Goal: Information Seeking & Learning: Learn about a topic

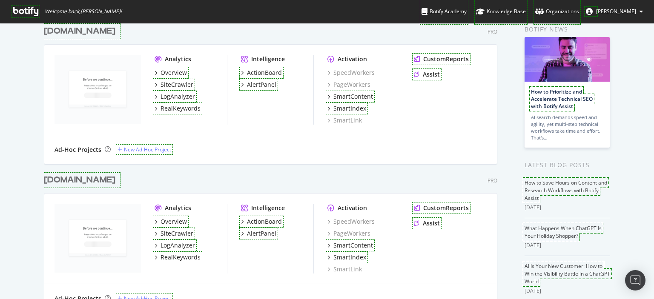
scroll to position [85, 0]
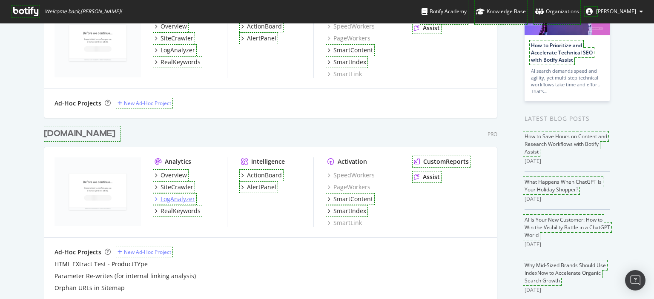
click at [178, 198] on div "LogAnalyzer" at bounding box center [178, 199] width 34 height 9
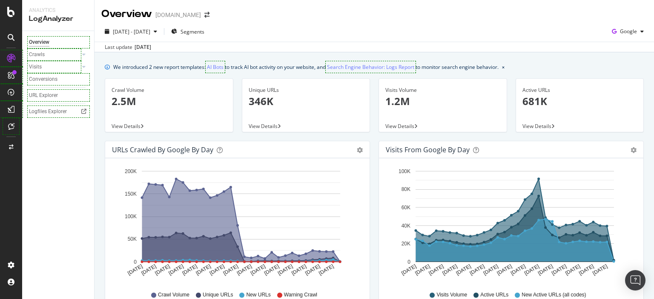
click at [129, 97] on p "2.5M" at bounding box center [169, 101] width 115 height 14
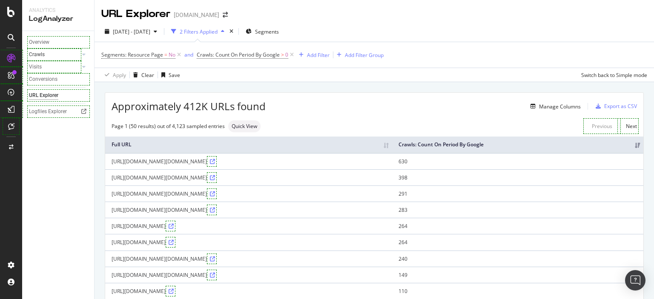
click at [44, 54] on div "Crawls" at bounding box center [37, 54] width 16 height 9
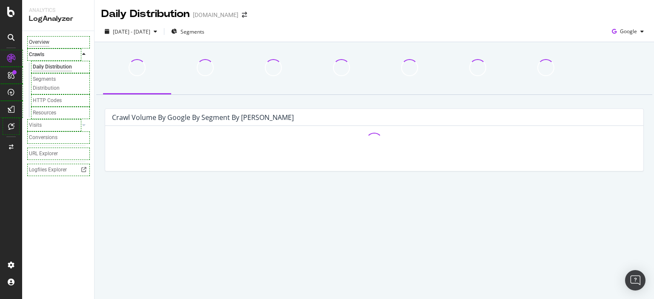
click at [44, 43] on div "Overview" at bounding box center [39, 42] width 20 height 9
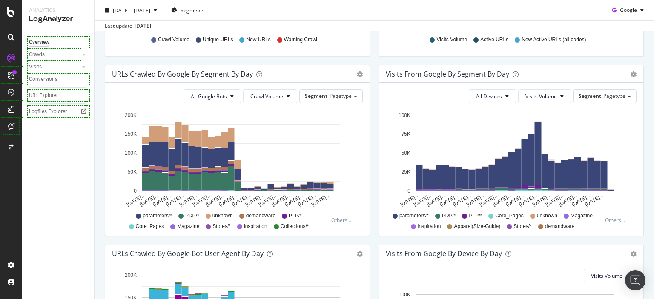
scroll to position [410, 0]
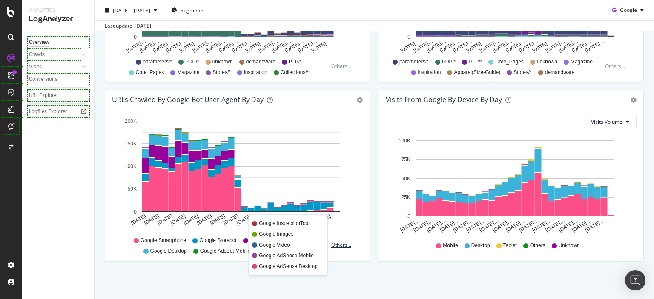
click at [337, 244] on div "Others..." at bounding box center [343, 244] width 24 height 7
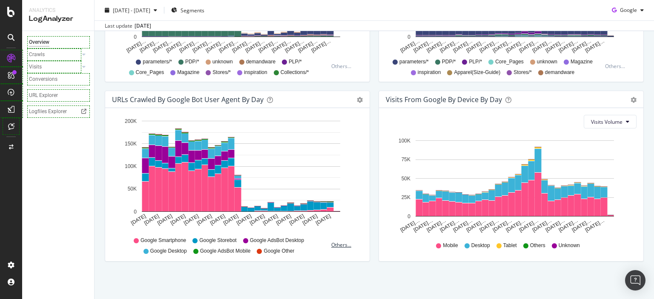
click at [339, 247] on div "Others..." at bounding box center [343, 244] width 24 height 7
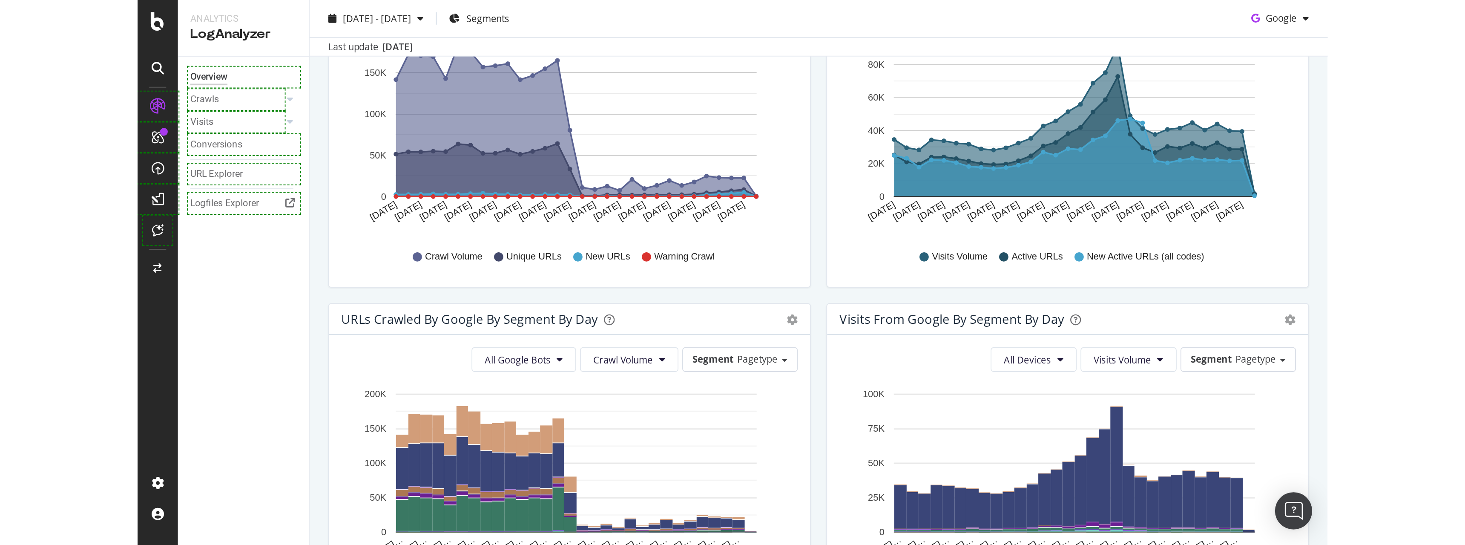
scroll to position [0, 0]
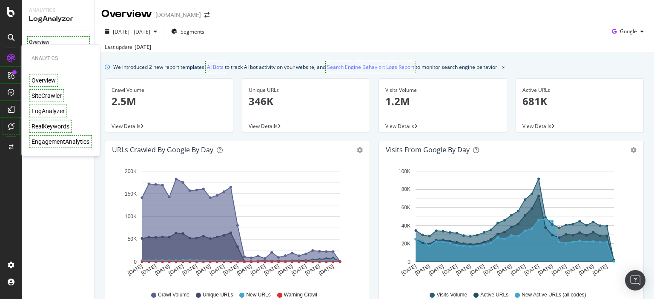
click at [56, 111] on div "LogAnalyzer" at bounding box center [48, 111] width 33 height 9
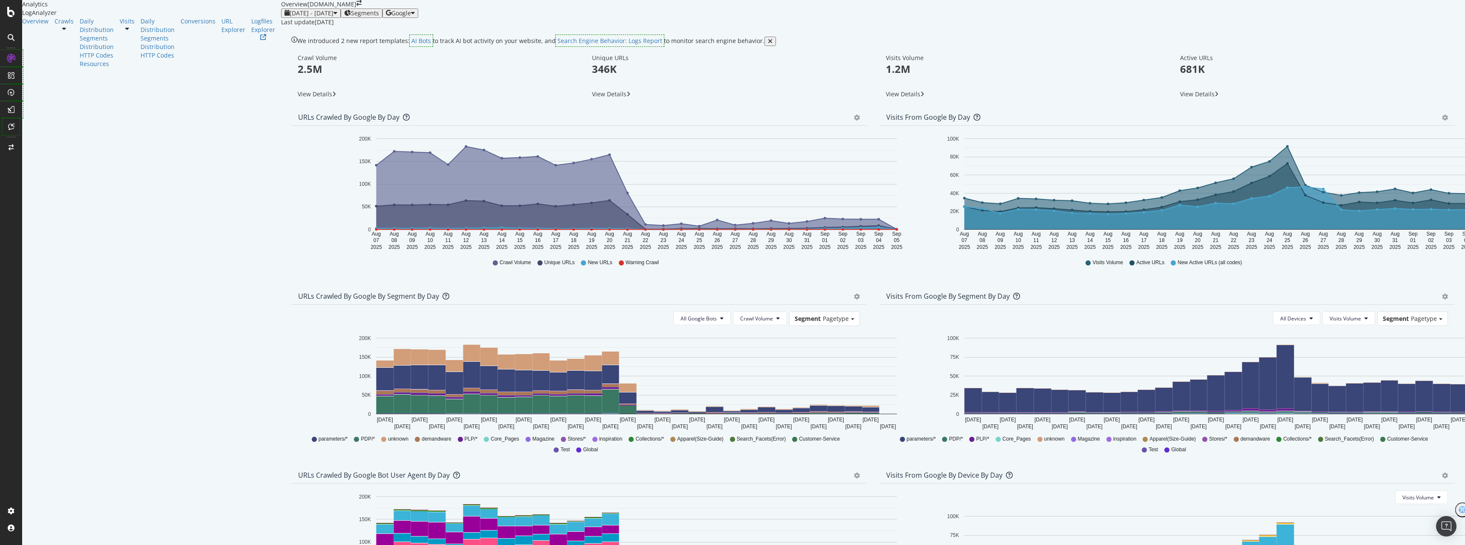
click at [66, 32] on icon at bounding box center [64, 29] width 4 height 6
click at [80, 60] on div "HTTP Codes" at bounding box center [97, 55] width 34 height 9
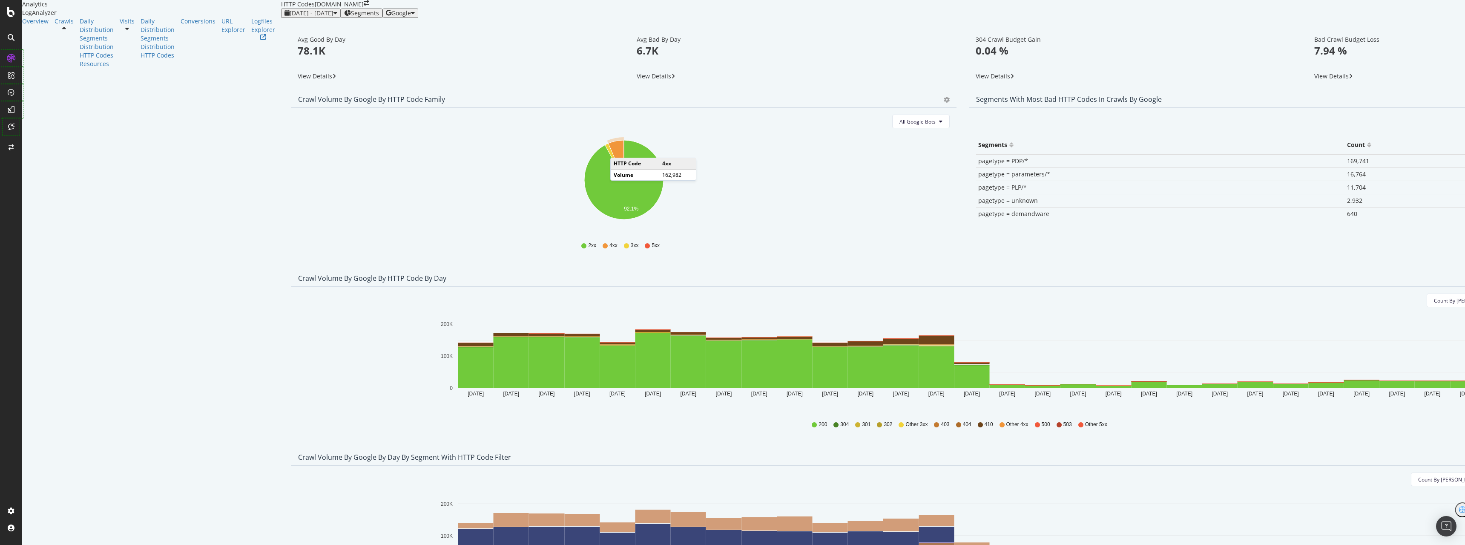
click at [608, 174] on icon "A chart." at bounding box center [616, 160] width 16 height 40
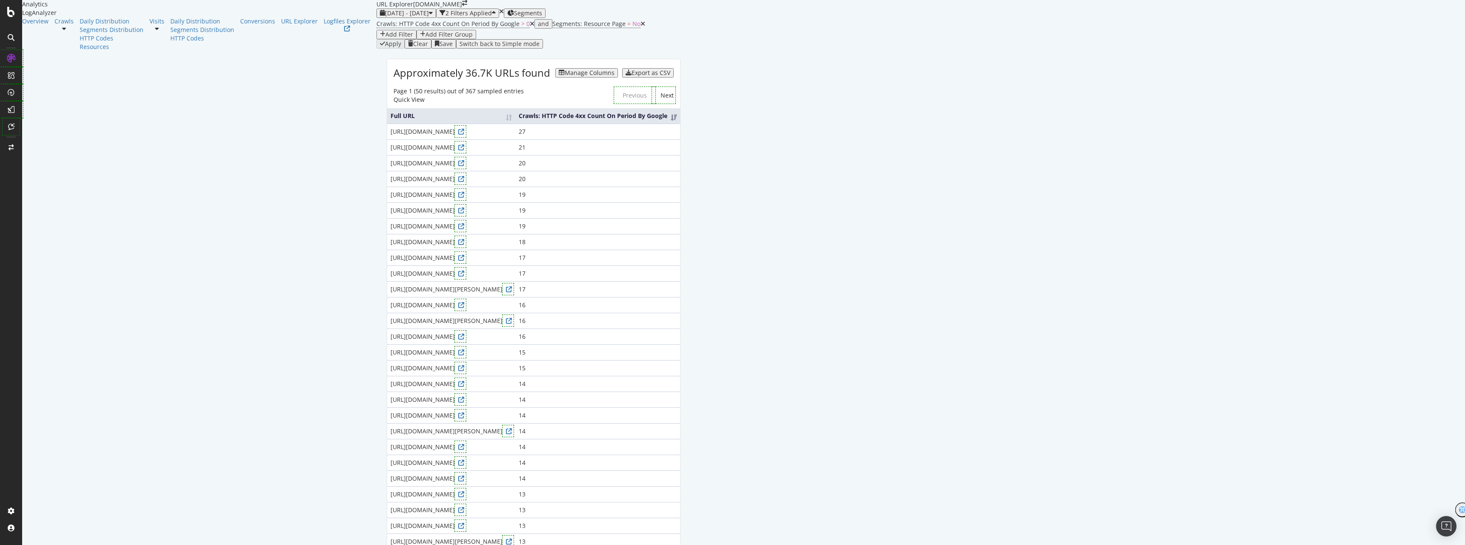
click at [614, 76] on div "Manage Columns" at bounding box center [590, 72] width 50 height 7
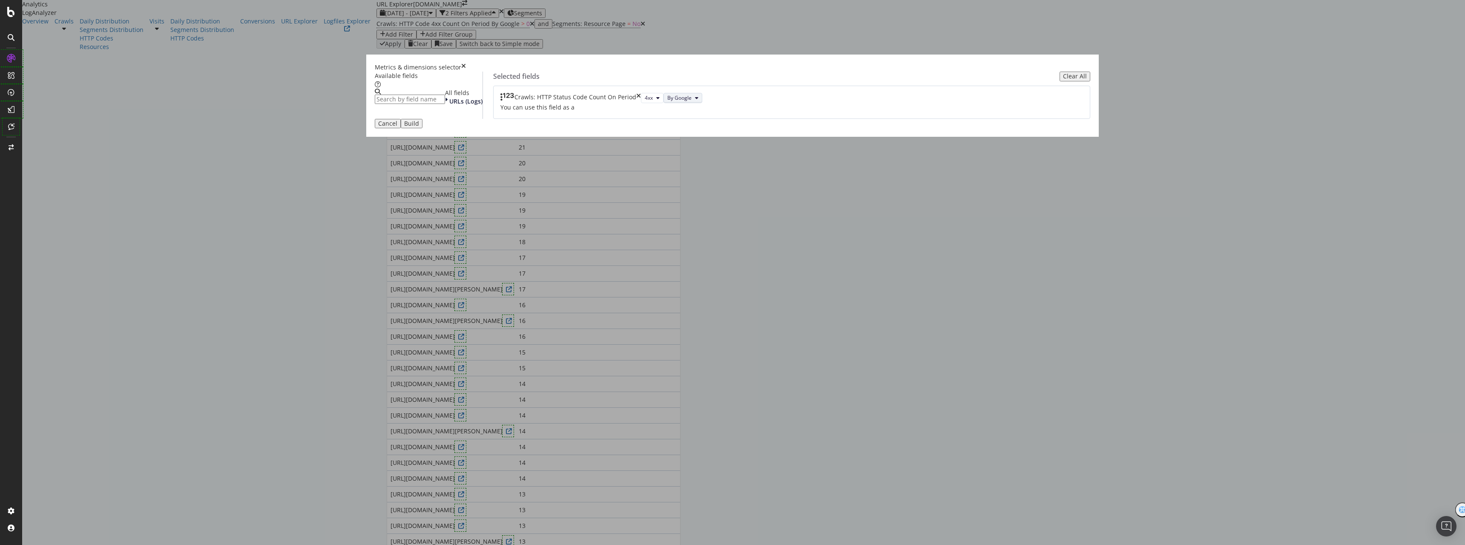
click at [692, 101] on span "By Google" at bounding box center [679, 97] width 24 height 7
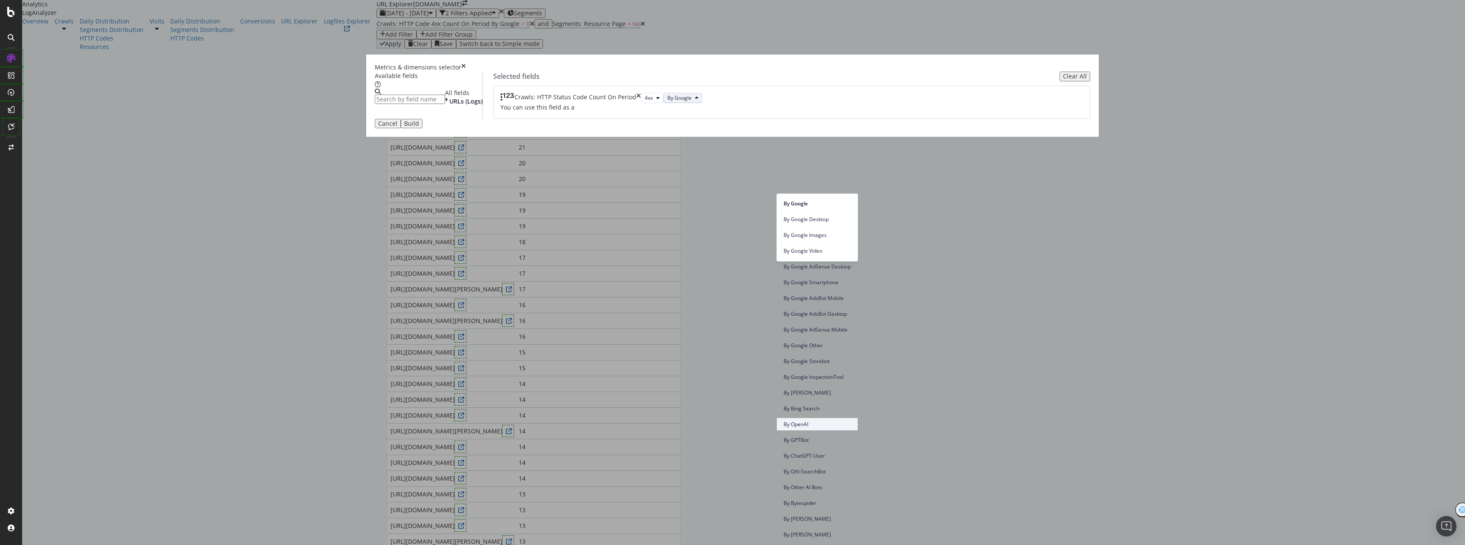
scroll to position [170, 0]
click at [828, 389] on span "By Bing" at bounding box center [817, 393] width 67 height 8
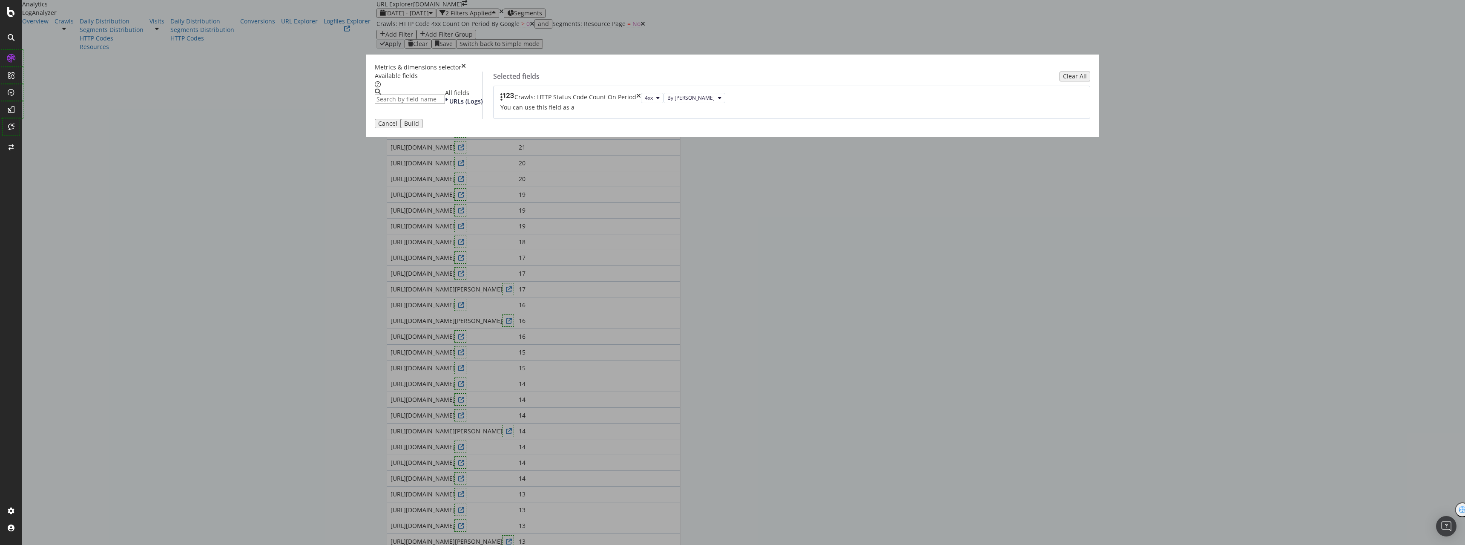
click at [641, 103] on div "Crawls: HTTP Status Code Count On Period" at bounding box center [570, 98] width 141 height 10
click at [641, 103] on icon "times" at bounding box center [638, 98] width 5 height 10
click at [482, 106] on div "URLs (Logs)" at bounding box center [463, 101] width 37 height 9
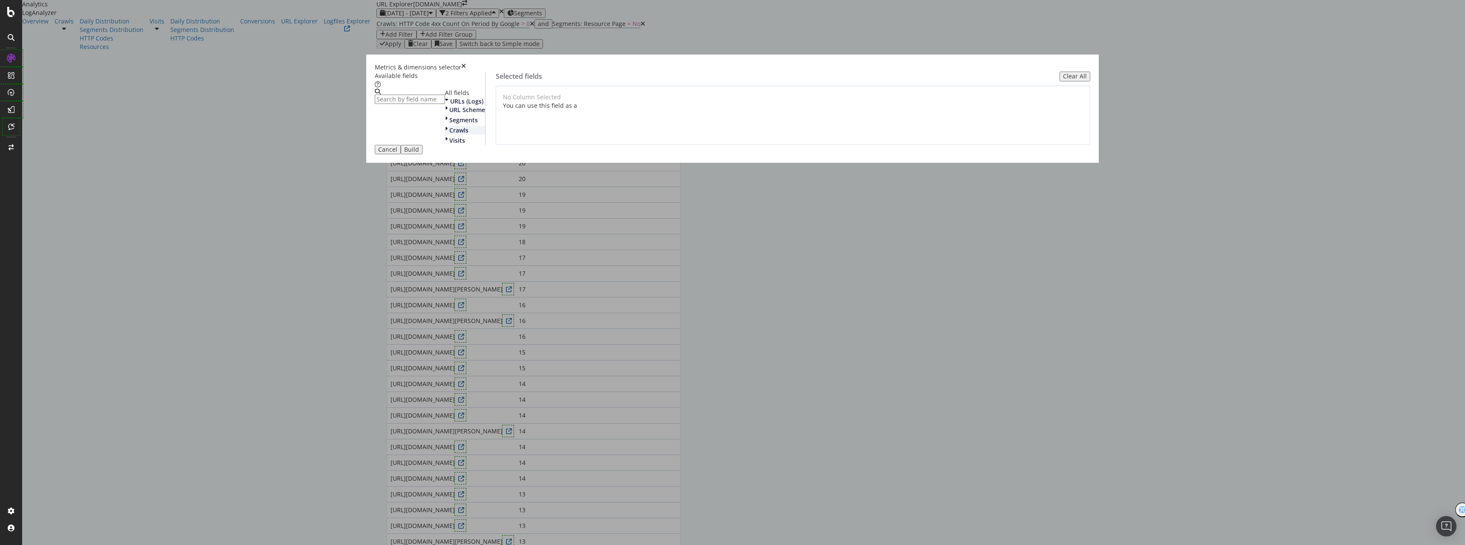
click at [449, 135] on div "modal" at bounding box center [447, 130] width 4 height 9
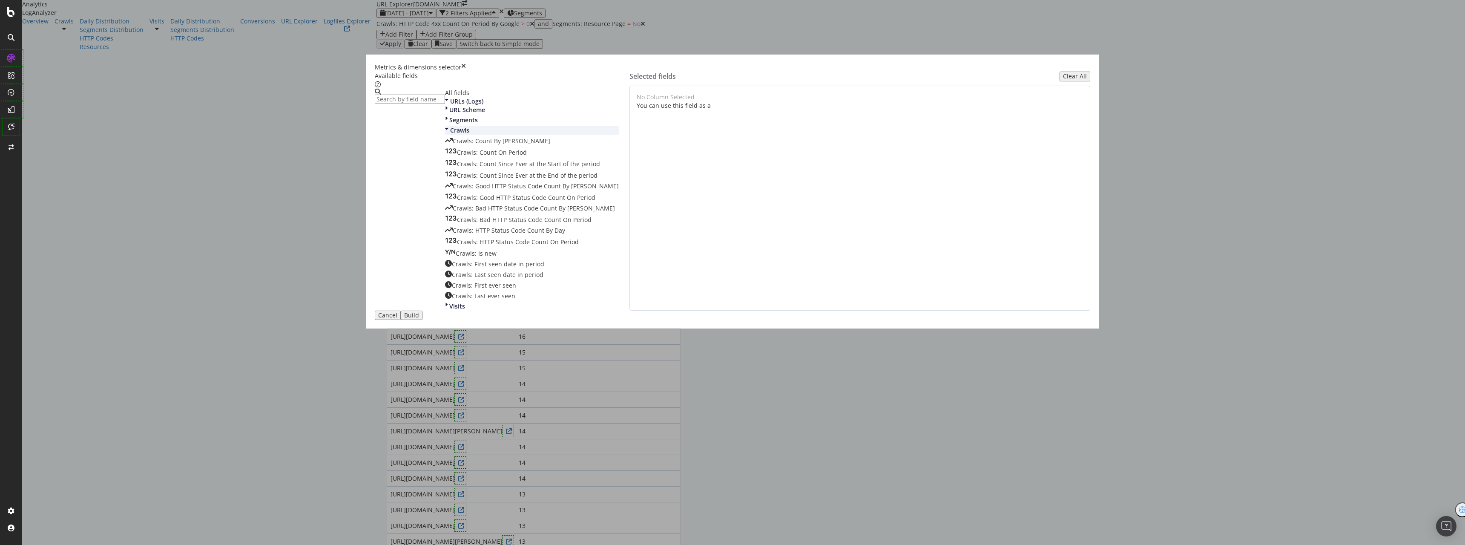
click at [448, 135] on icon "modal" at bounding box center [446, 130] width 3 height 9
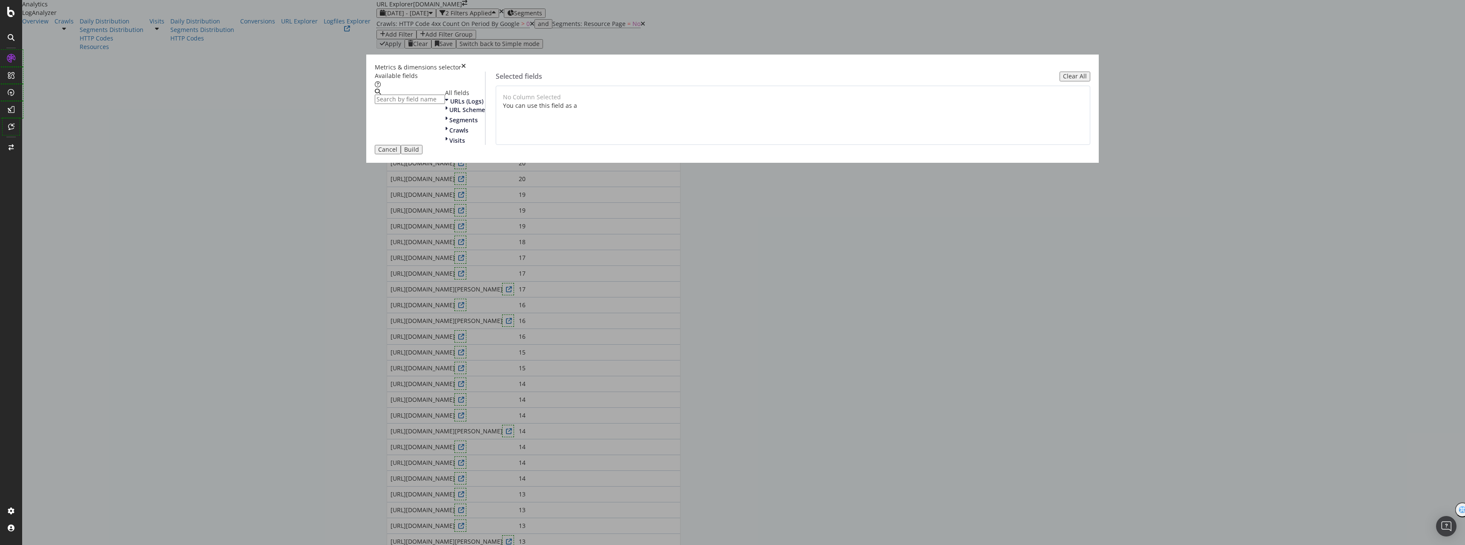
click at [397, 153] on div "Cancel" at bounding box center [387, 149] width 19 height 7
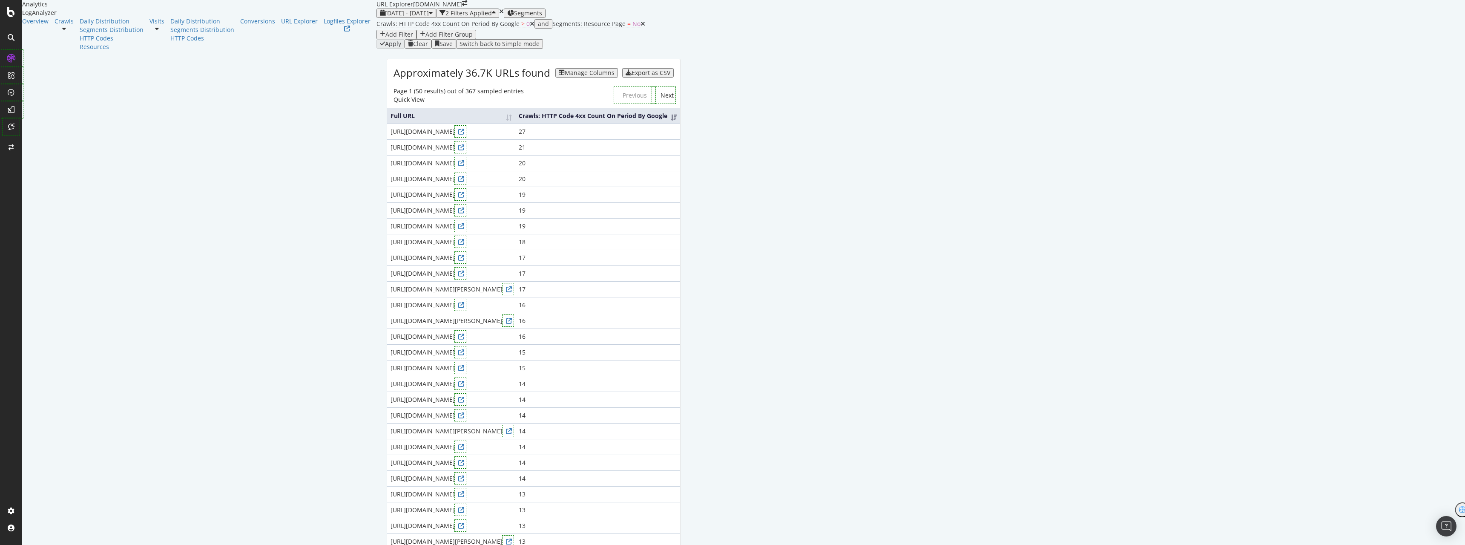
click at [614, 76] on div "Manage Columns" at bounding box center [590, 72] width 50 height 7
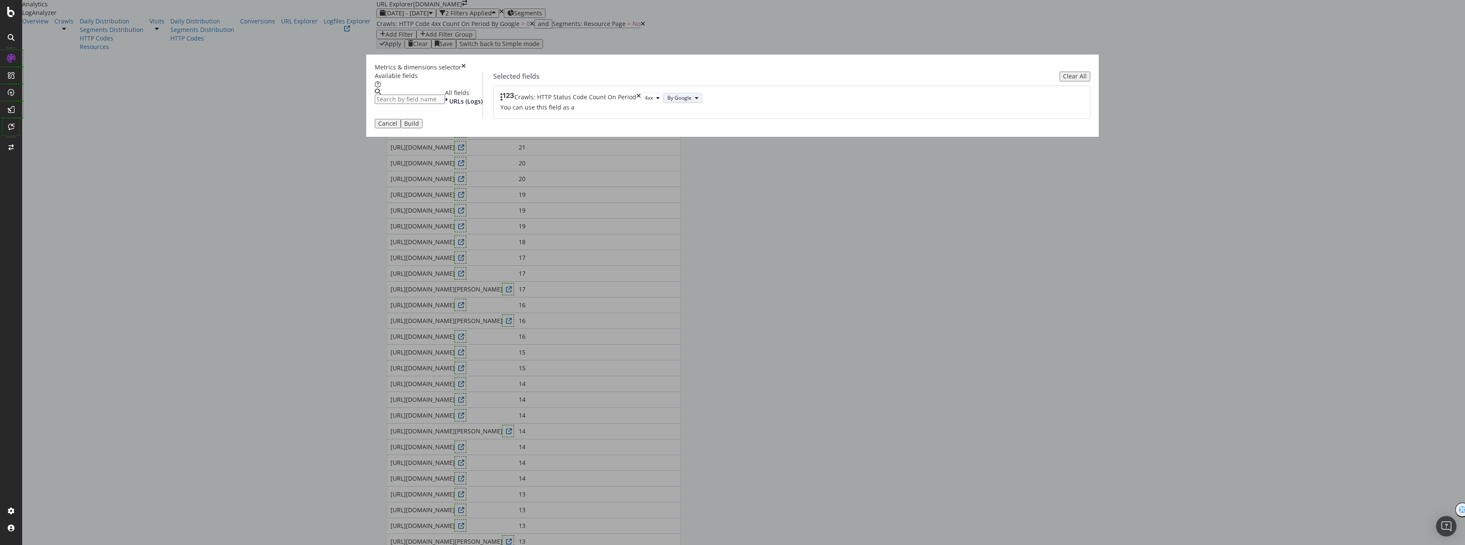
click at [692, 101] on span "By Google" at bounding box center [679, 97] width 24 height 7
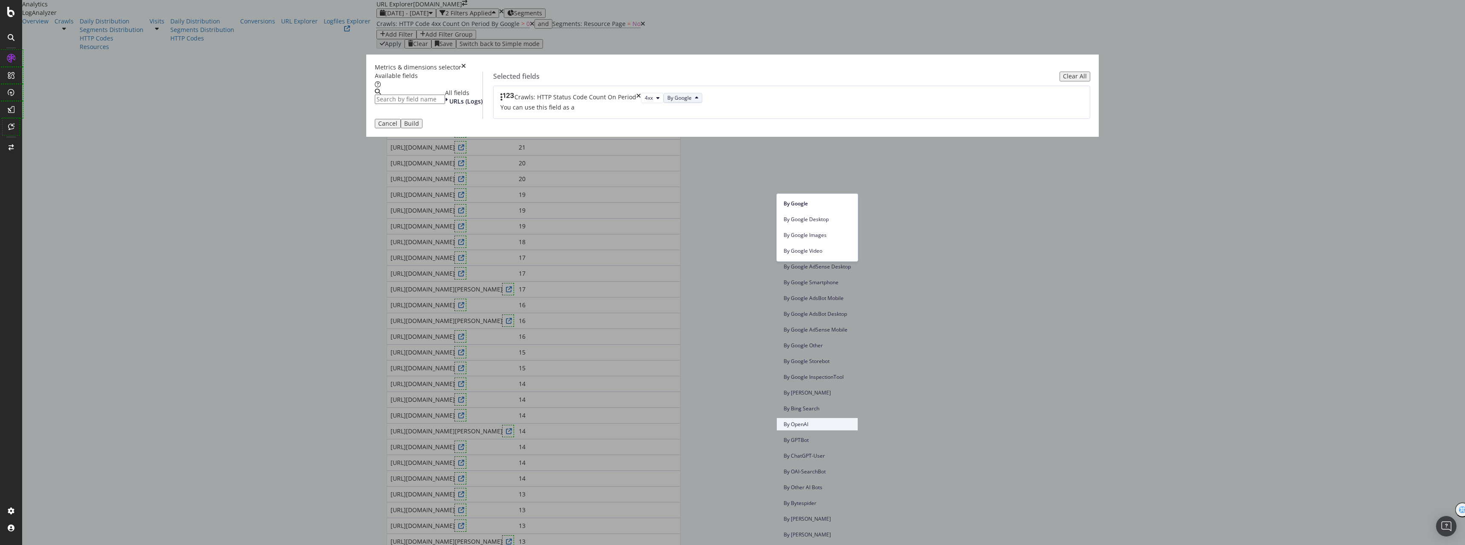
click at [821, 420] on span "By OpenAI" at bounding box center [817, 424] width 67 height 8
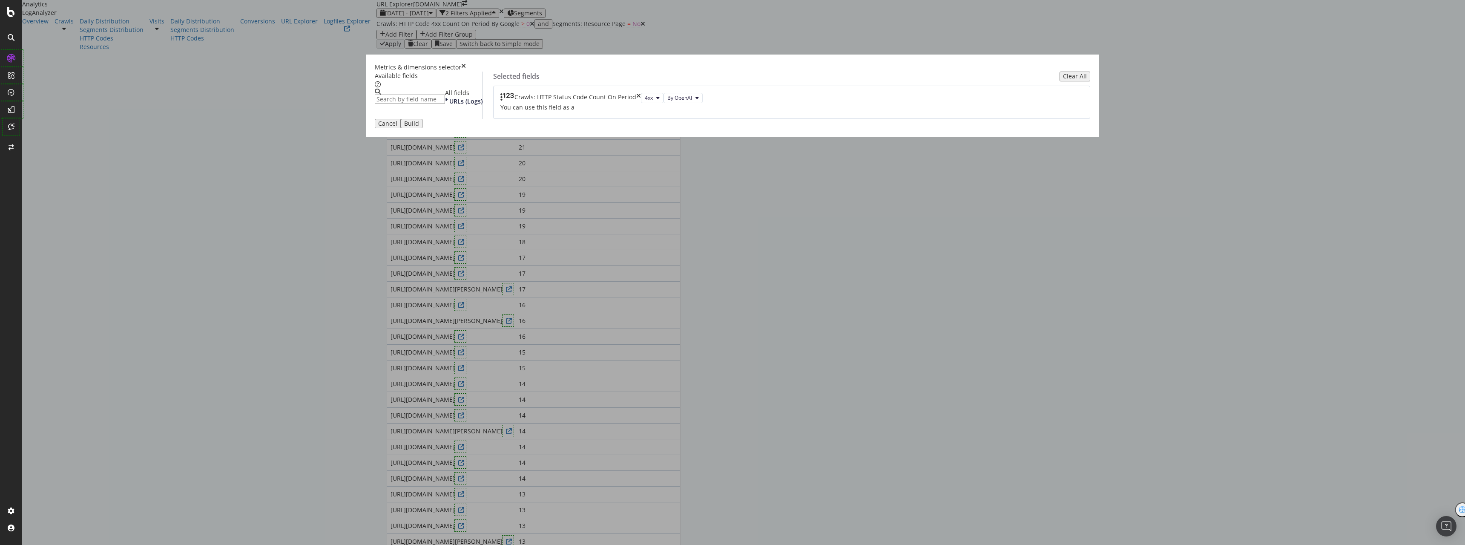
click at [419, 127] on div "Build" at bounding box center [411, 123] width 15 height 7
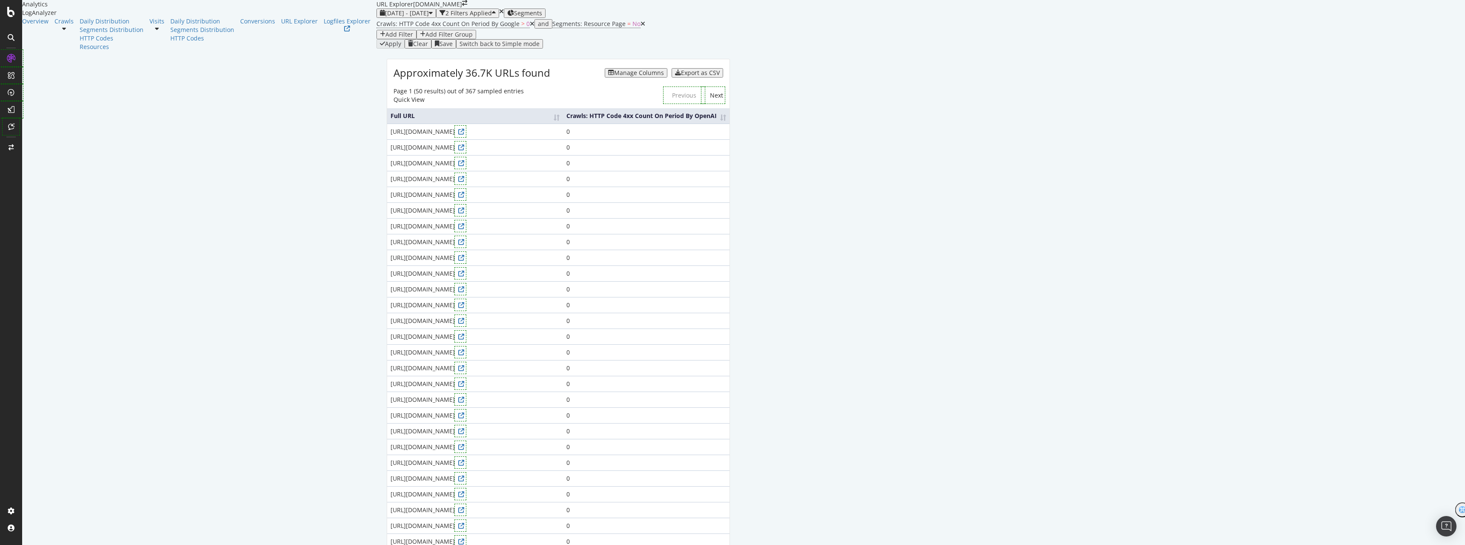
click at [530, 27] on icon at bounding box center [532, 24] width 5 height 6
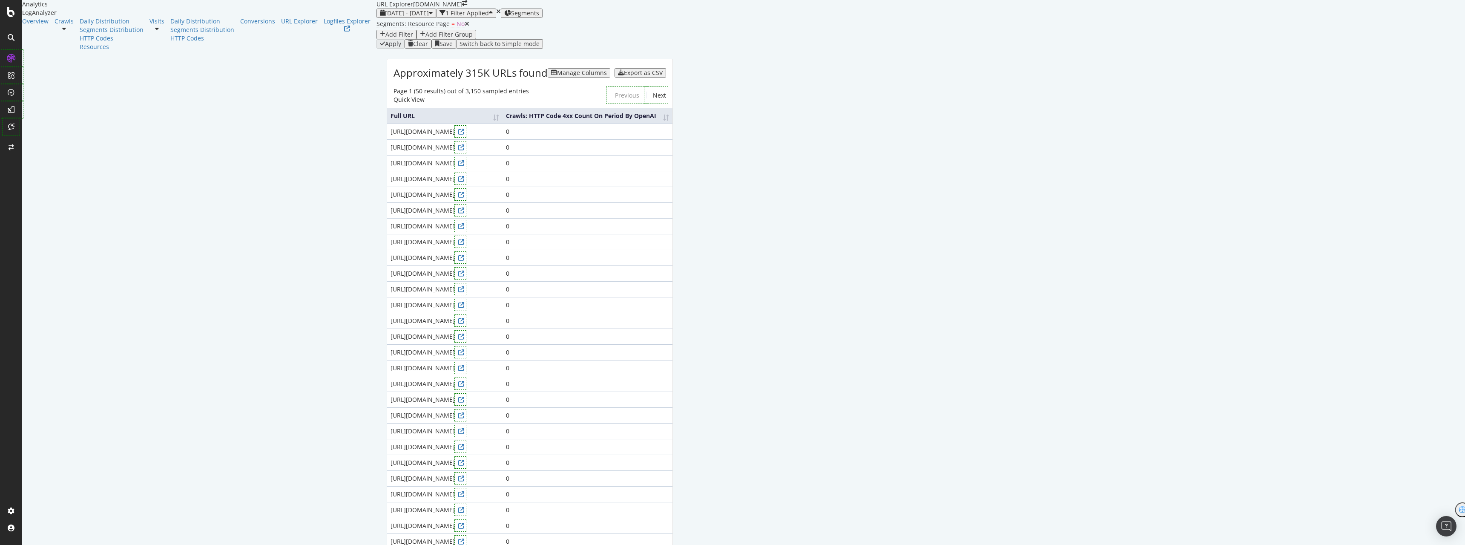
click at [672, 123] on th "Crawls: HTTP Code 4xx Count On Period By OpenAI" at bounding box center [587, 115] width 170 height 15
click at [616, 76] on div "Manage Columns" at bounding box center [591, 72] width 50 height 7
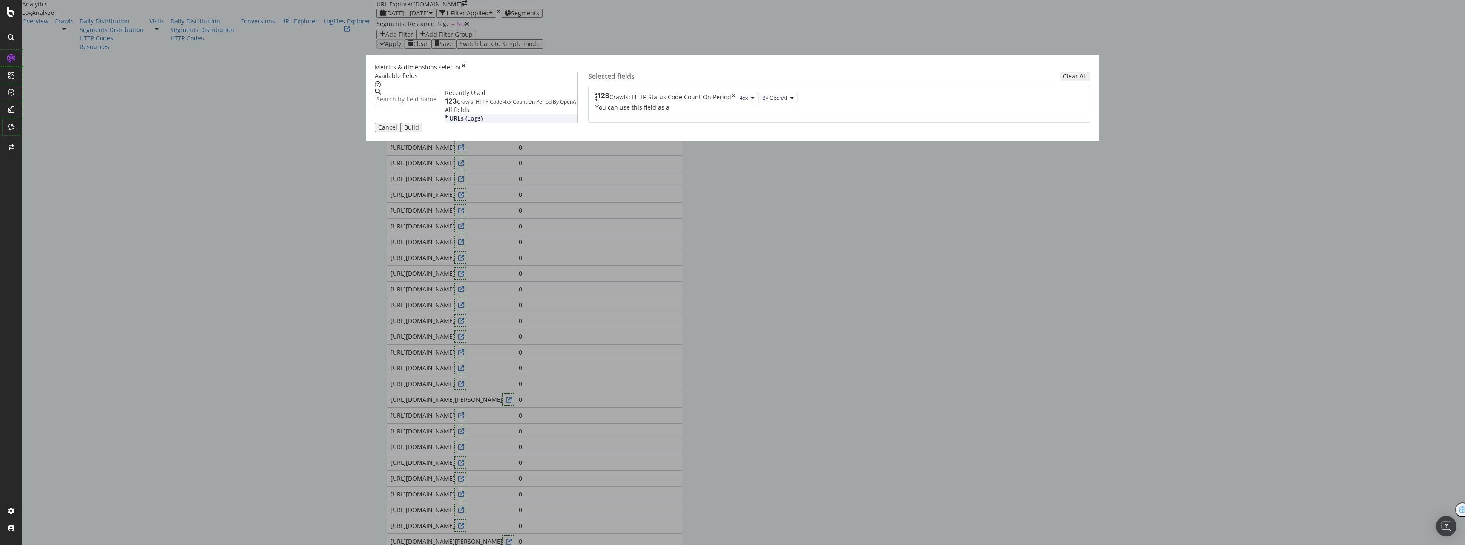
click at [449, 123] on div "modal" at bounding box center [447, 118] width 4 height 9
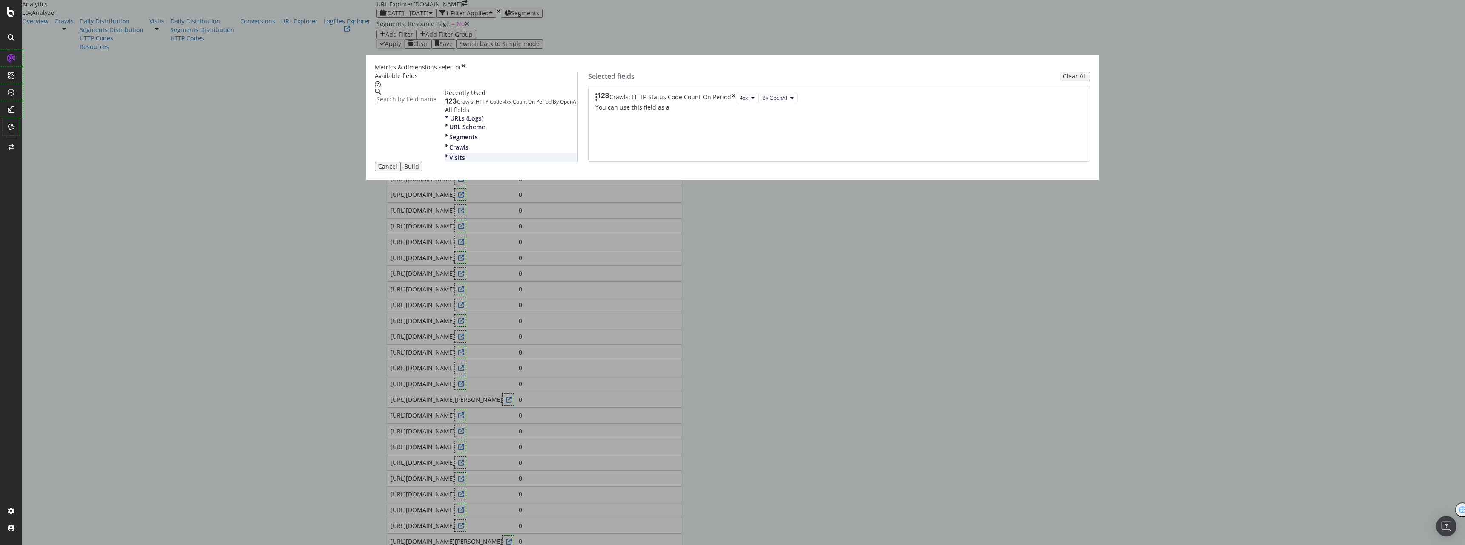
click at [563, 162] on div "Visits" at bounding box center [511, 157] width 132 height 9
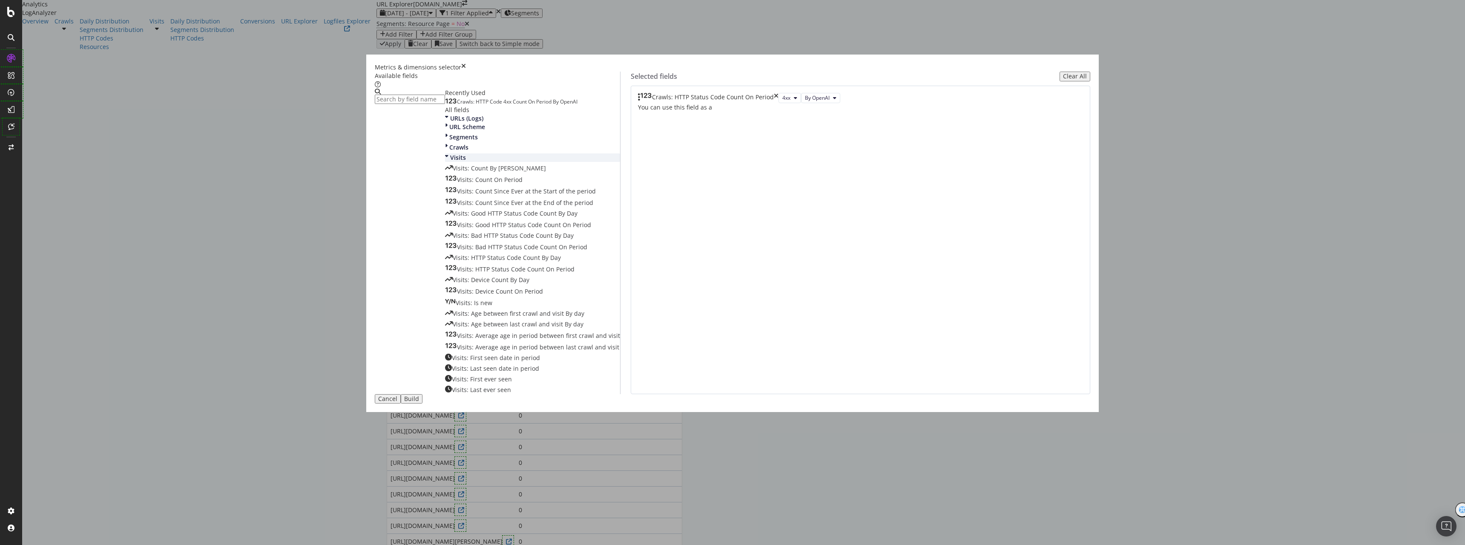
click at [562, 162] on div "Visits" at bounding box center [532, 157] width 175 height 9
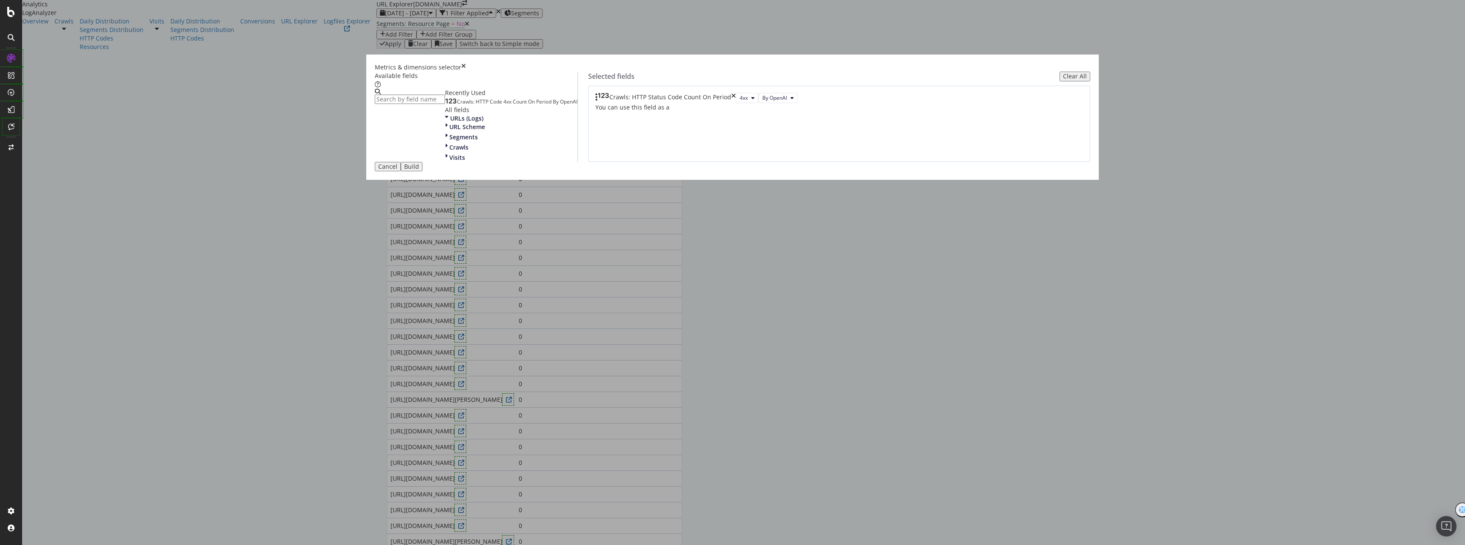
click at [445, 104] on input "modal" at bounding box center [410, 99] width 70 height 9
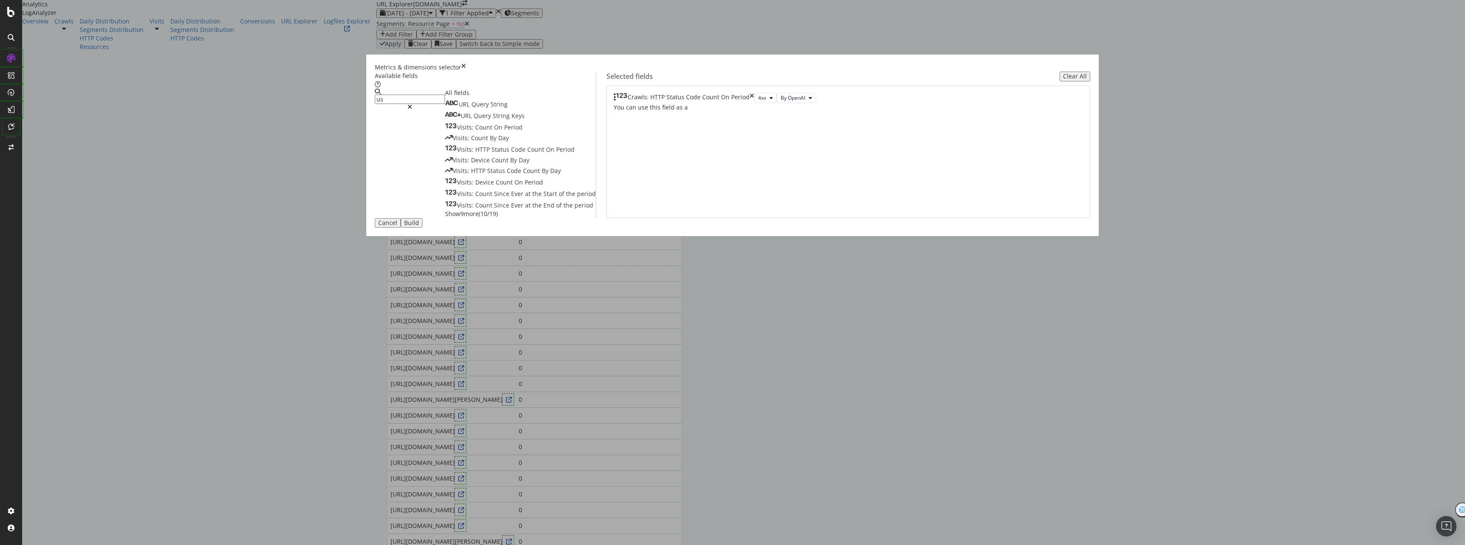
type input "u"
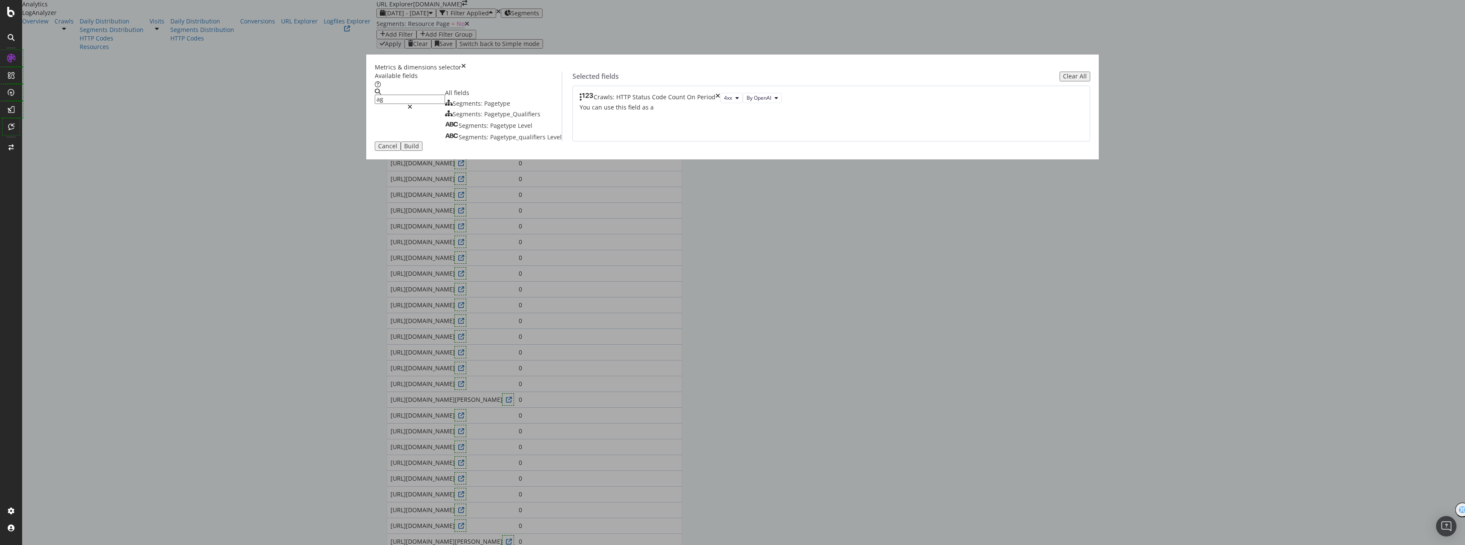
type input "a"
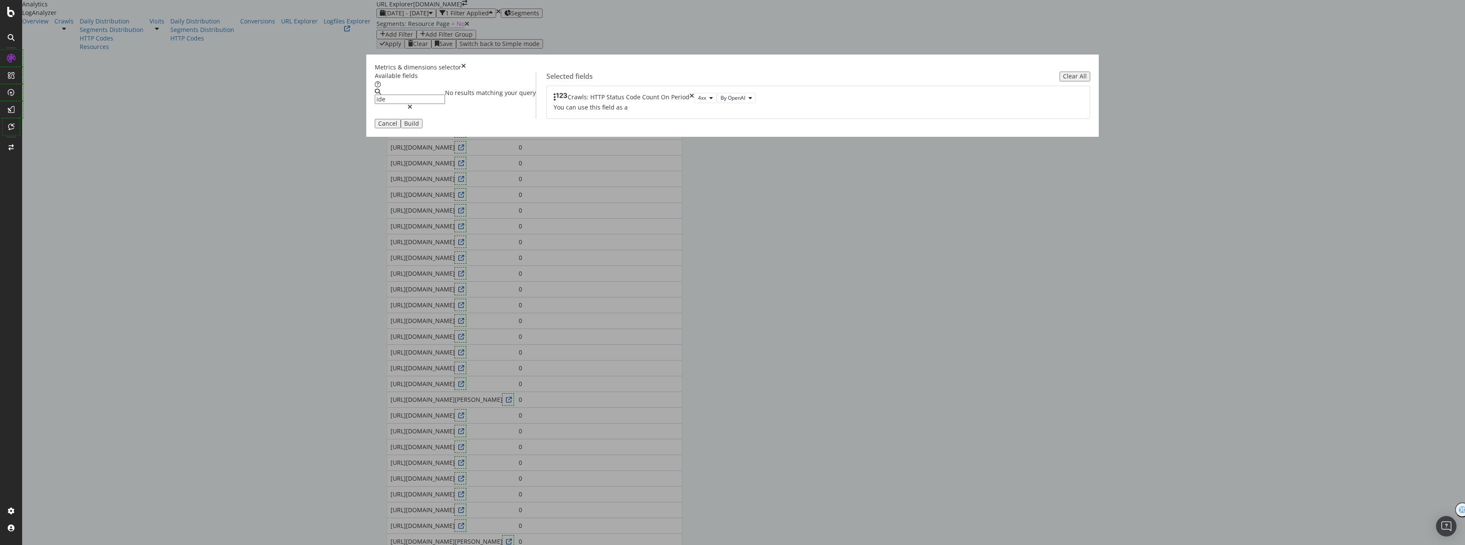
type input "ide"
click at [908, 72] on div "Metrics & dimensions selector" at bounding box center [732, 67] width 715 height 9
click at [466, 72] on icon "times" at bounding box center [463, 67] width 5 height 9
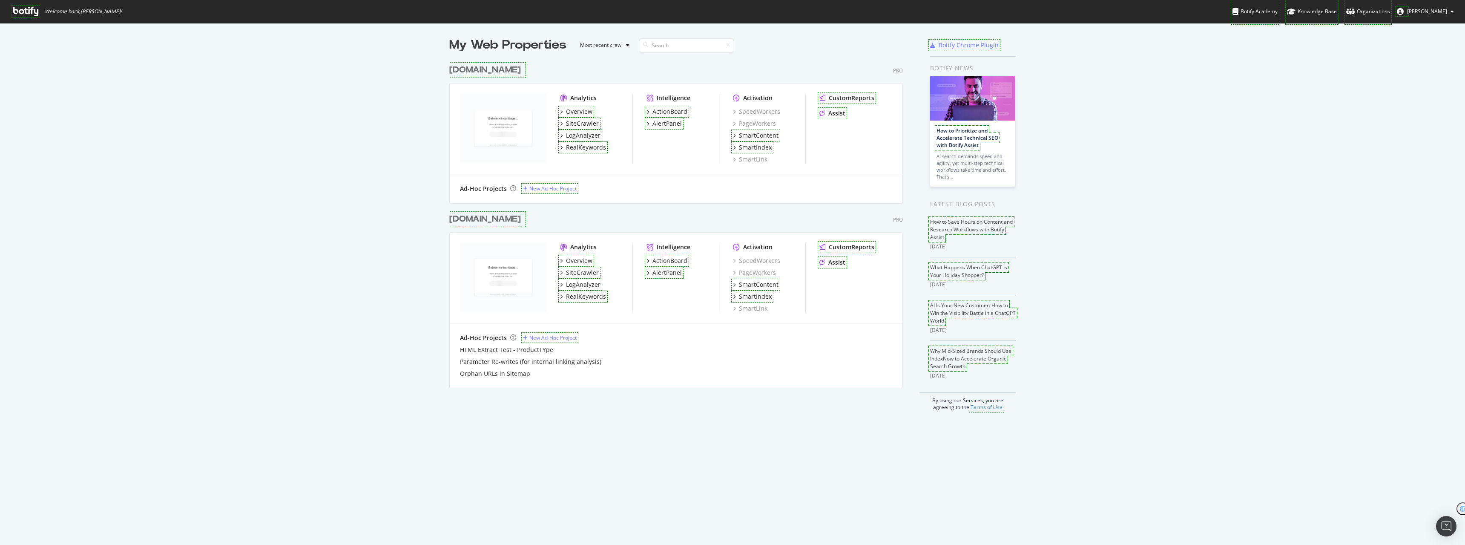
scroll to position [327, 454]
click at [587, 283] on div "LogAnalyzer" at bounding box center [583, 284] width 34 height 9
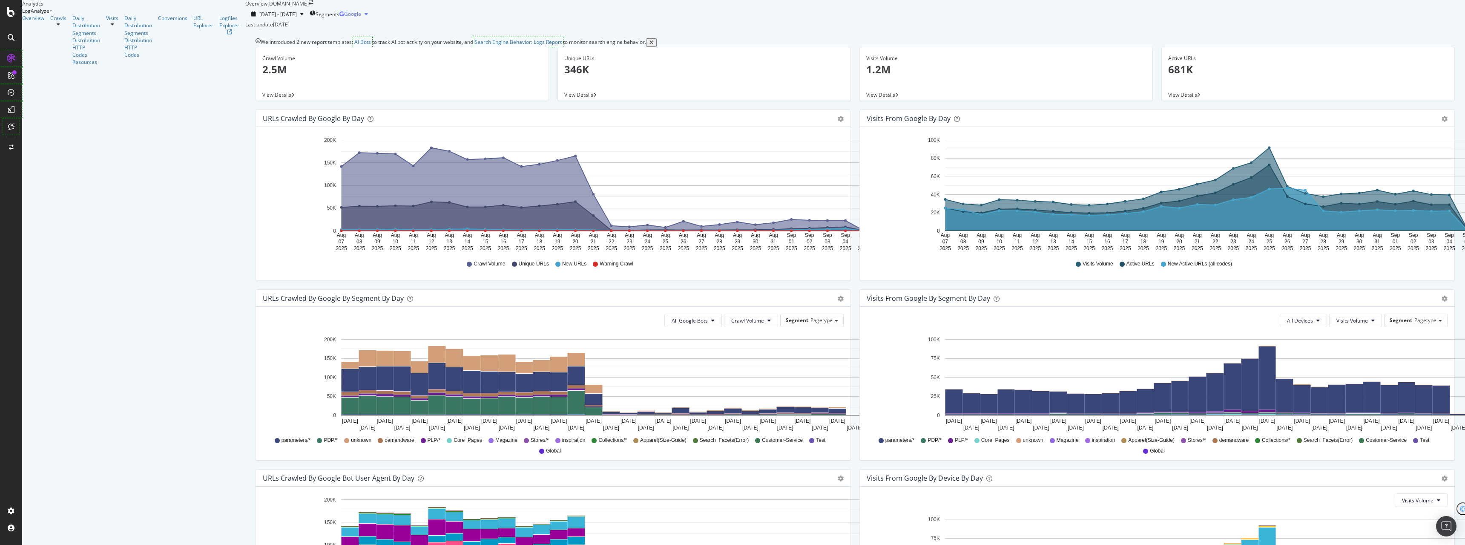
click at [371, 17] on div "button" at bounding box center [366, 13] width 10 height 5
click at [1440, 79] on span "OpenAI" at bounding box center [1439, 80] width 32 height 8
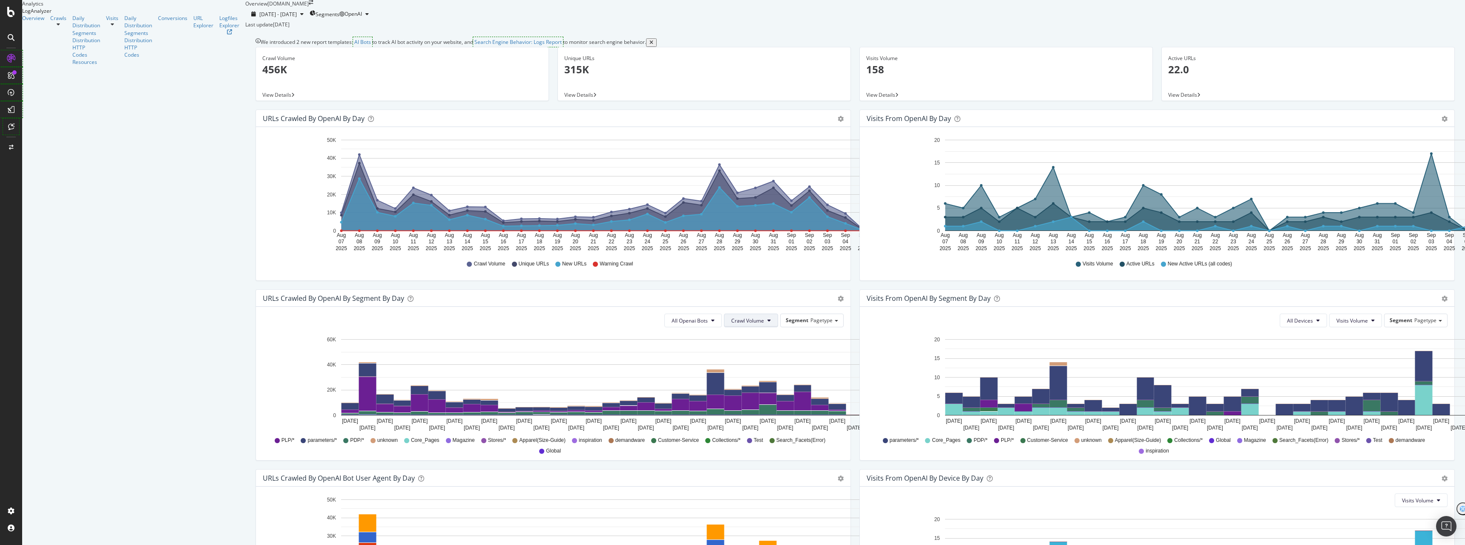
click at [731, 324] on span "Crawl Volume" at bounding box center [747, 320] width 33 height 7
click at [810, 324] on span "Pagetype" at bounding box center [821, 319] width 22 height 7
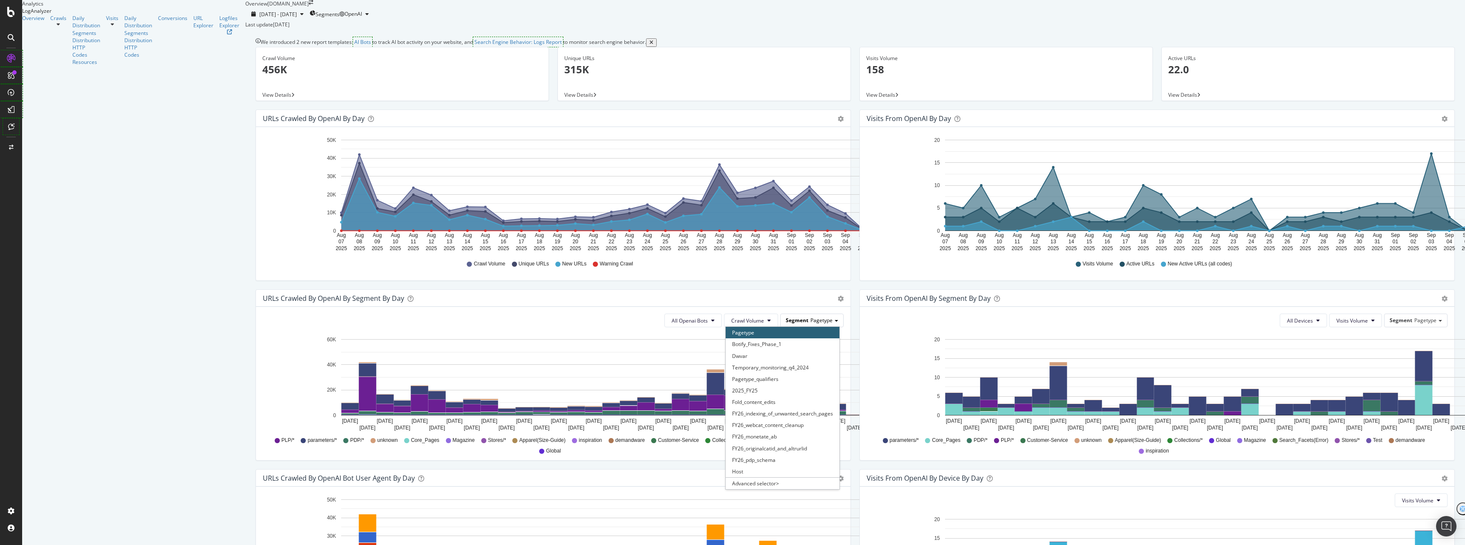
click at [810, 324] on span "Pagetype" at bounding box center [821, 319] width 22 height 7
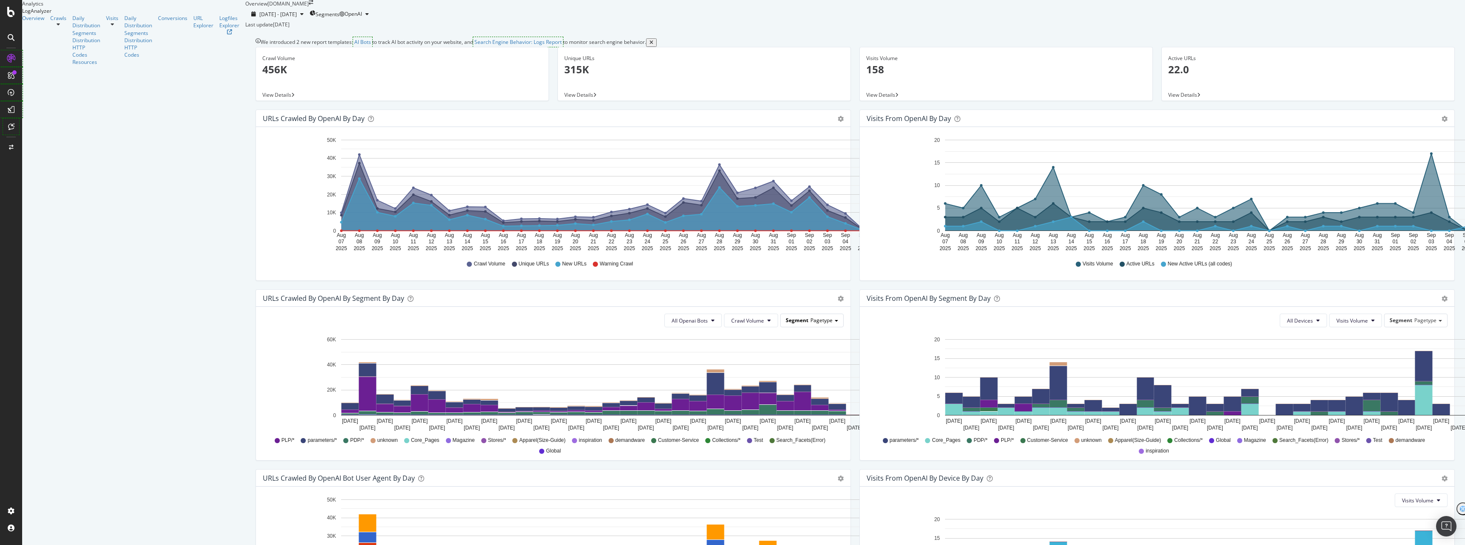
click at [781, 326] on div "Segment Pagetype" at bounding box center [812, 320] width 63 height 12
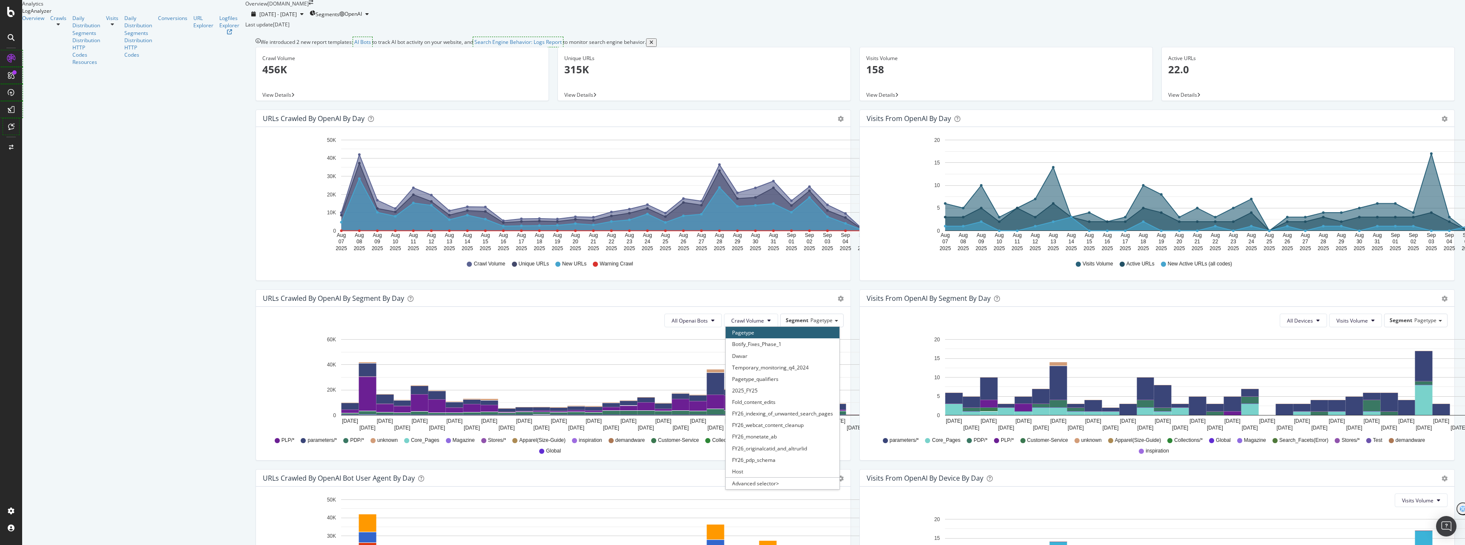
click at [1388, 307] on div "Visits from OpenAI By Segment By Day Timeline (by Value) Table" at bounding box center [1157, 298] width 594 height 17
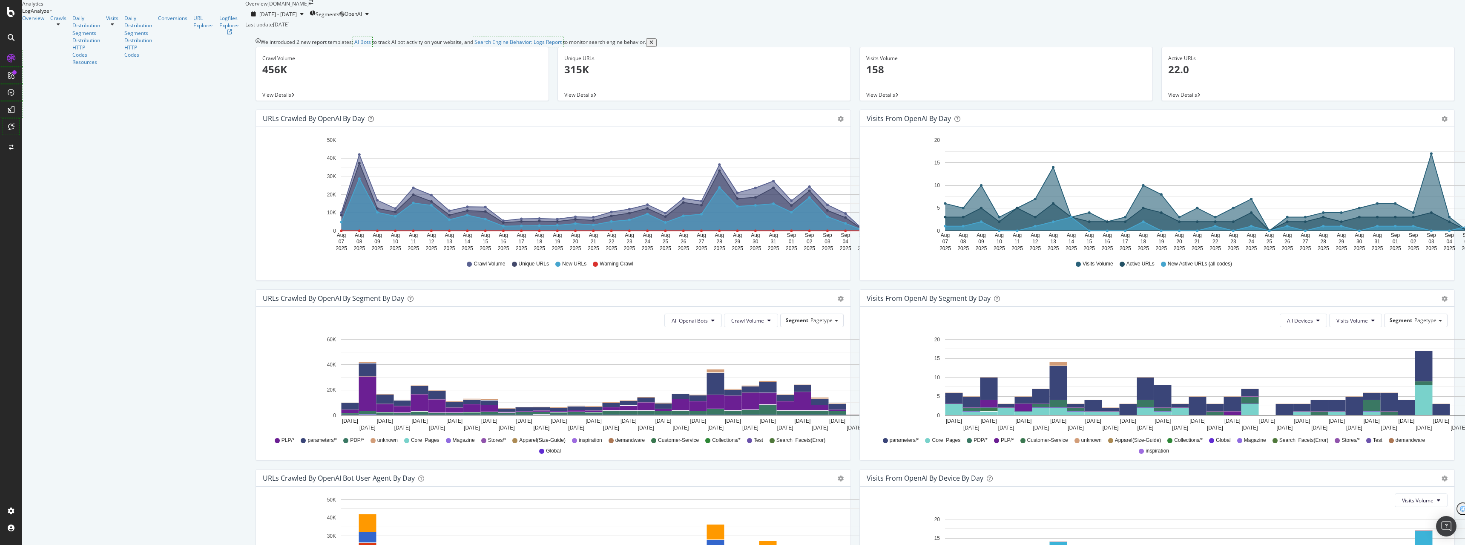
click at [262, 98] on span "View Details" at bounding box center [276, 94] width 29 height 7
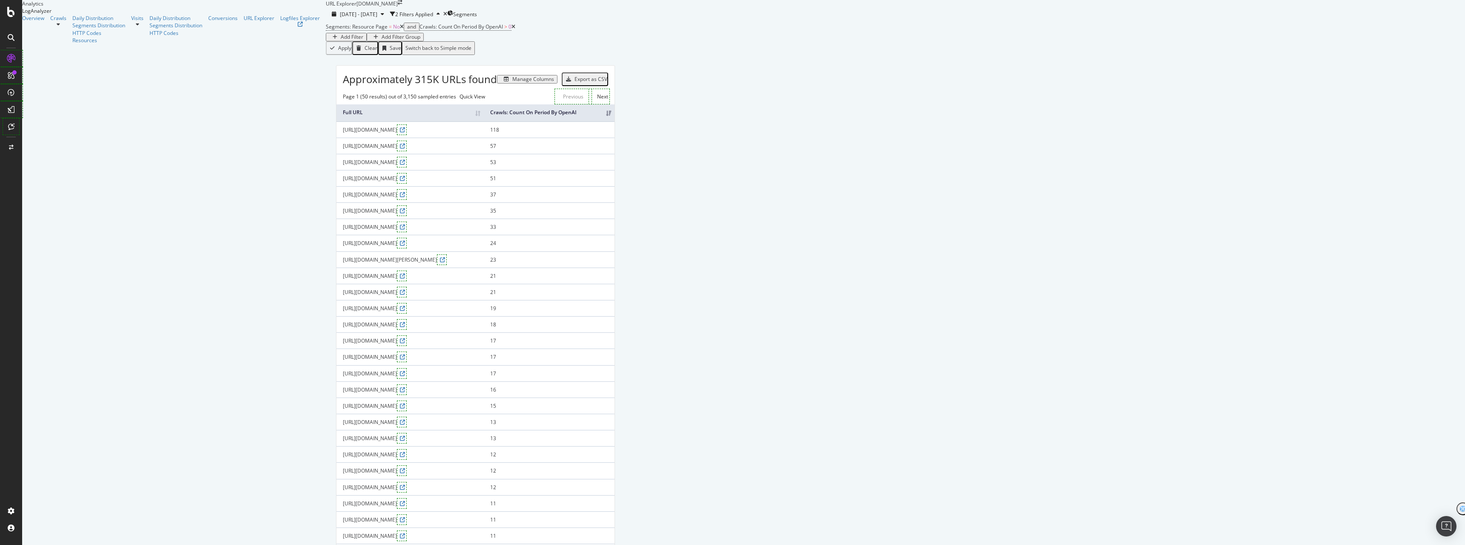
click at [554, 82] on div "Manage Columns" at bounding box center [533, 79] width 42 height 6
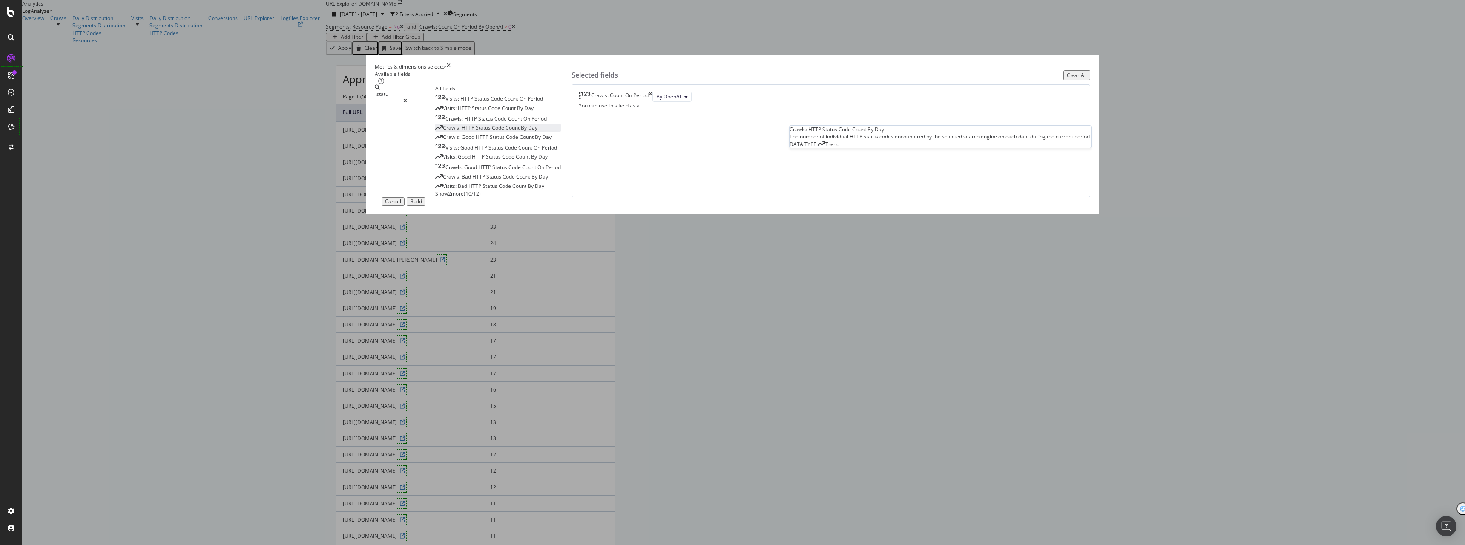
type input "statu"
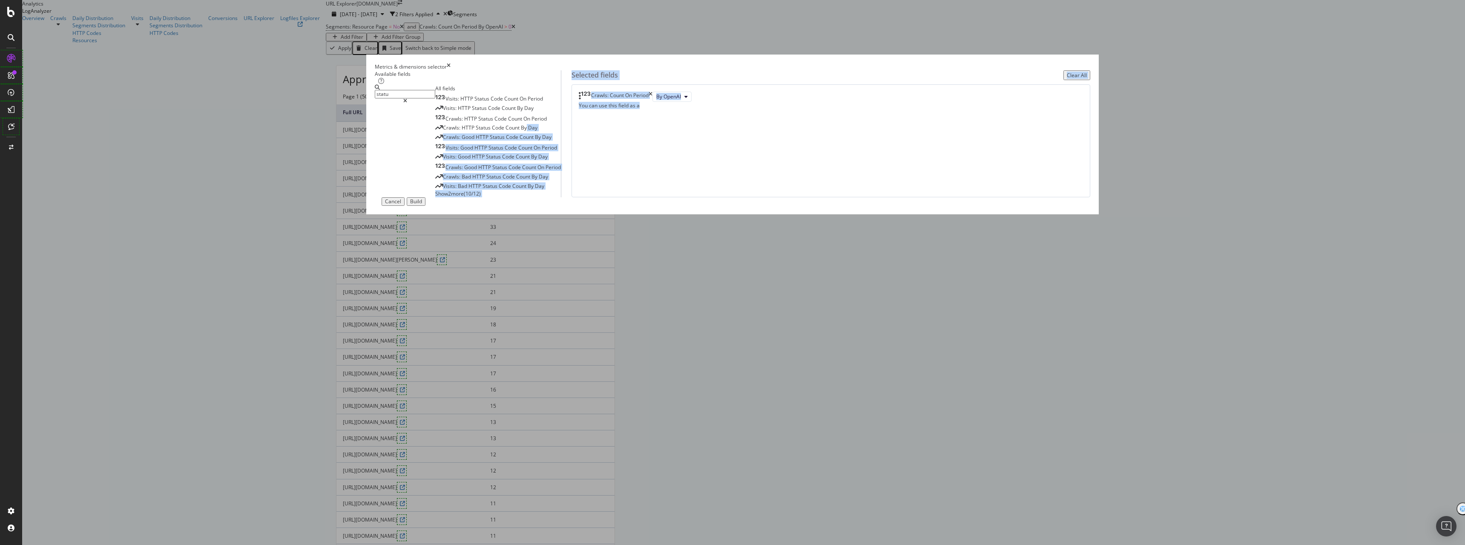
drag, startPoint x: 666, startPoint y: 229, endPoint x: 811, endPoint y: 212, distance: 146.2
click at [811, 197] on div "Available fields statu All fields Visits: HTTP Status Code Count On Period Visi…" at bounding box center [732, 133] width 715 height 127
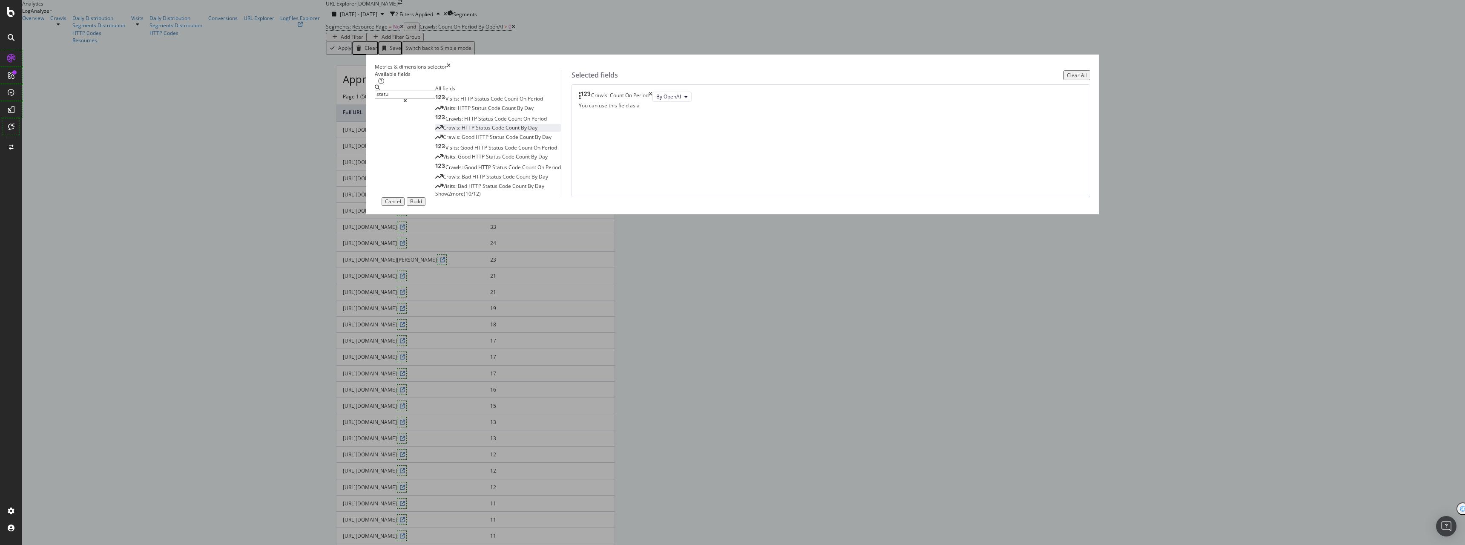
click at [505, 131] on span "Code" at bounding box center [499, 127] width 14 height 7
click at [699, 110] on span "2xx" at bounding box center [695, 106] width 8 height 7
click at [547, 122] on span "Period" at bounding box center [538, 118] width 15 height 7
click at [715, 120] on icon "modal" at bounding box center [713, 117] width 3 height 5
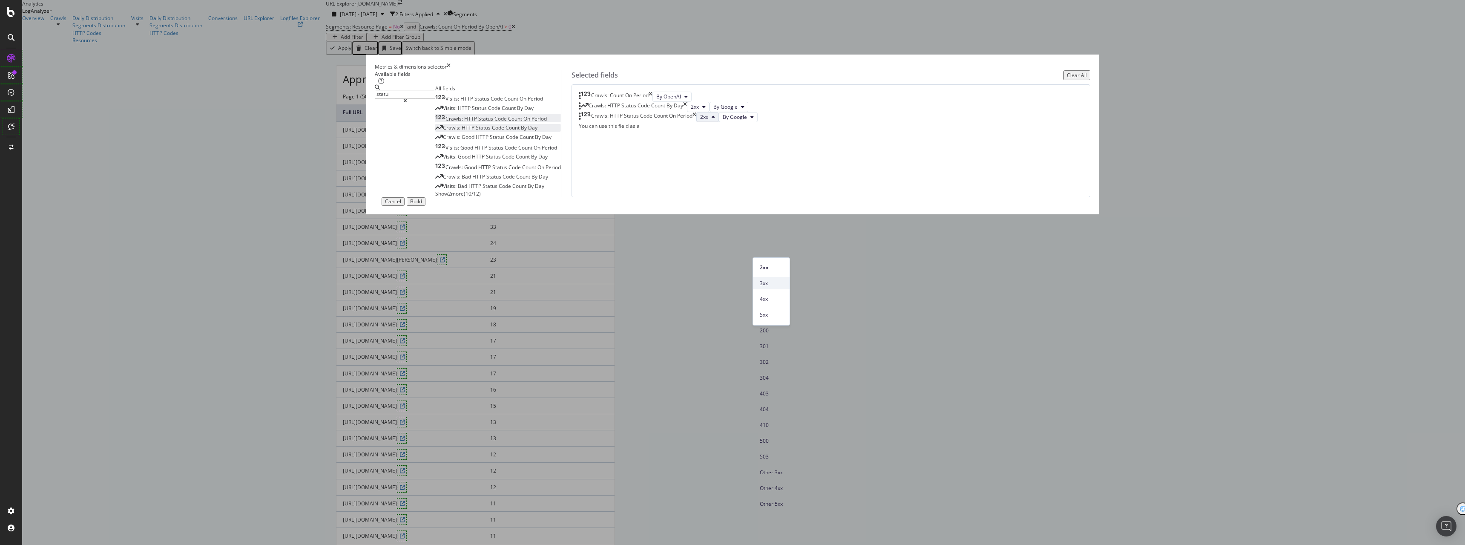
click at [775, 283] on span "3xx" at bounding box center [771, 283] width 23 height 8
click at [719, 122] on button "2xx" at bounding box center [707, 117] width 23 height 10
click at [773, 390] on span "403" at bounding box center [771, 394] width 23 height 8
click at [687, 112] on div "Crawls: HTTP Status Code Count By Day" at bounding box center [633, 107] width 108 height 10
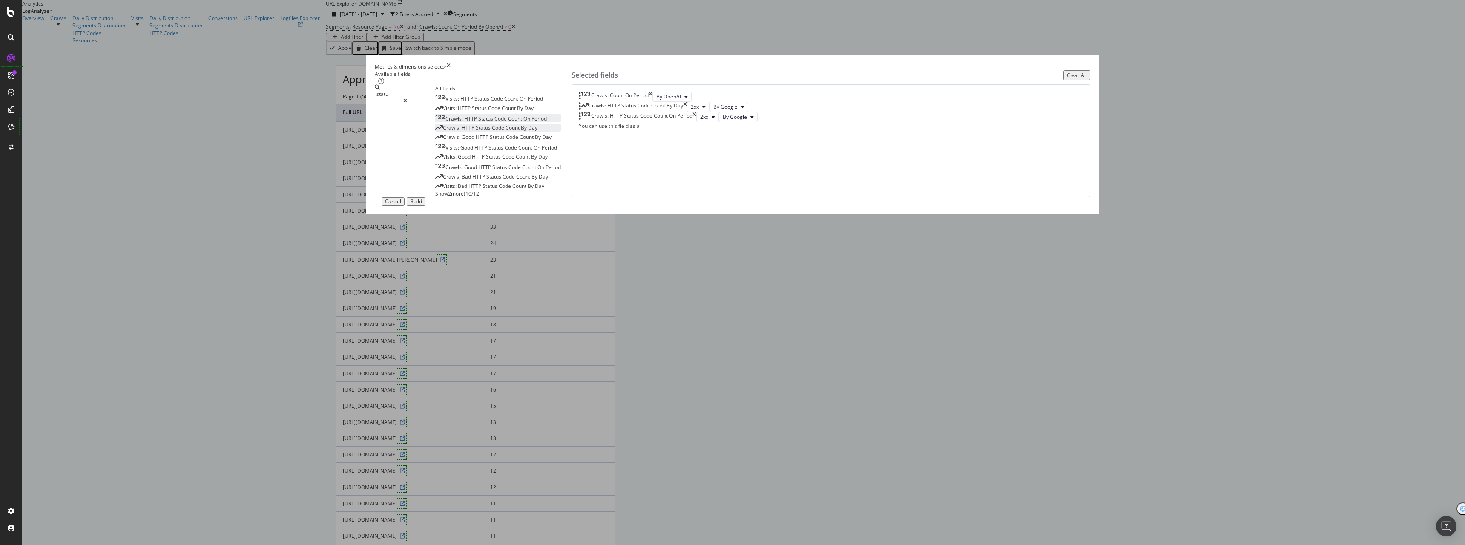
click at [687, 112] on icon "times" at bounding box center [685, 107] width 4 height 10
click at [715, 109] on icon "modal" at bounding box center [713, 106] width 3 height 5
click at [775, 267] on span "4xx" at bounding box center [771, 267] width 23 height 8
click at [719, 112] on button "2xx" at bounding box center [707, 107] width 23 height 10
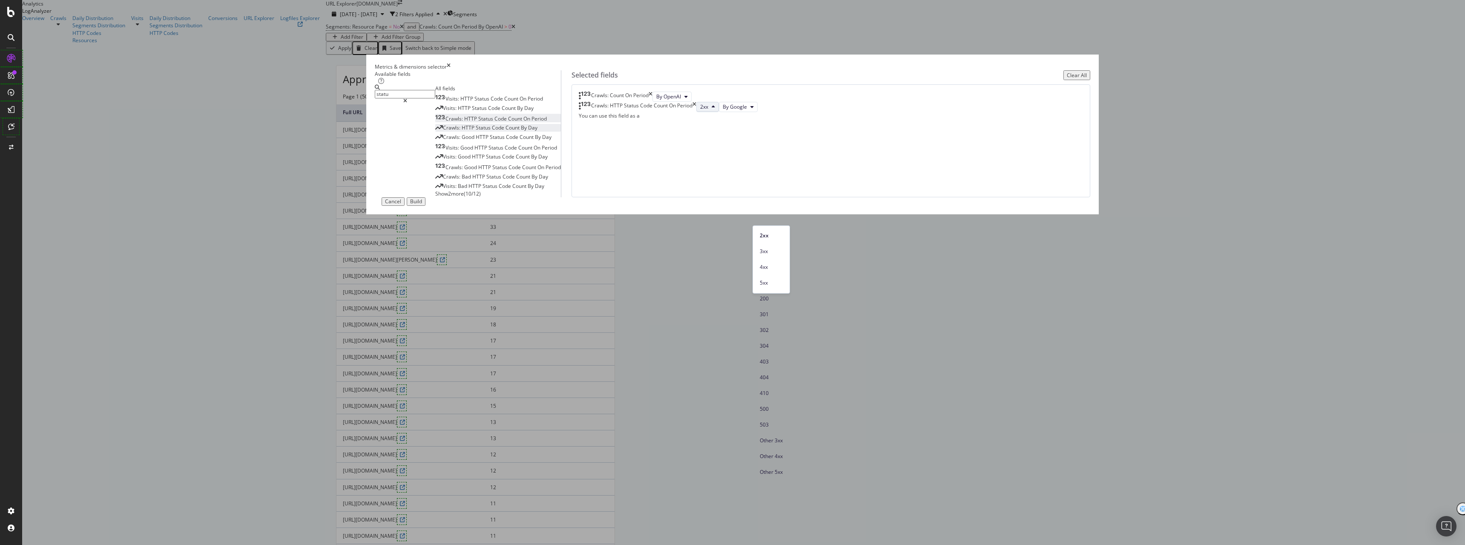
click at [762, 415] on div "503" at bounding box center [771, 423] width 37 height 16
click at [715, 109] on icon "modal" at bounding box center [713, 106] width 3 height 5
click at [771, 452] on span "Other 4xx" at bounding box center [771, 456] width 23 height 8
click at [719, 112] on button "2xx" at bounding box center [707, 107] width 23 height 10
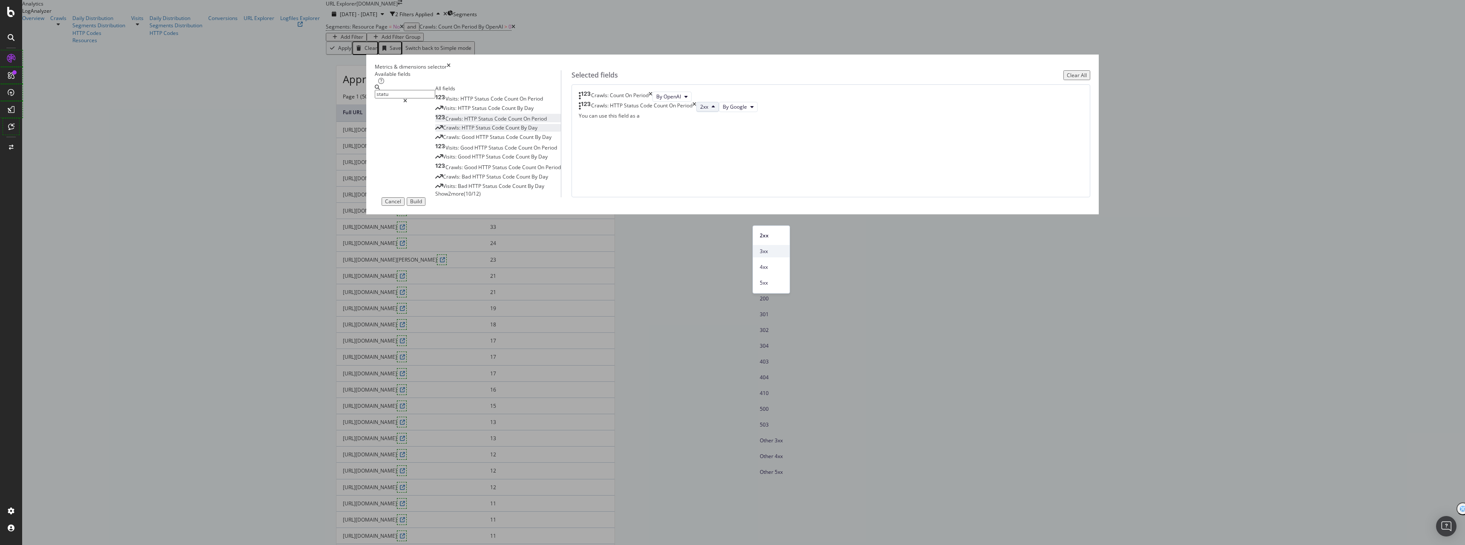
click at [770, 248] on span "3xx" at bounding box center [771, 251] width 23 height 8
click at [708, 110] on span "2xx" at bounding box center [704, 106] width 8 height 7
click at [770, 268] on span "4xx" at bounding box center [771, 267] width 23 height 8
click at [451, 70] on div "times" at bounding box center [449, 66] width 4 height 7
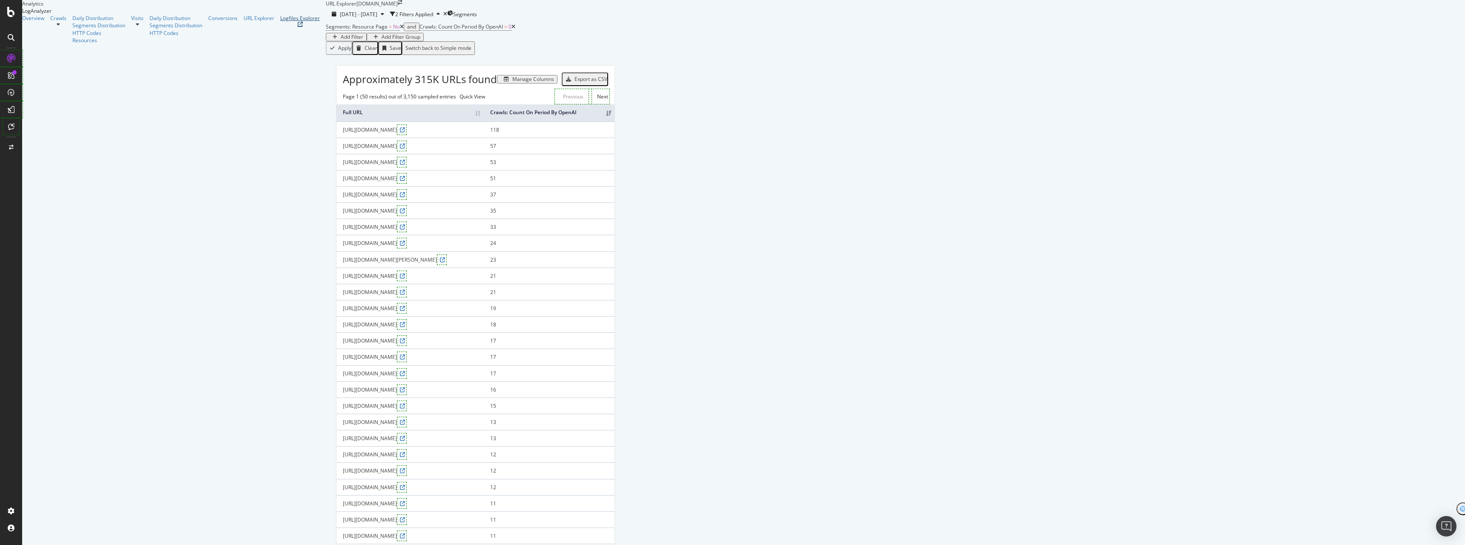
click at [280, 22] on div "Logfiles Explorer" at bounding box center [300, 17] width 40 height 7
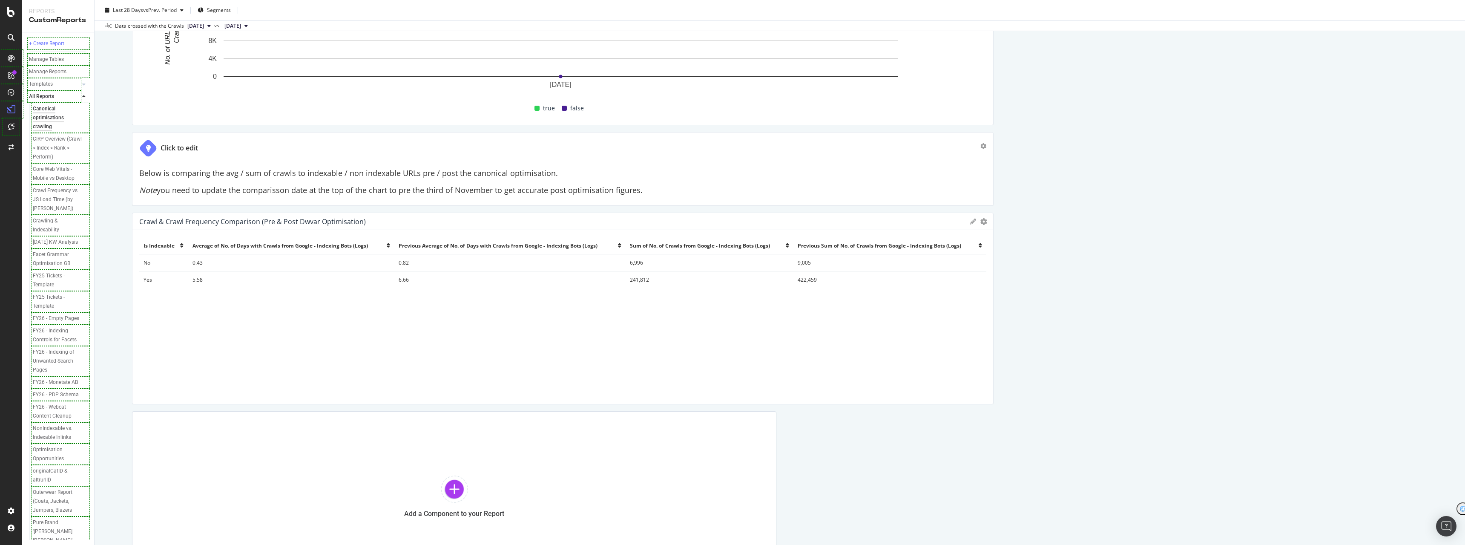
scroll to position [364, 0]
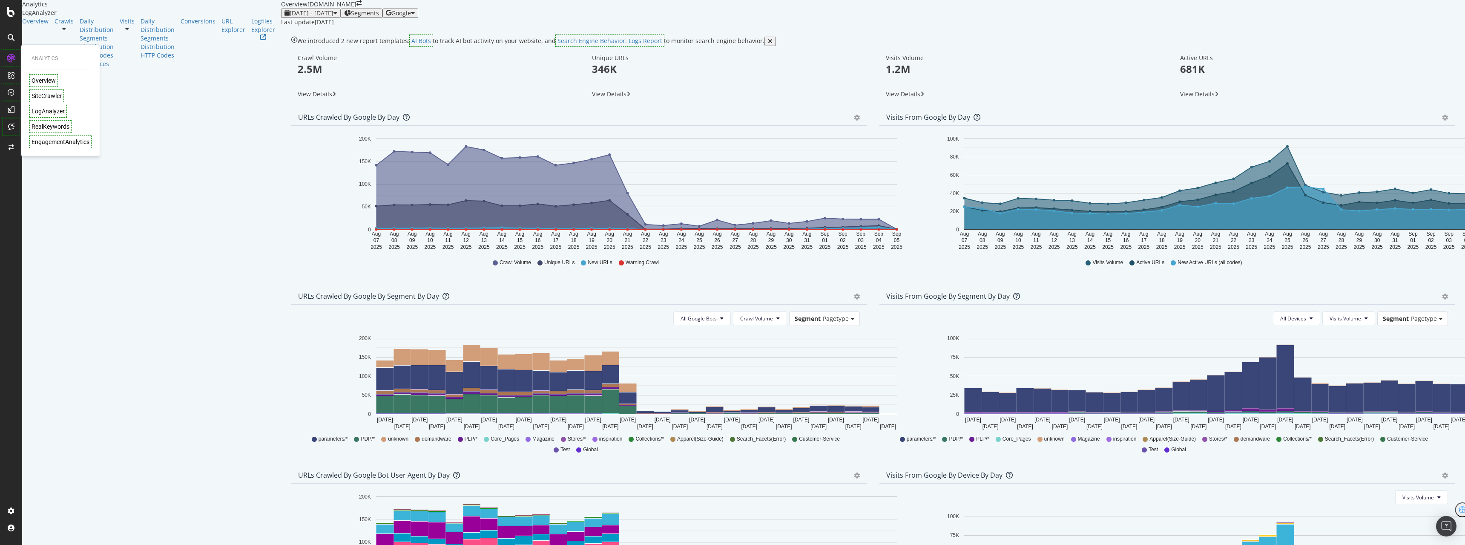
click at [46, 80] on div "Overview" at bounding box center [44, 80] width 24 height 9
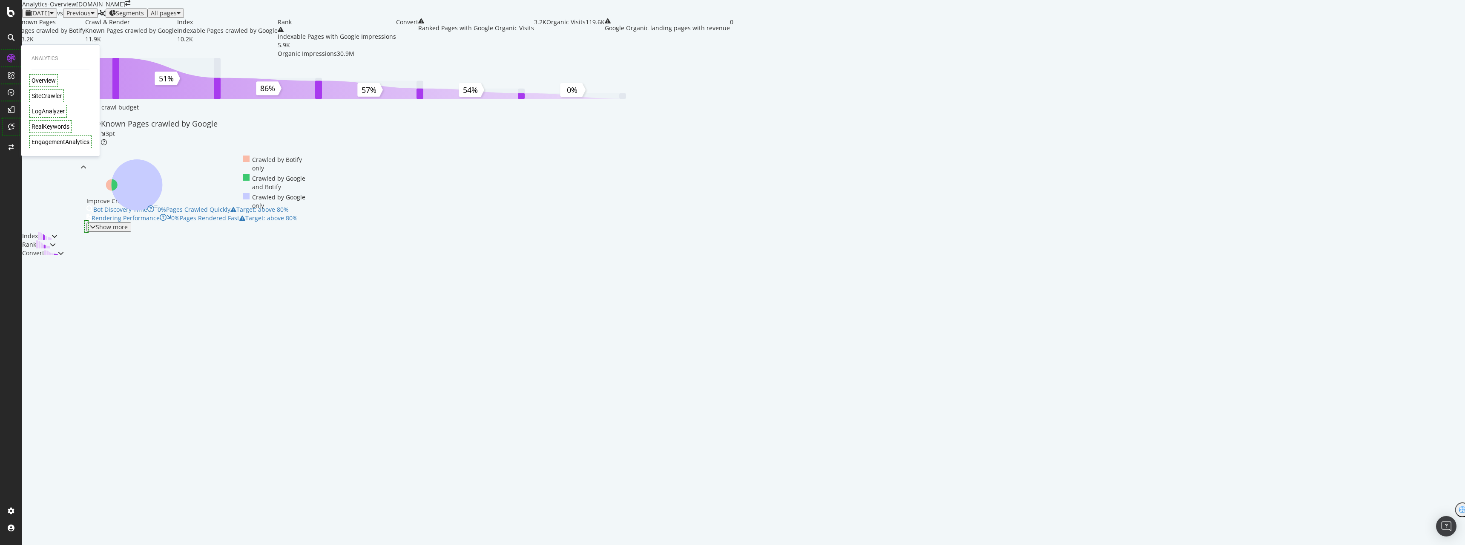
click at [52, 112] on div "LogAnalyzer" at bounding box center [48, 111] width 33 height 9
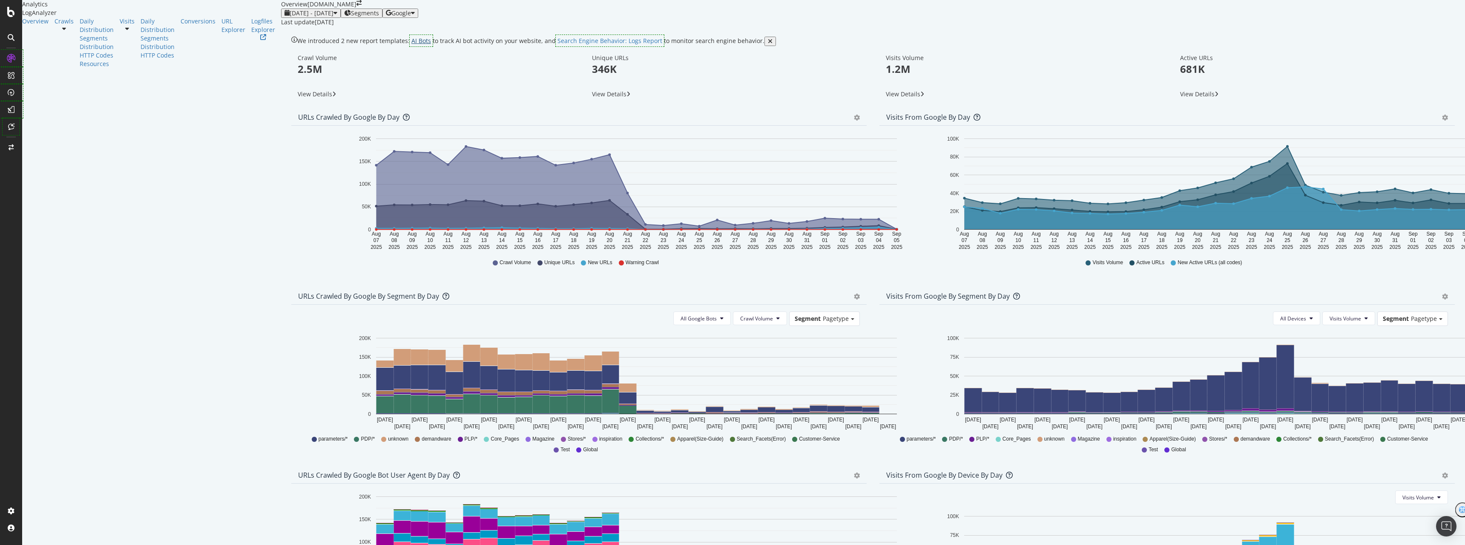
click at [411, 45] on link "AI Bots" at bounding box center [421, 41] width 20 height 8
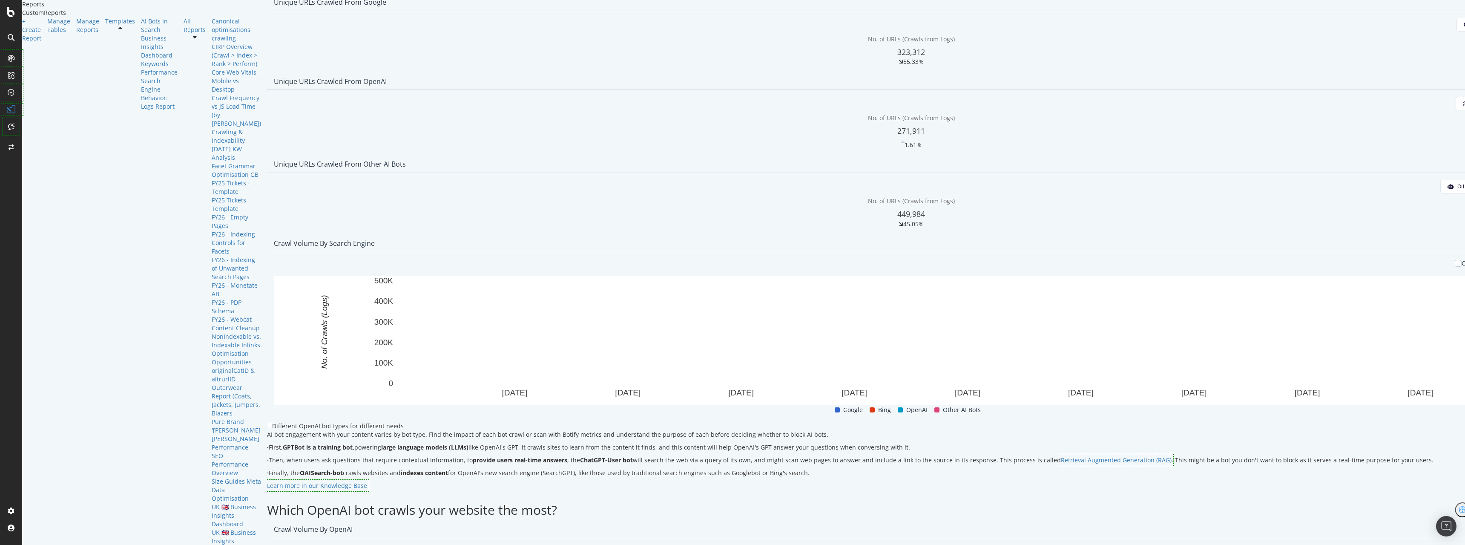
scroll to position [85, 0]
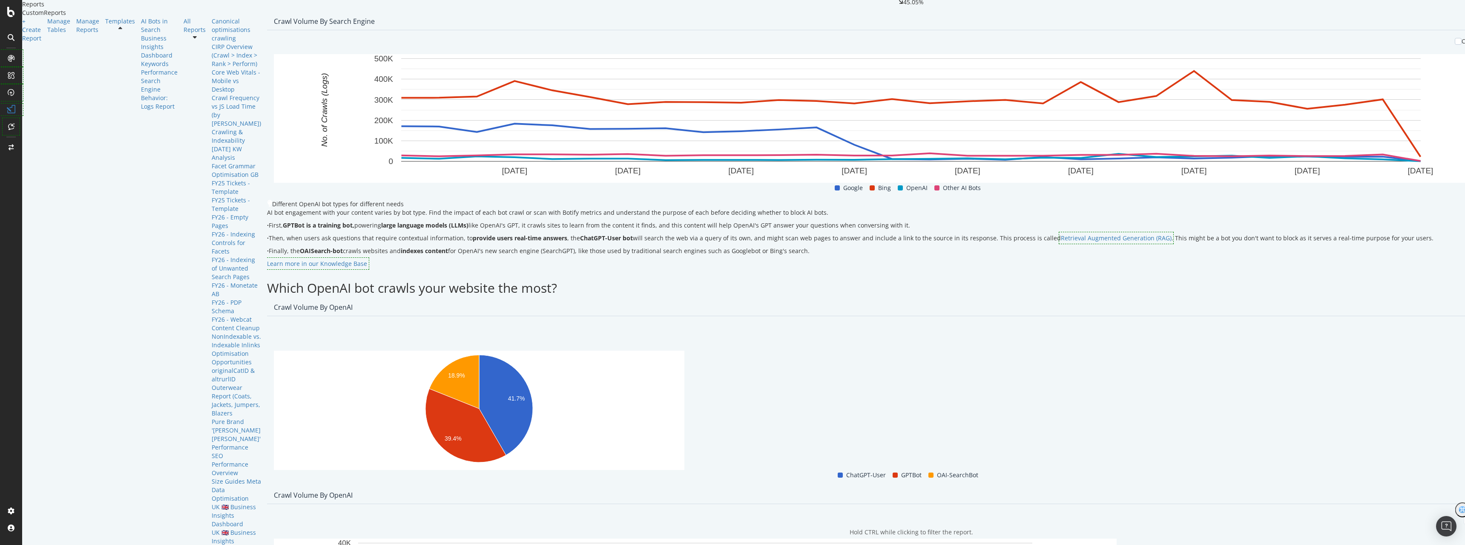
scroll to position [596, 0]
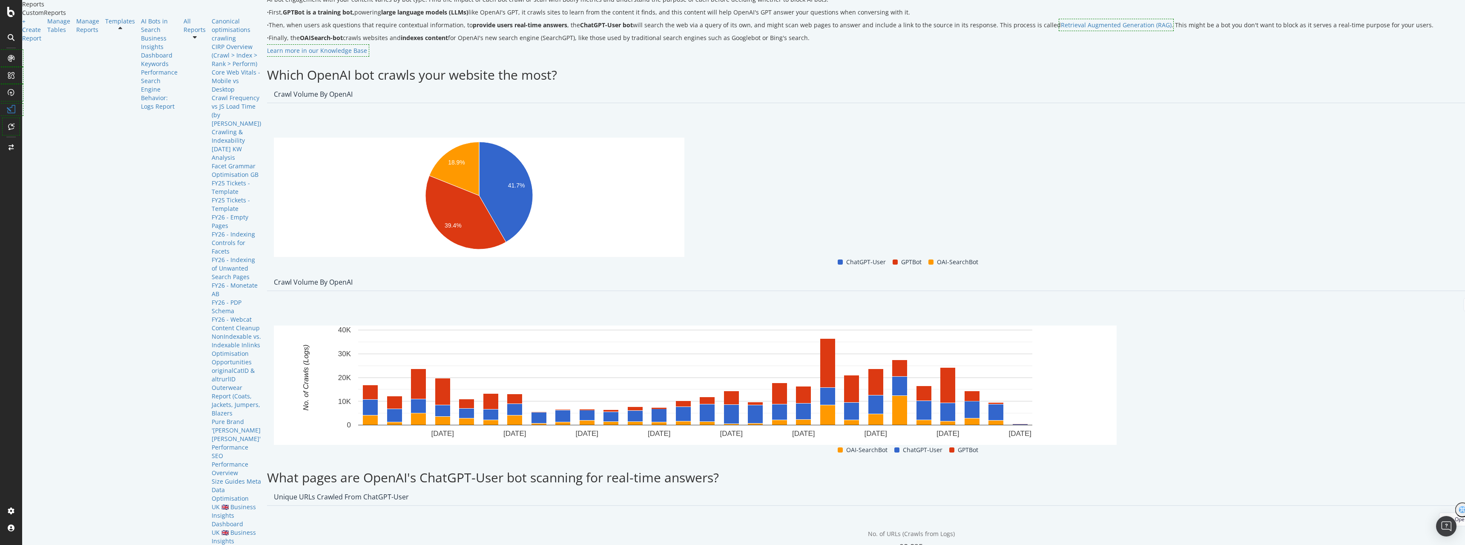
click at [1464, 298] on button "Day" at bounding box center [1479, 305] width 31 height 14
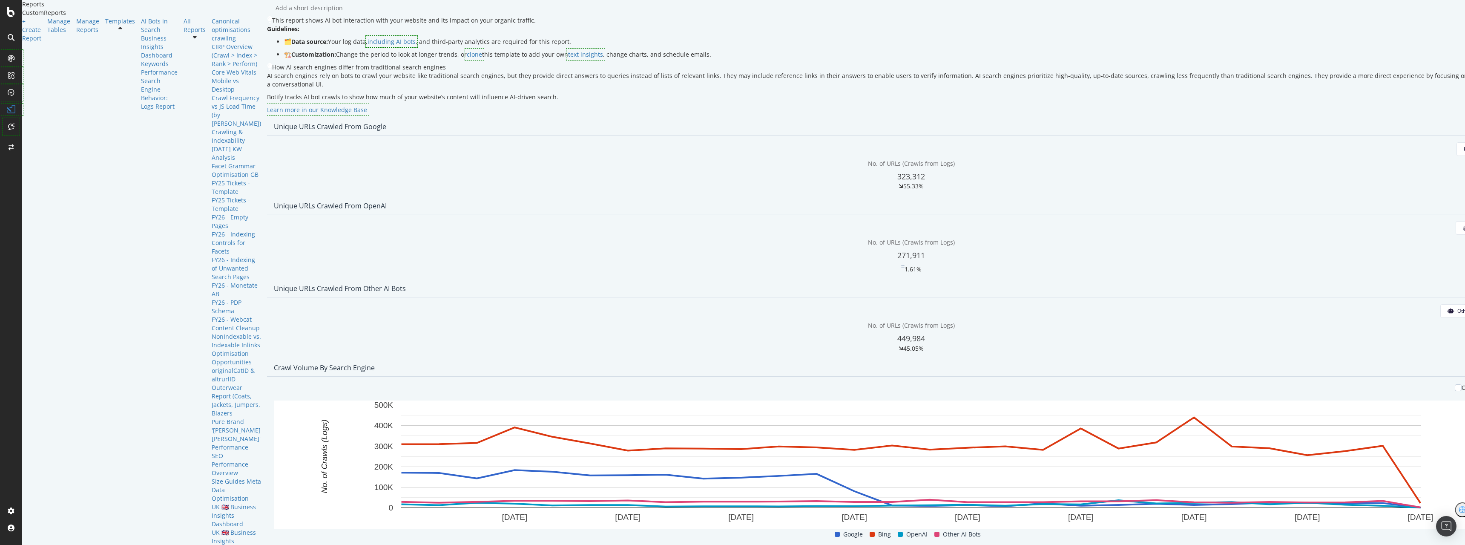
scroll to position [0, 0]
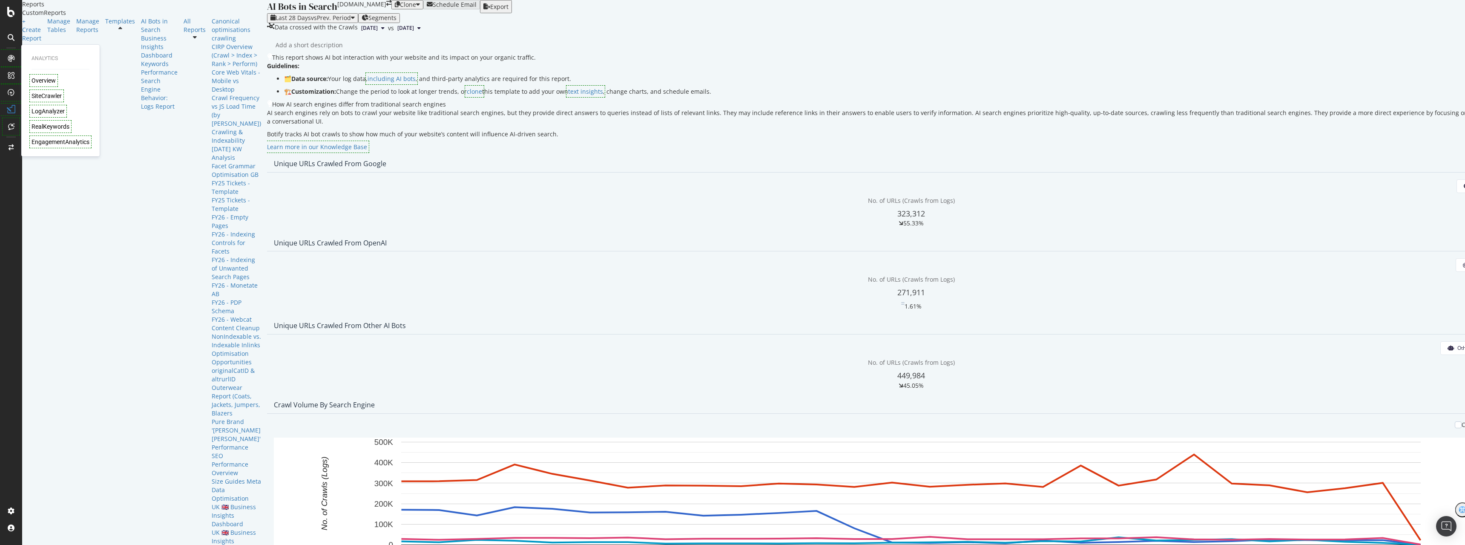
click at [52, 109] on div "LogAnalyzer" at bounding box center [48, 111] width 33 height 9
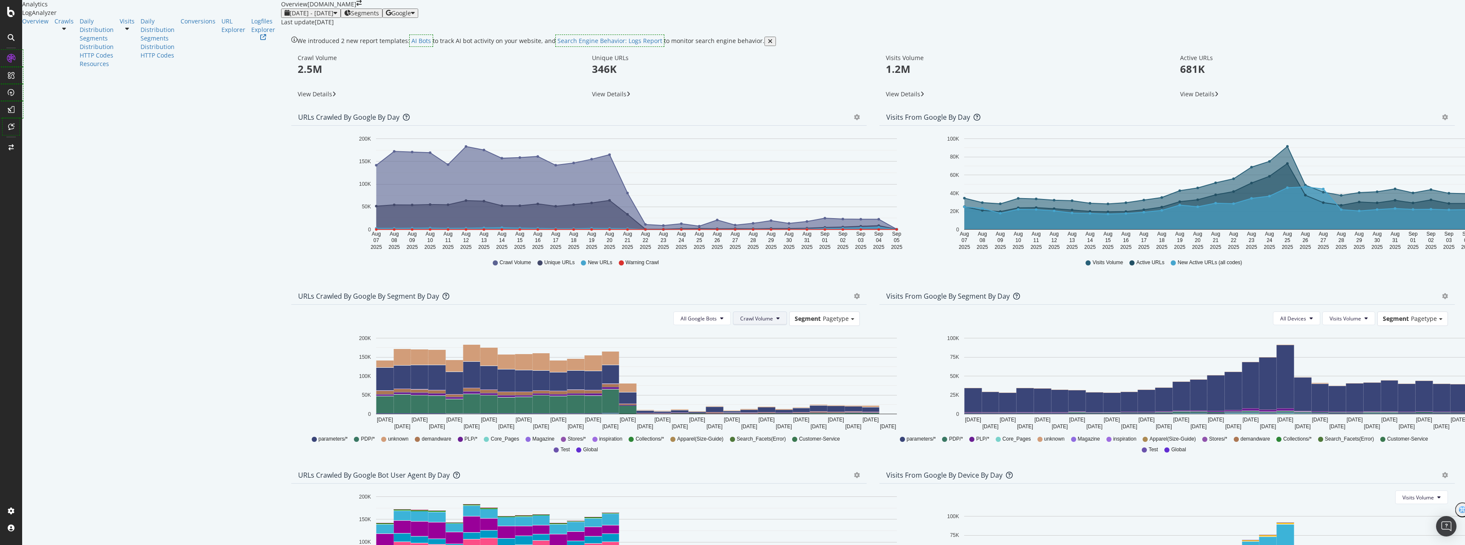
click at [733, 325] on button "Crawl Volume" at bounding box center [760, 318] width 54 height 14
click at [823, 322] on span "Pagetype" at bounding box center [836, 318] width 26 height 8
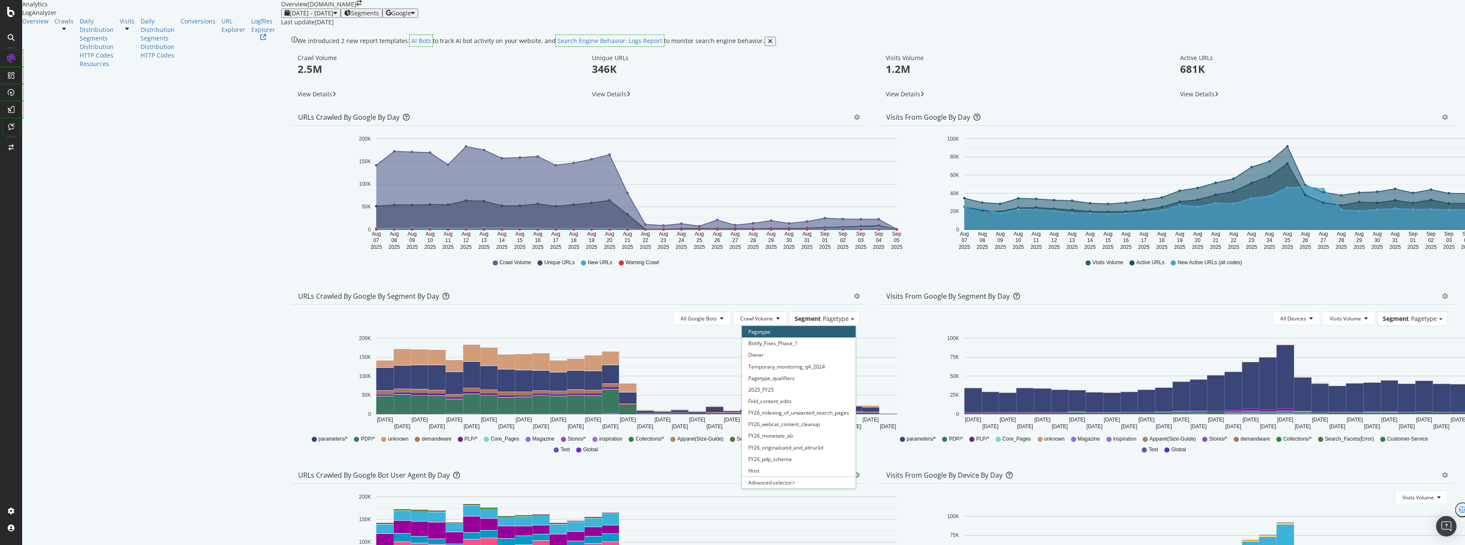
click at [738, 304] on div "URLs Crawled by Google By Segment By Day Timeline (by Value) Table" at bounding box center [578, 295] width 575 height 17
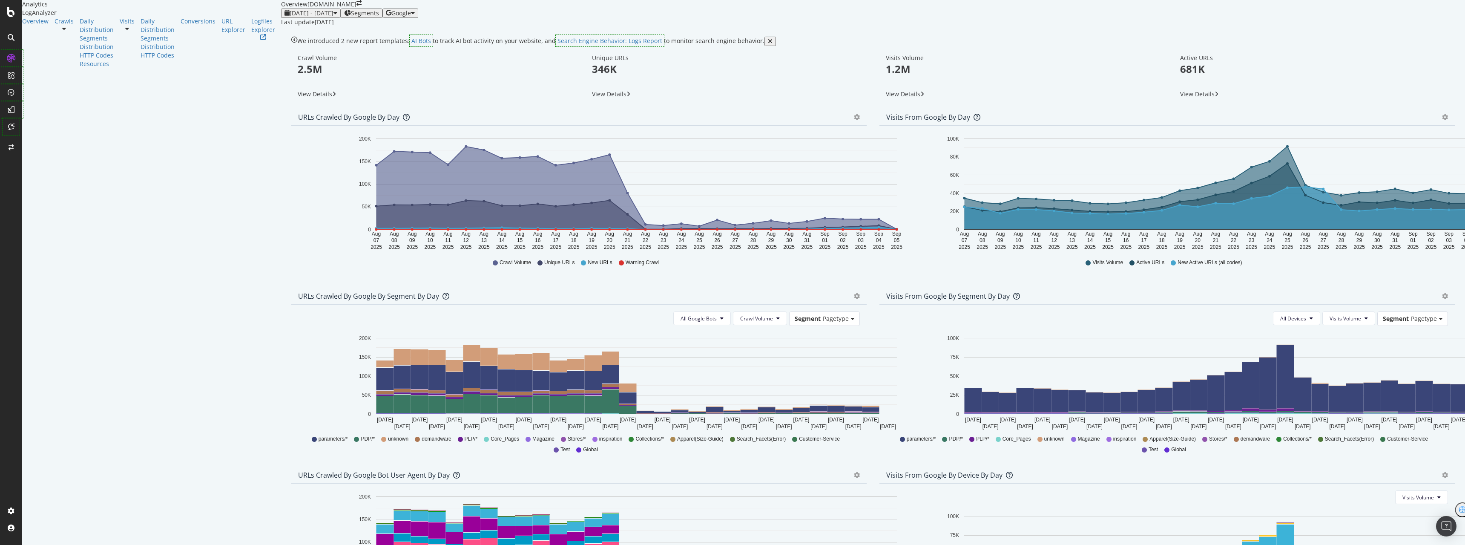
click at [854, 299] on icon "gear" at bounding box center [857, 296] width 6 height 6
click at [1450, 287] on div "Visits from Google by day Area Table Hold CTRL while clicking to filter the rep…" at bounding box center [1167, 198] width 588 height 179
click at [351, 17] on span "Segments" at bounding box center [365, 13] width 28 height 7
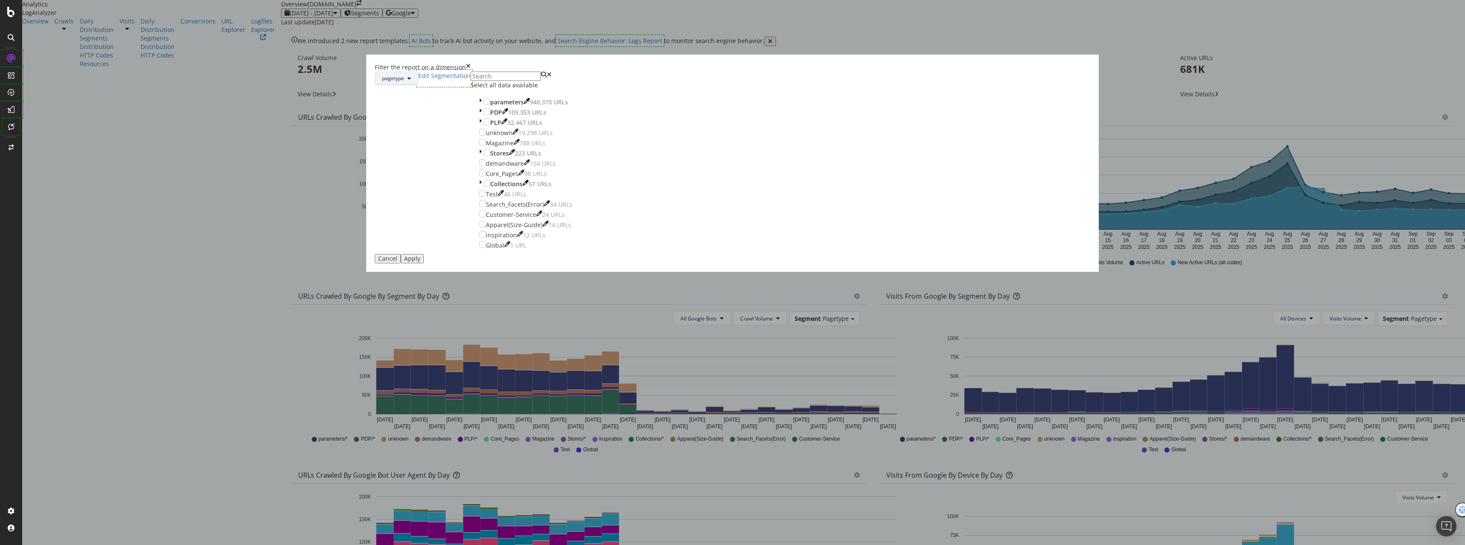
click at [418, 85] on button "pagetype" at bounding box center [396, 79] width 43 height 14
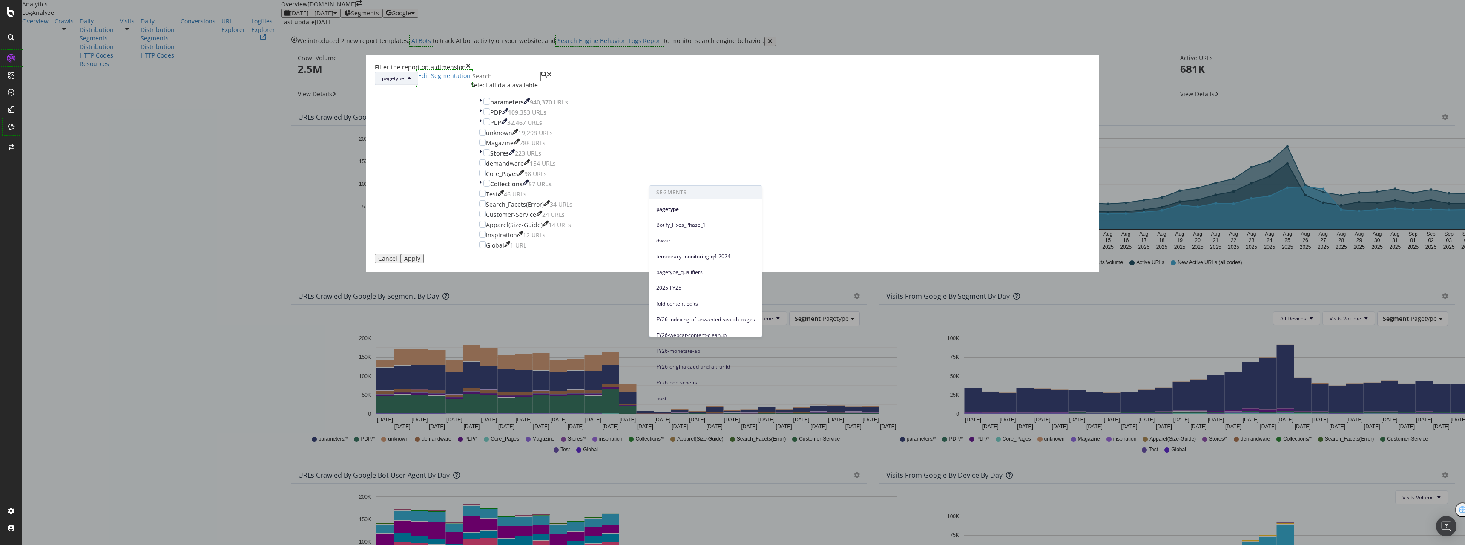
click at [471, 72] on icon "times" at bounding box center [468, 67] width 5 height 9
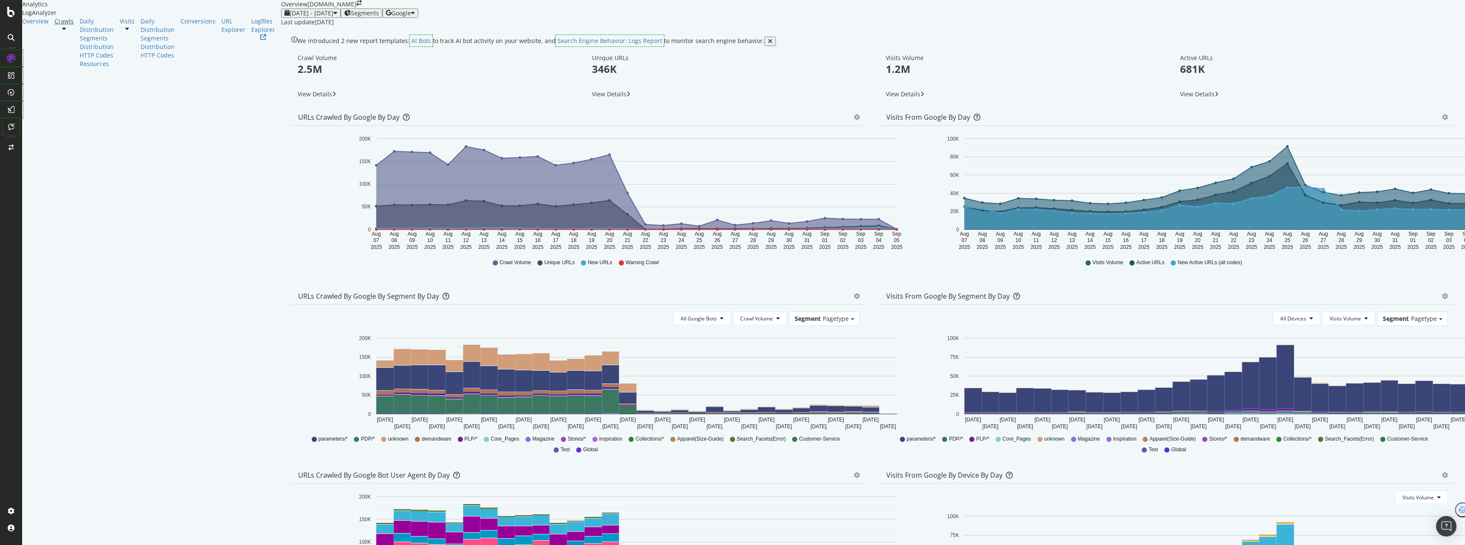
click at [55, 26] on div "Crawls" at bounding box center [64, 21] width 19 height 9
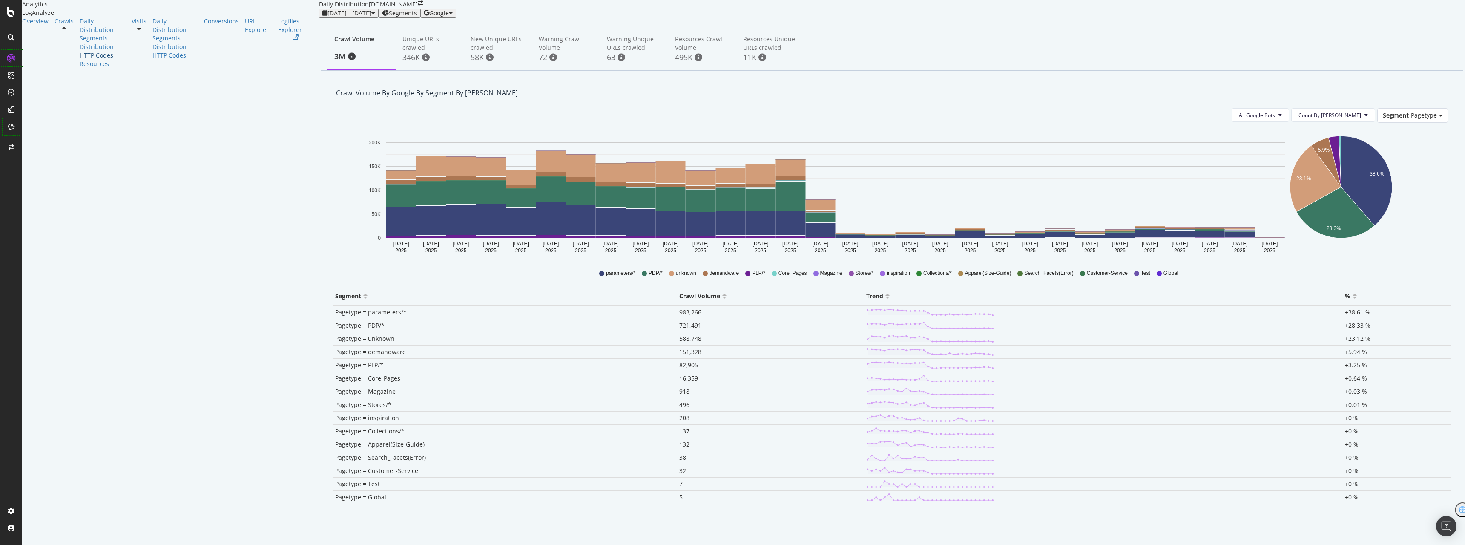
click at [80, 60] on div "HTTP Codes" at bounding box center [103, 55] width 46 height 9
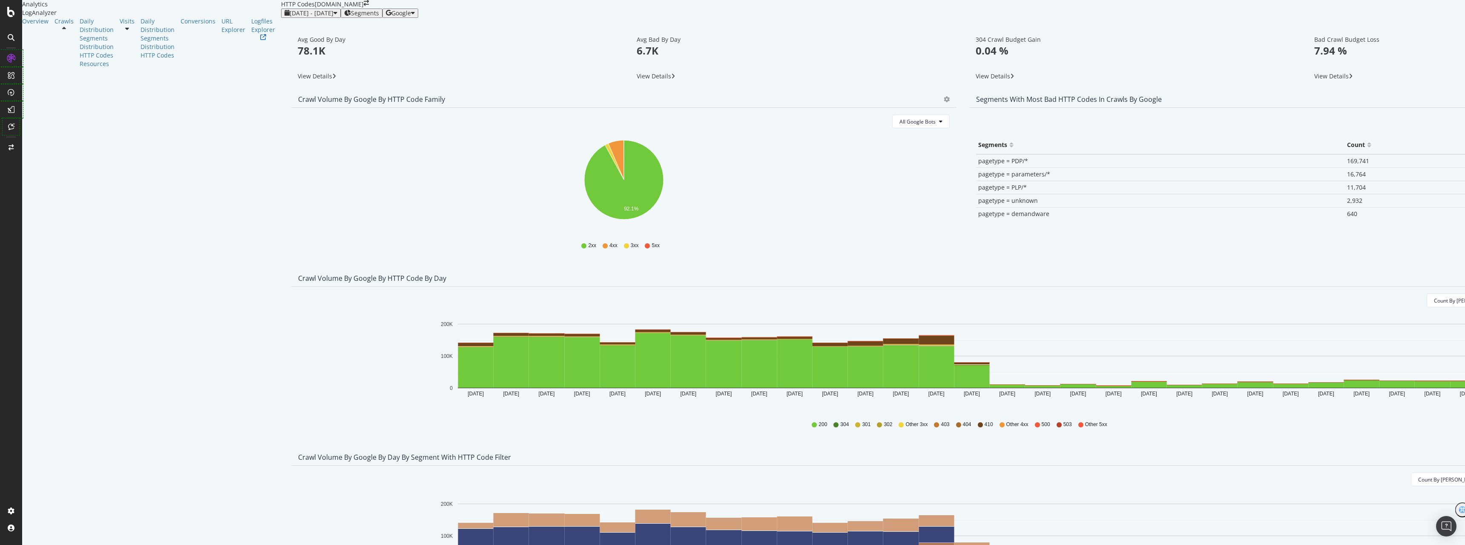
click at [415, 17] on icon "button" at bounding box center [413, 13] width 4 height 7
click at [1443, 64] on span "Bing" at bounding box center [1439, 64] width 32 height 8
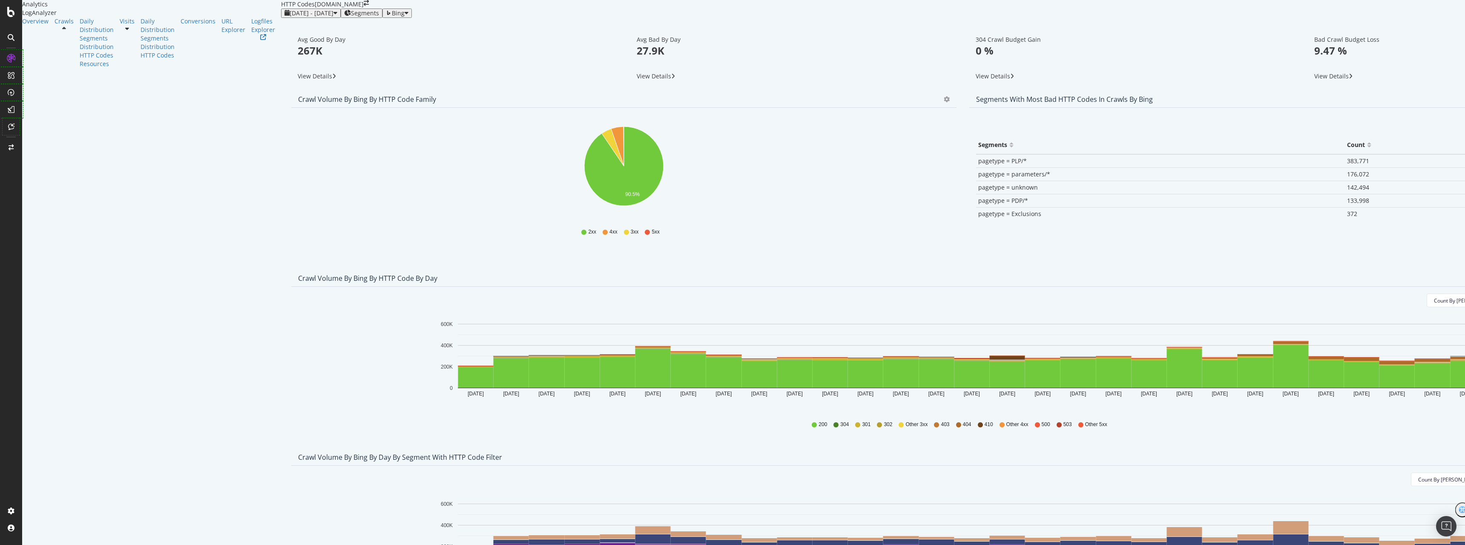
click at [408, 17] on div "Bing" at bounding box center [397, 13] width 23 height 7
click at [1440, 78] on span "OpenAI" at bounding box center [1440, 80] width 32 height 8
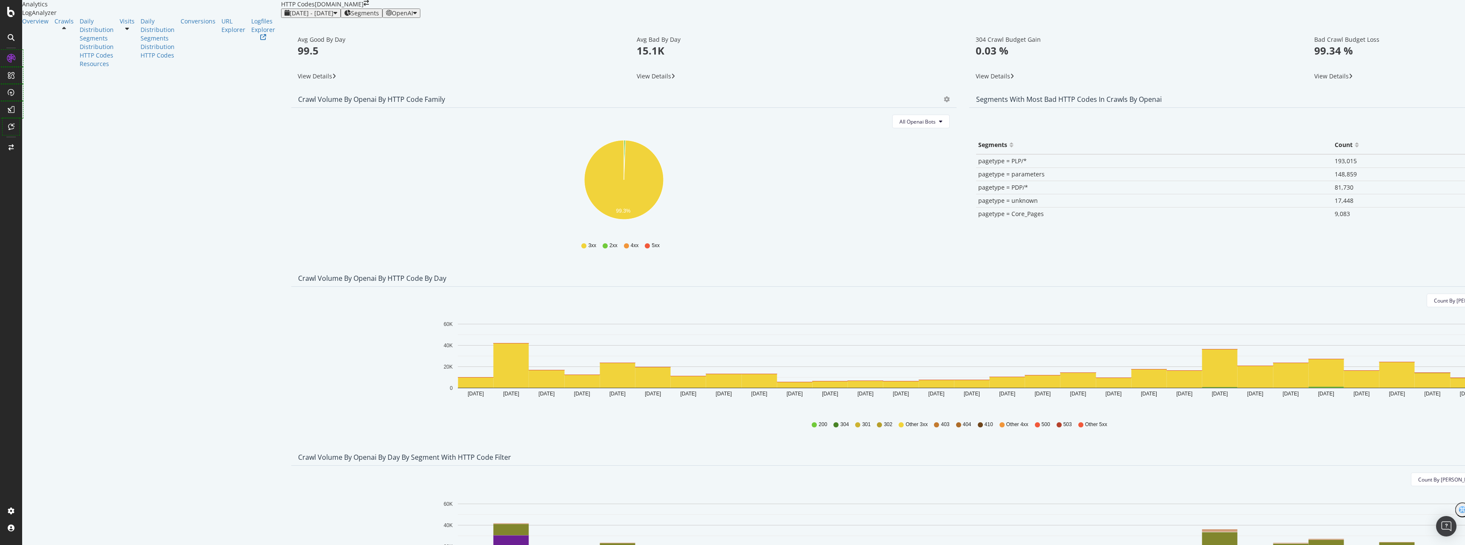
click at [413, 17] on span "OpenAI" at bounding box center [402, 13] width 21 height 8
click at [1443, 93] on span "Other AI Bots" at bounding box center [1439, 96] width 32 height 8
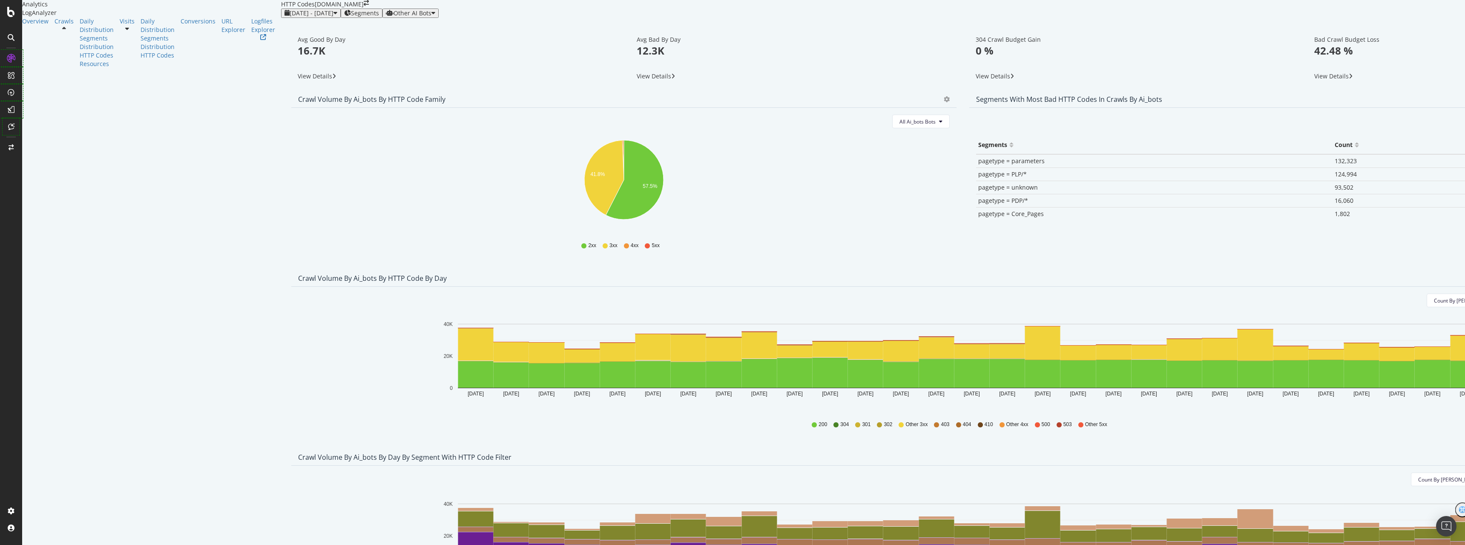
click at [584, 194] on icon "A chart." at bounding box center [604, 177] width 40 height 75
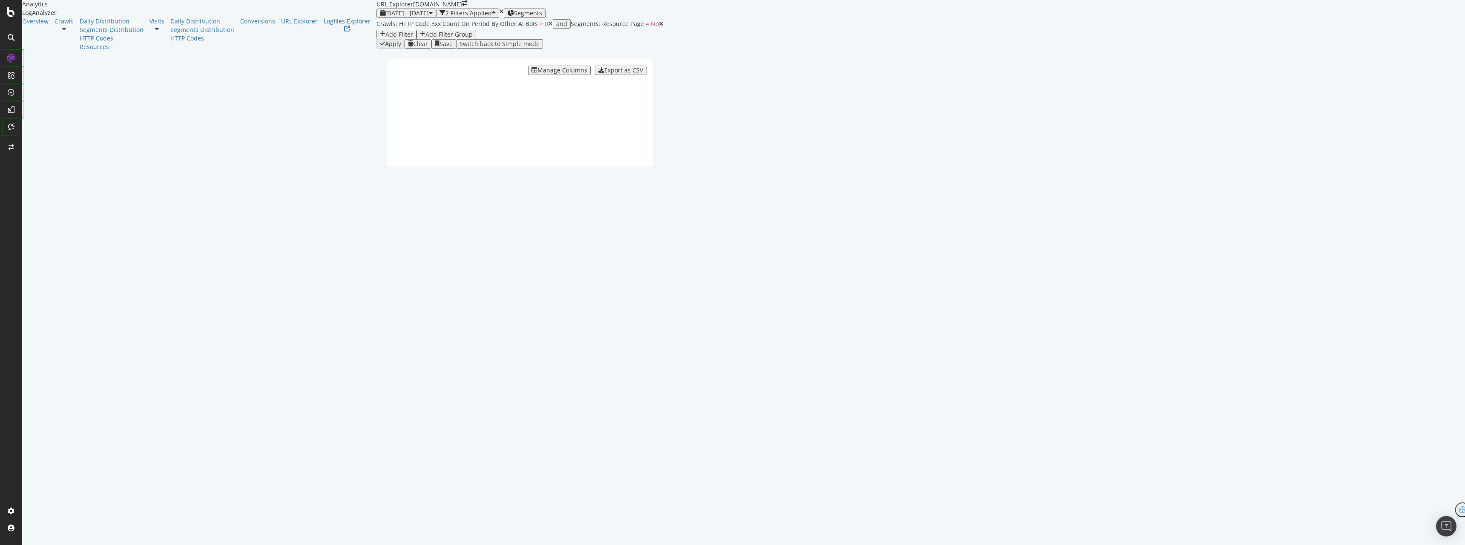
drag, startPoint x: 815, startPoint y: 80, endPoint x: 783, endPoint y: 82, distance: 32.8
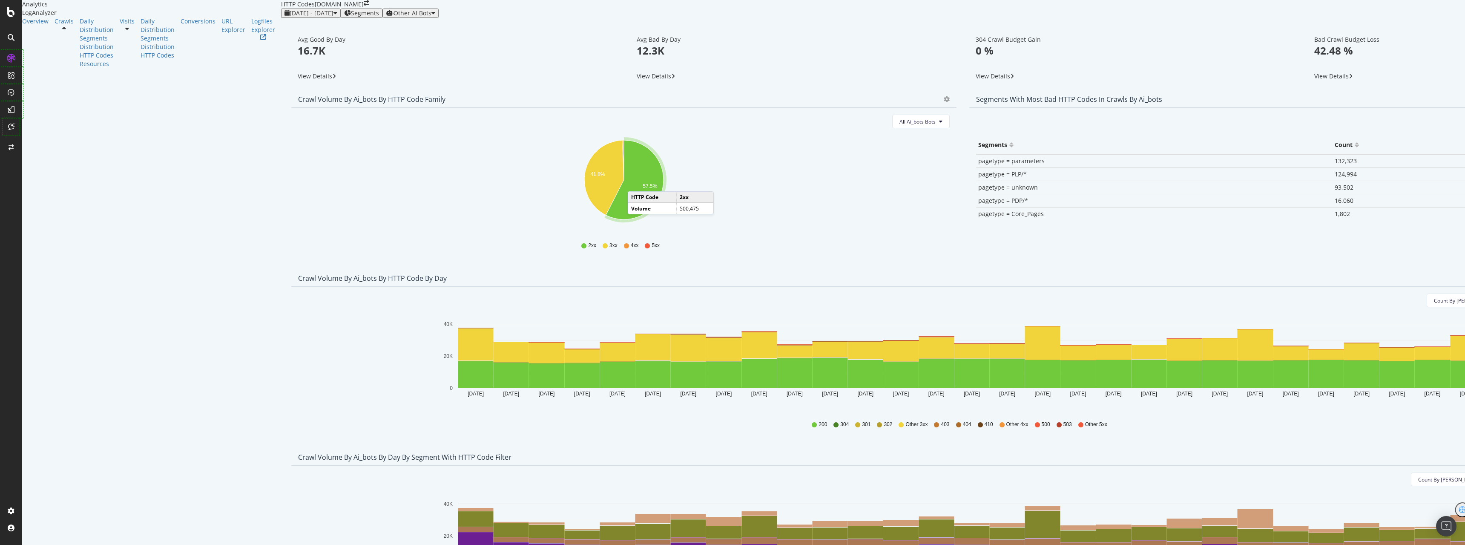
click at [606, 207] on icon "A chart." at bounding box center [634, 179] width 57 height 79
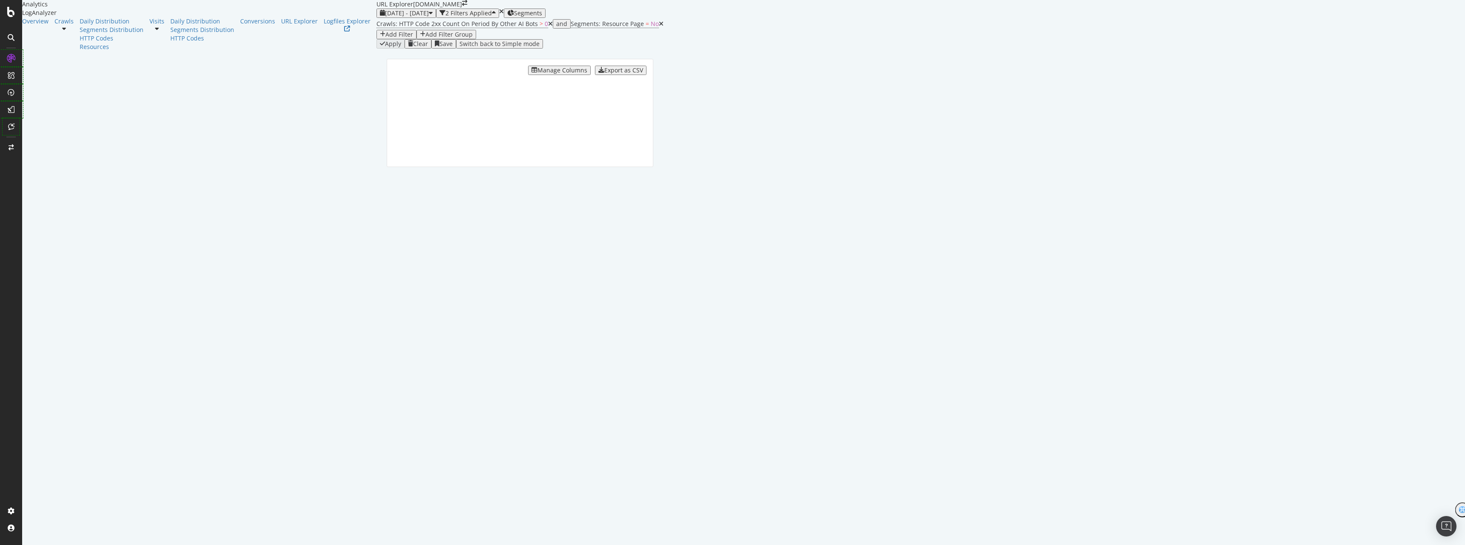
click at [587, 74] on div "Manage Columns" at bounding box center [562, 70] width 50 height 7
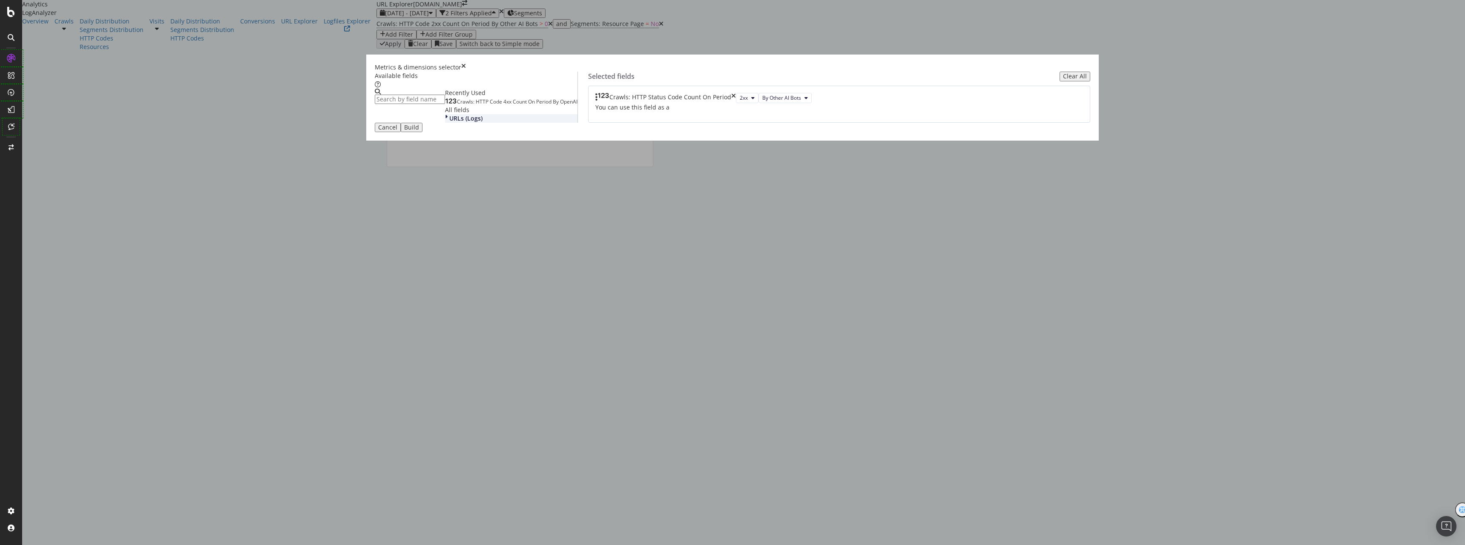
click at [554, 123] on div "URLs (Logs)" at bounding box center [511, 118] width 132 height 9
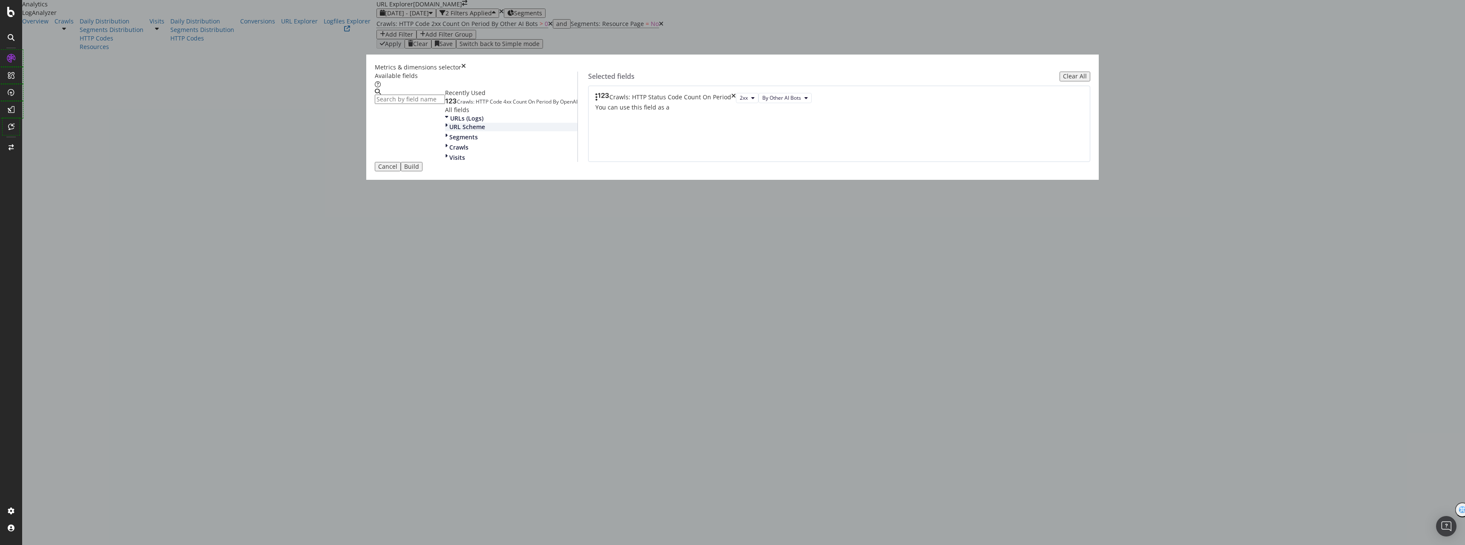
click at [448, 131] on icon "modal" at bounding box center [446, 127] width 3 height 9
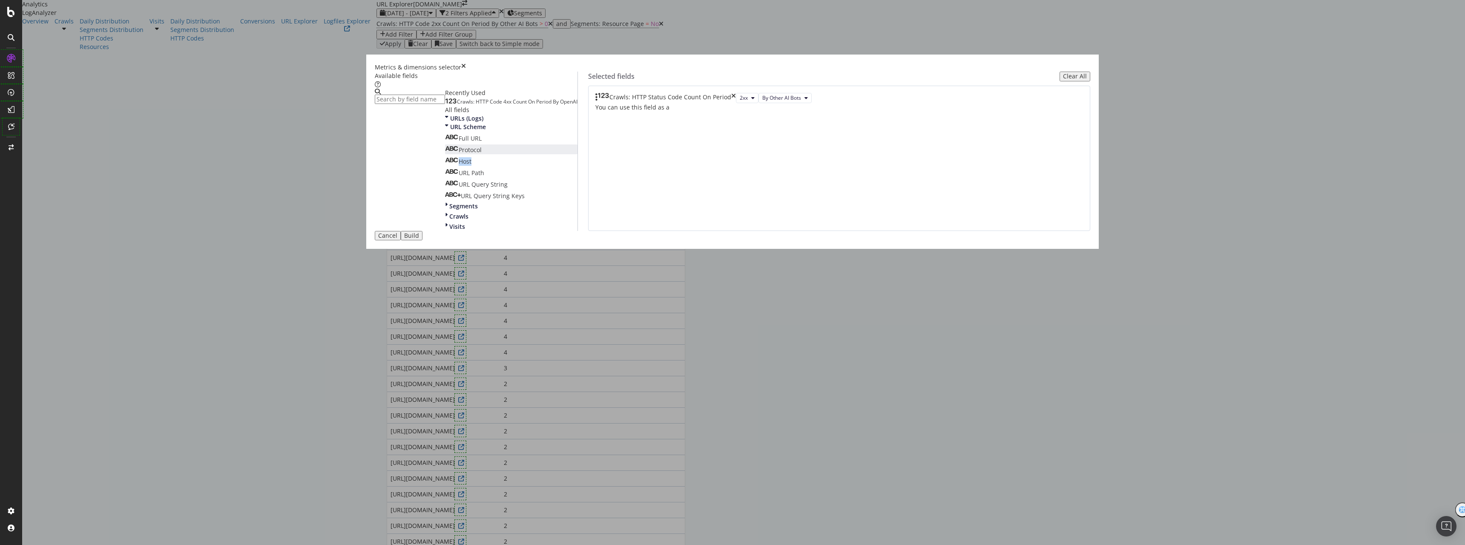
drag, startPoint x: 616, startPoint y: 280, endPoint x: 633, endPoint y: 275, distance: 17.8
click at [577, 200] on div "Full URL Protocol Host URL Path URL Query String URL Query String Keys" at bounding box center [511, 166] width 132 height 67
click at [471, 165] on span "Host" at bounding box center [465, 161] width 13 height 8
click at [577, 210] on div "Segments" at bounding box center [511, 206] width 132 height 9
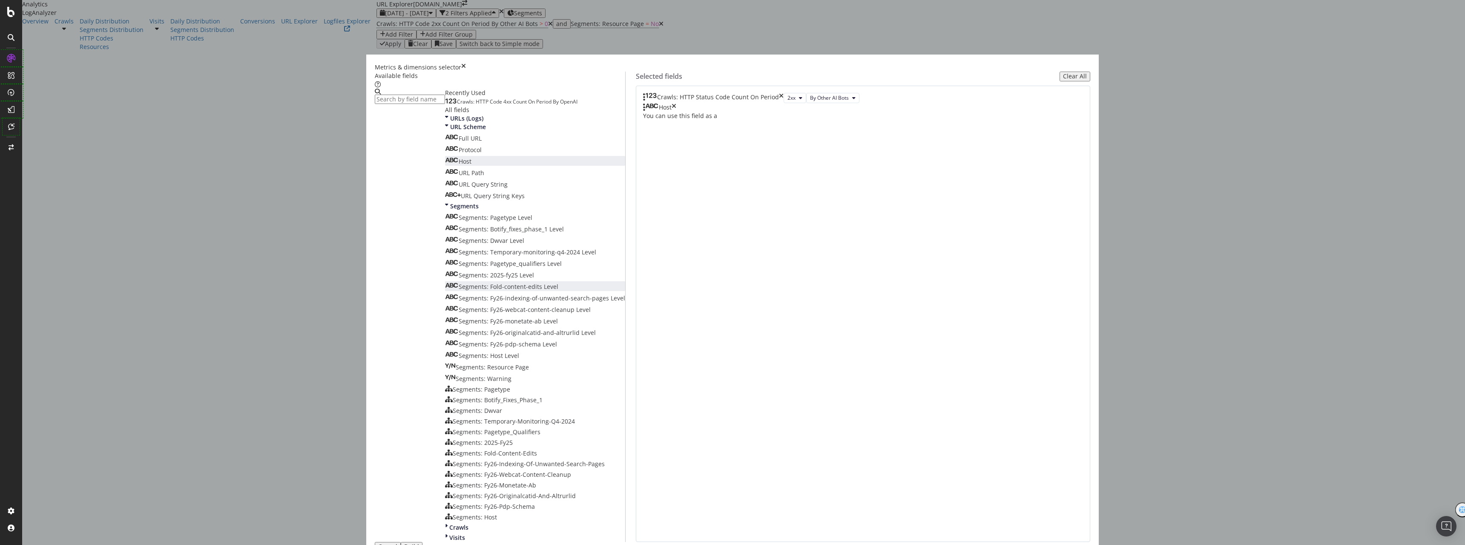
scroll to position [258, 0]
click at [562, 523] on div "Crawls" at bounding box center [535, 527] width 180 height 9
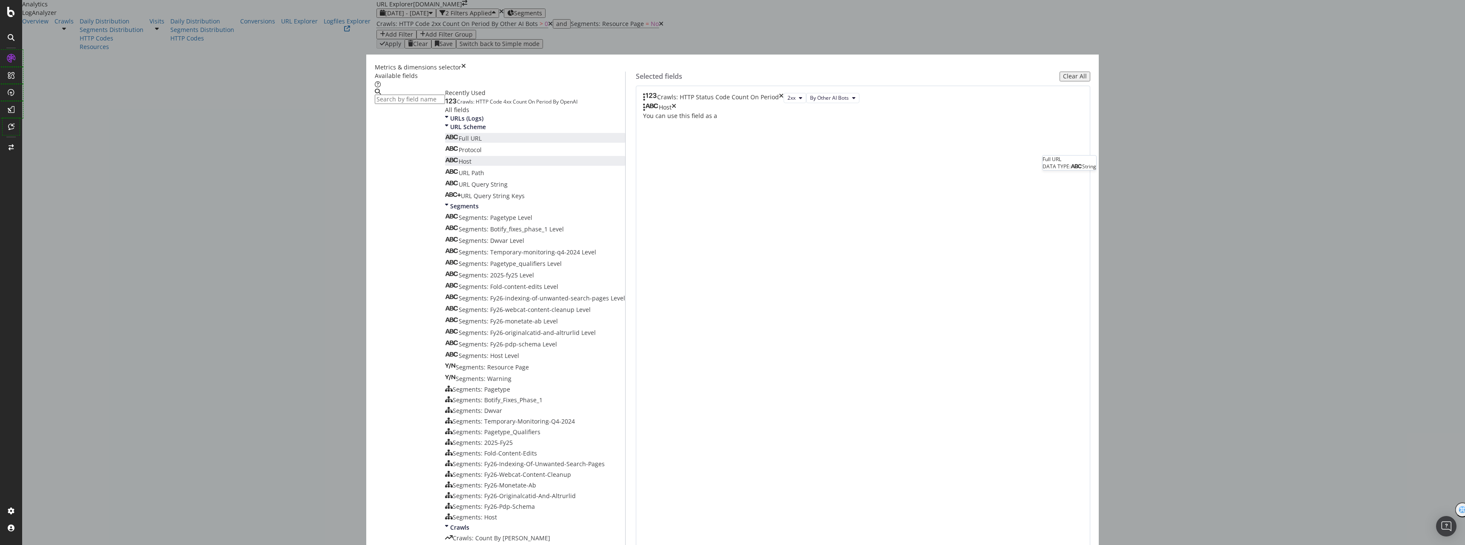
click at [482, 142] on span "Full URL" at bounding box center [470, 138] width 23 height 8
click at [482, 154] on span "Protocol" at bounding box center [470, 150] width 23 height 8
click at [471, 165] on span "Host" at bounding box center [465, 161] width 13 height 8
click at [484, 177] on div "URL Path" at bounding box center [464, 173] width 39 height 9
click at [508, 188] on span "URL Query String" at bounding box center [483, 184] width 49 height 8
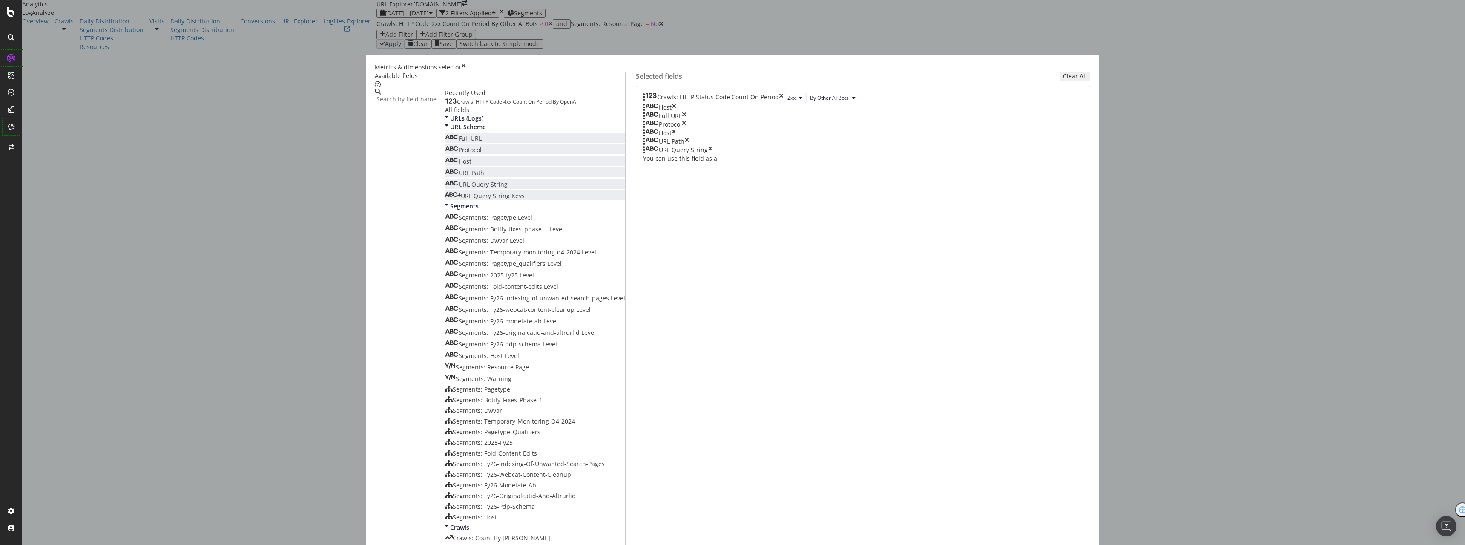
click at [525, 200] on span "URL Query String Keys" at bounding box center [493, 196] width 64 height 8
click at [560, 210] on div "Segments" at bounding box center [535, 206] width 180 height 9
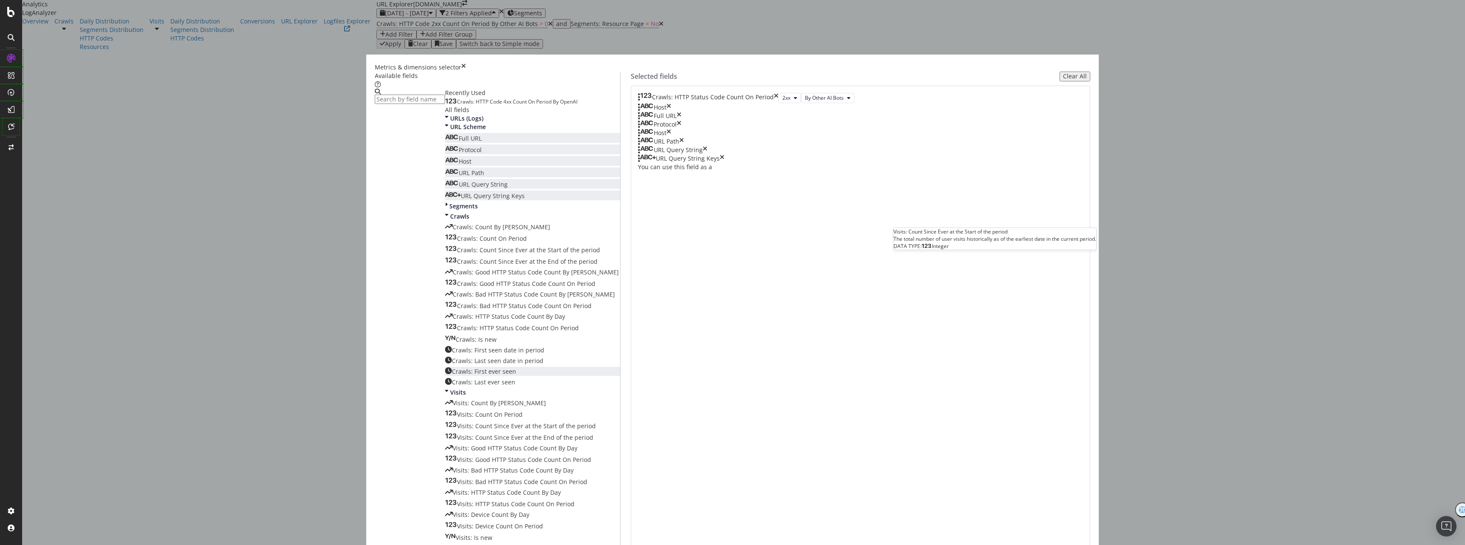
scroll to position [213, 0]
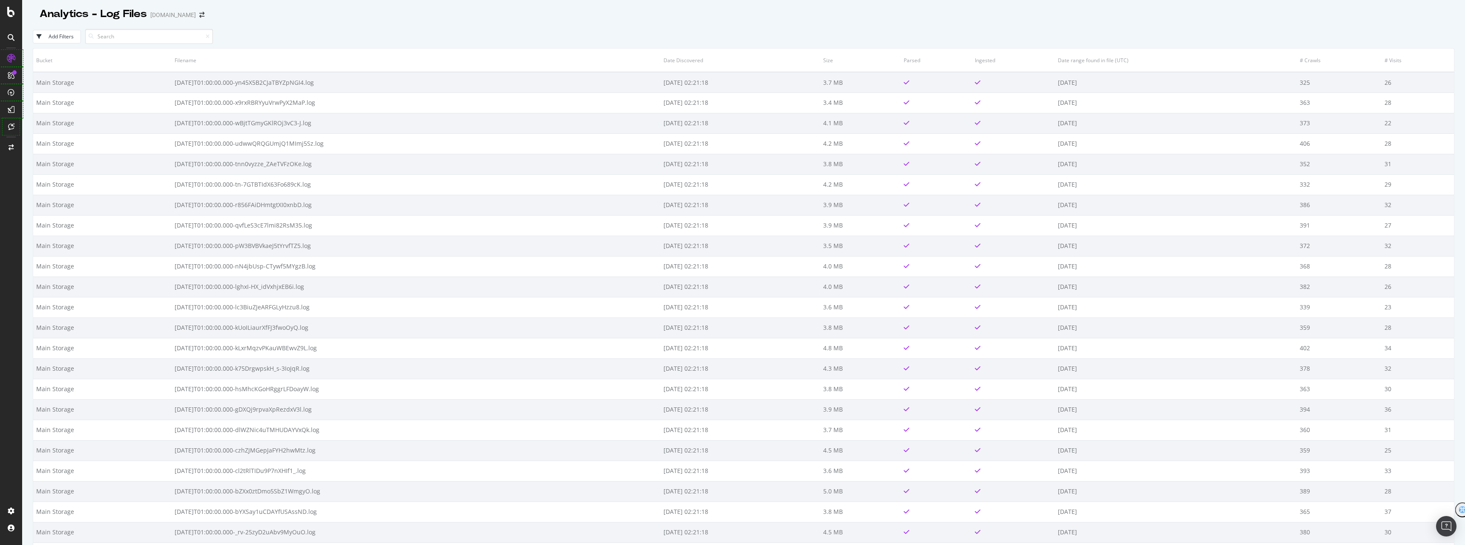
click at [70, 38] on div "Add Filters" at bounding box center [61, 36] width 25 height 7
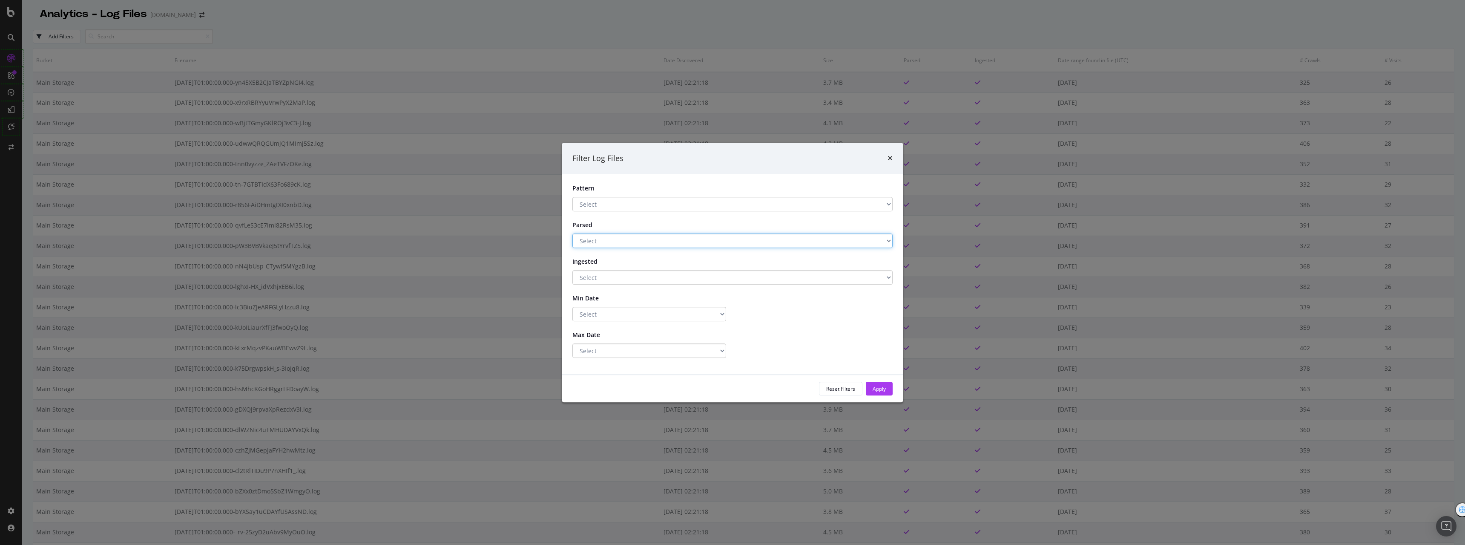
click at [668, 236] on select "Select Yes No" at bounding box center [732, 240] width 320 height 14
click at [667, 200] on select "Select .*\.log$ Has a Pattern No Pattern" at bounding box center [732, 204] width 320 height 14
click at [650, 310] on select "Select Greater Than or equals Less Than or equals Equals" at bounding box center [649, 314] width 154 height 14
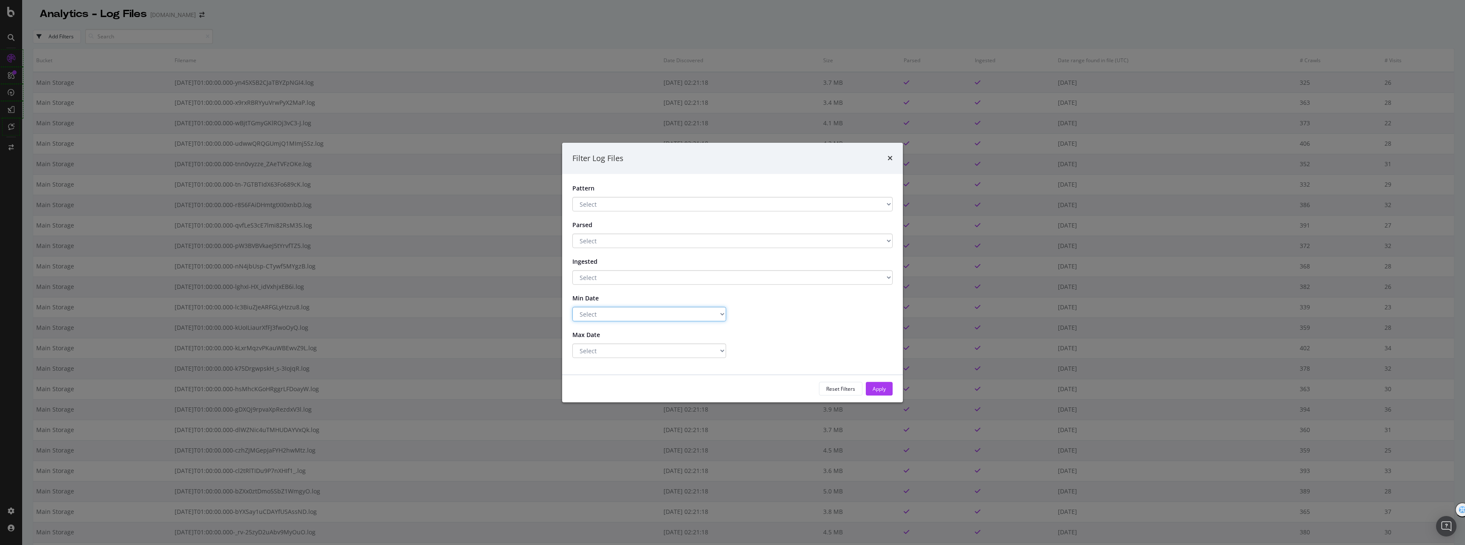
click at [650, 310] on select "Select Greater Than or equals Less Than or equals Equals" at bounding box center [649, 314] width 154 height 14
click at [705, 203] on select "Select .*\.log$ Has a Pattern No Pattern" at bounding box center [732, 204] width 320 height 14
drag, startPoint x: 296, startPoint y: 83, endPoint x: 299, endPoint y: 77, distance: 6.1
click at [296, 83] on div "Filter Log Files Pattern Select .*\.log$ Has a Pattern No Pattern Parsed Select…" at bounding box center [732, 272] width 1465 height 545
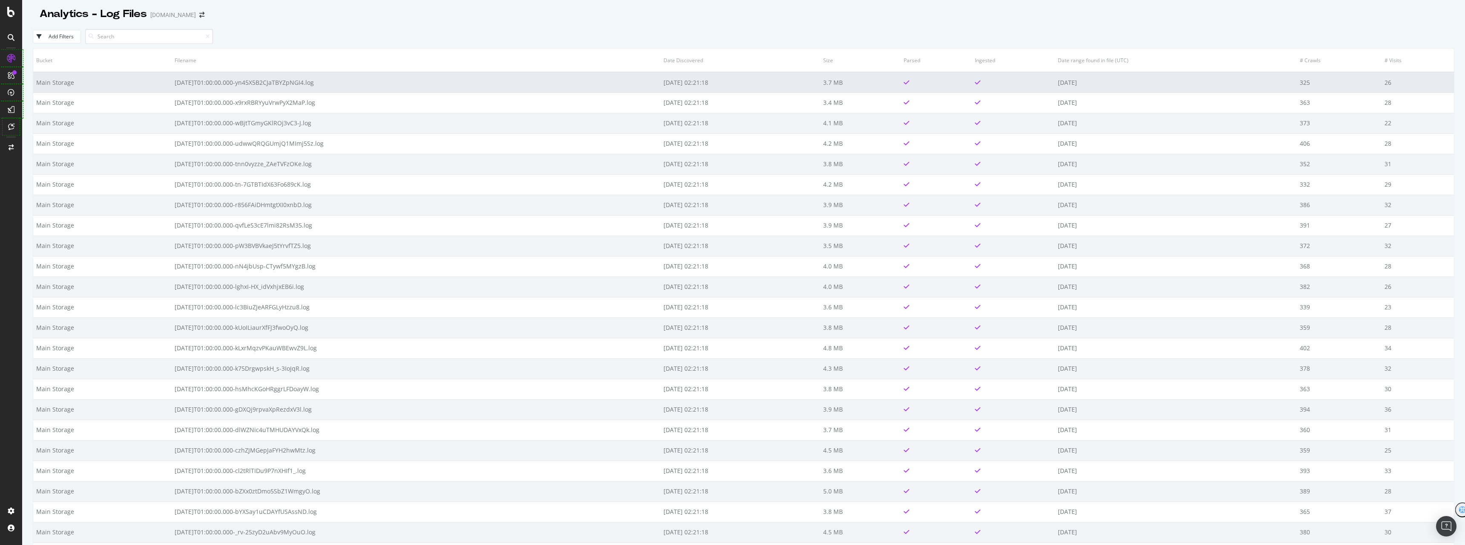
click at [250, 80] on td "2025-09-05T01:00:00.000-yn45X5B2CJaTBYZpNGI4.log" at bounding box center [416, 82] width 489 height 20
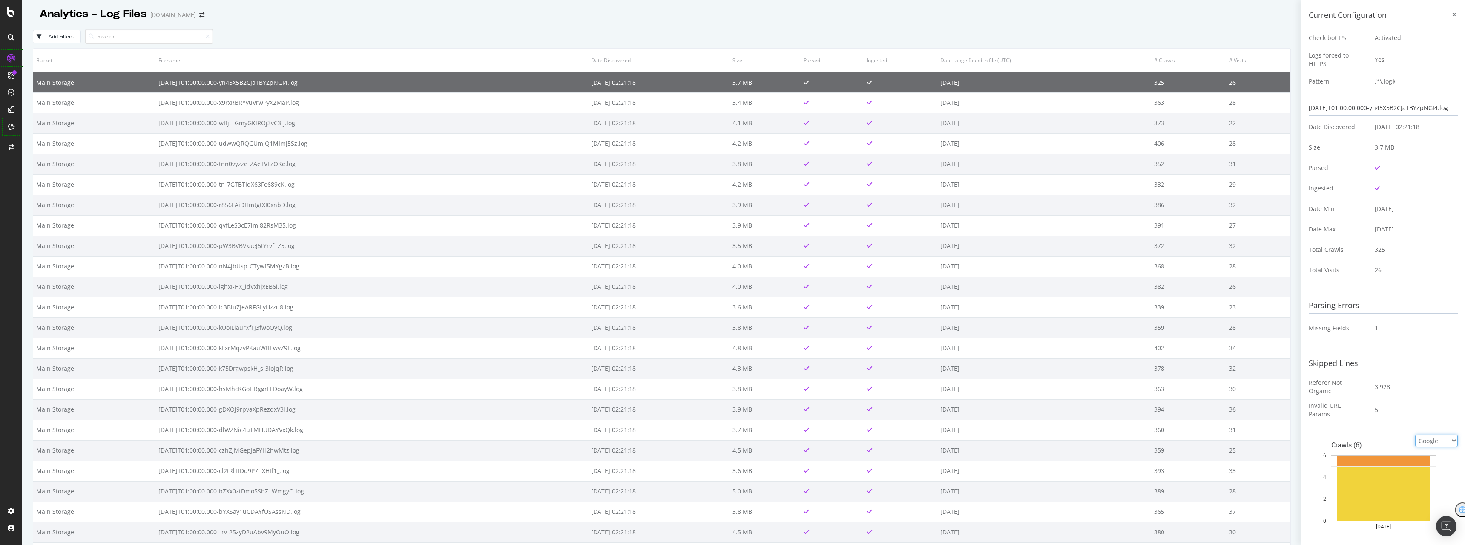
click at [1447, 445] on select "Google Bing OpenAI Other AI Bots" at bounding box center [1436, 440] width 43 height 12
select select "openai"
click at [1415, 434] on select "Google Bing OpenAI Other AI Bots" at bounding box center [1436, 440] width 43 height 12
click at [1450, 12] on div at bounding box center [1454, 15] width 8 height 8
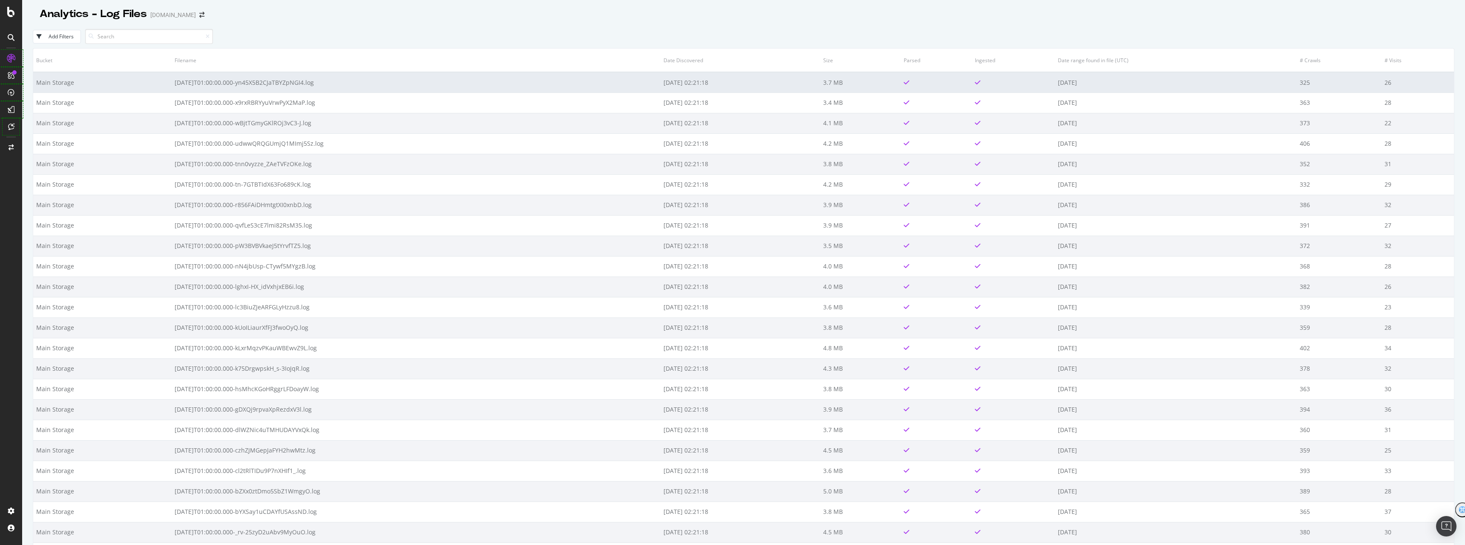
click at [53, 87] on td "Main Storage" at bounding box center [102, 82] width 138 height 20
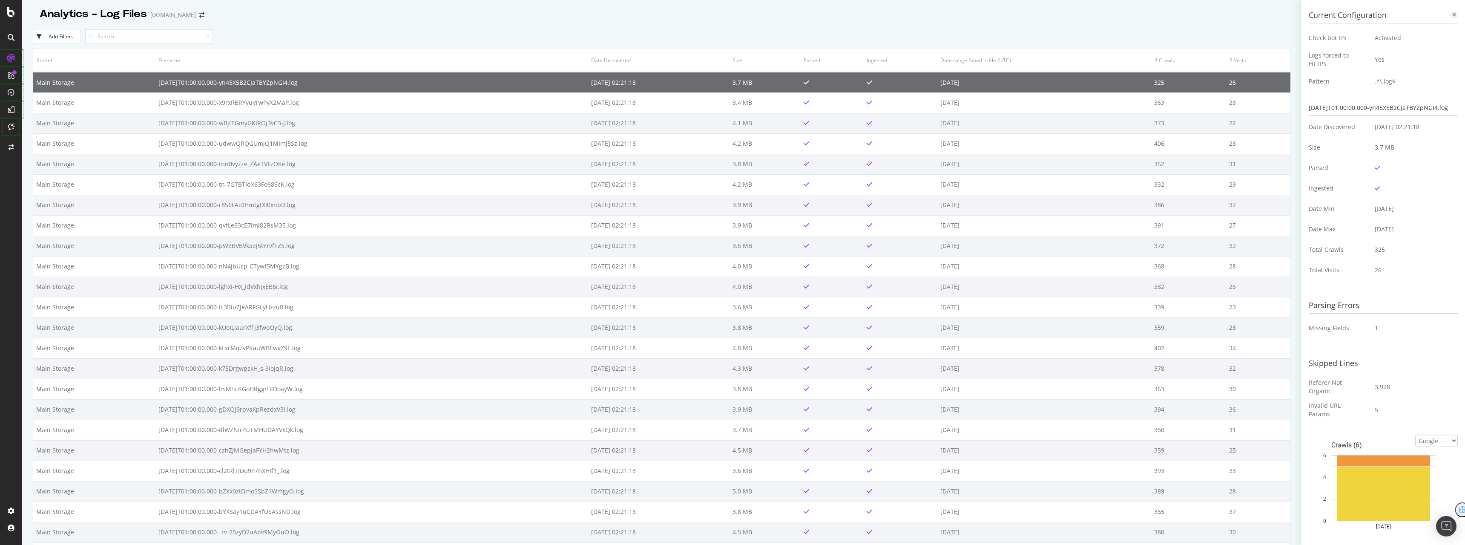
click at [1452, 14] on icon at bounding box center [1454, 14] width 4 height 5
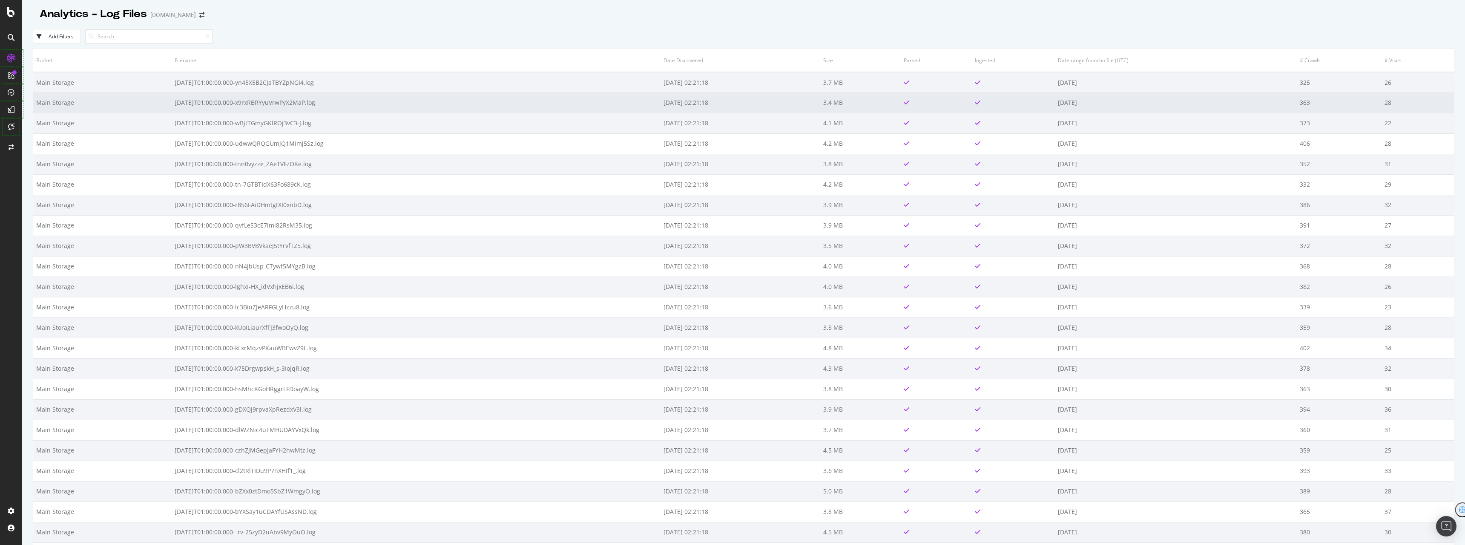
click at [660, 108] on td "2025-09-05 02:21:18" at bounding box center [740, 102] width 160 height 20
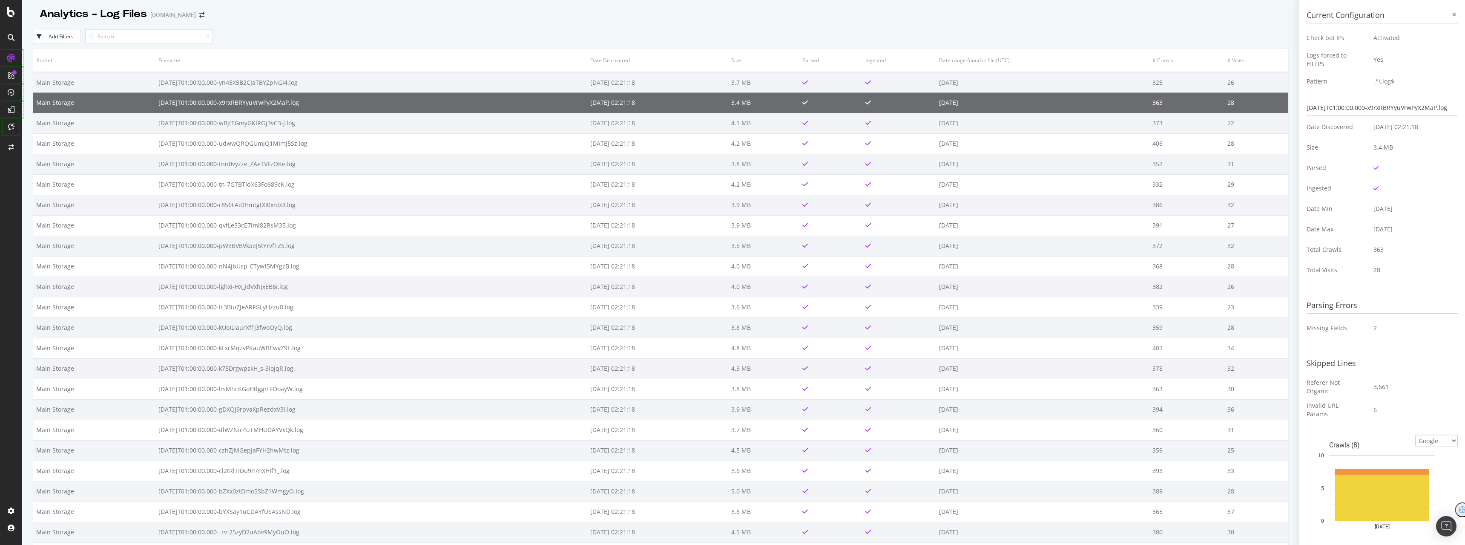
click at [1452, 15] on icon at bounding box center [1454, 14] width 4 height 5
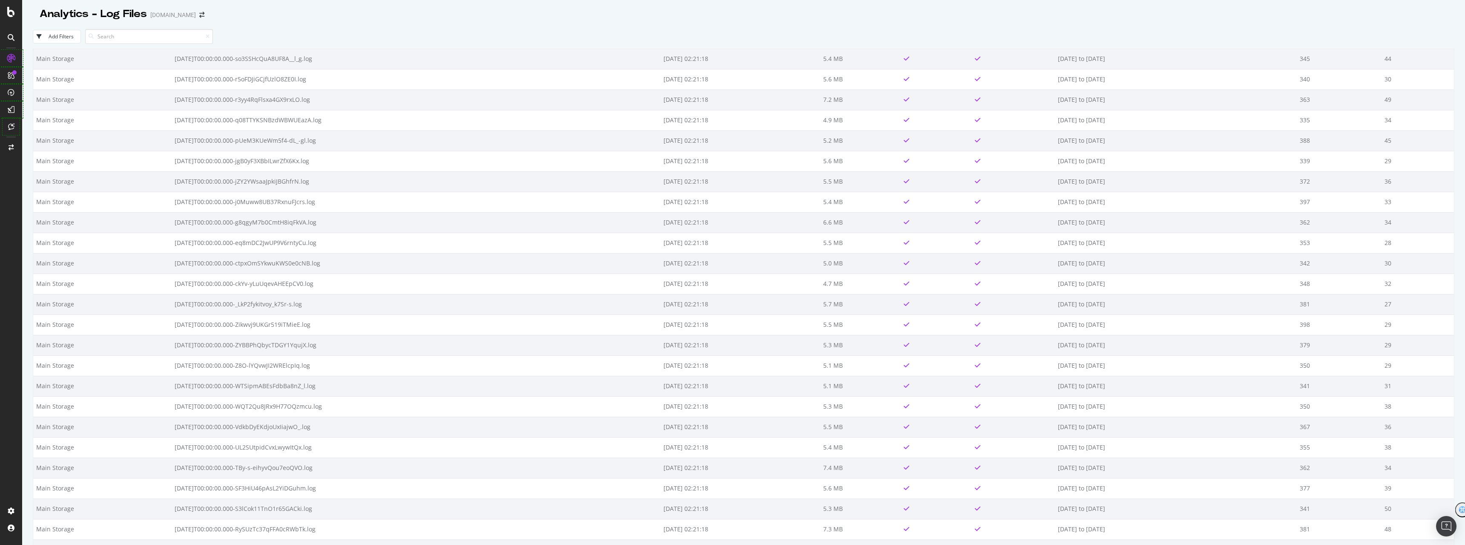
scroll to position [1405, 0]
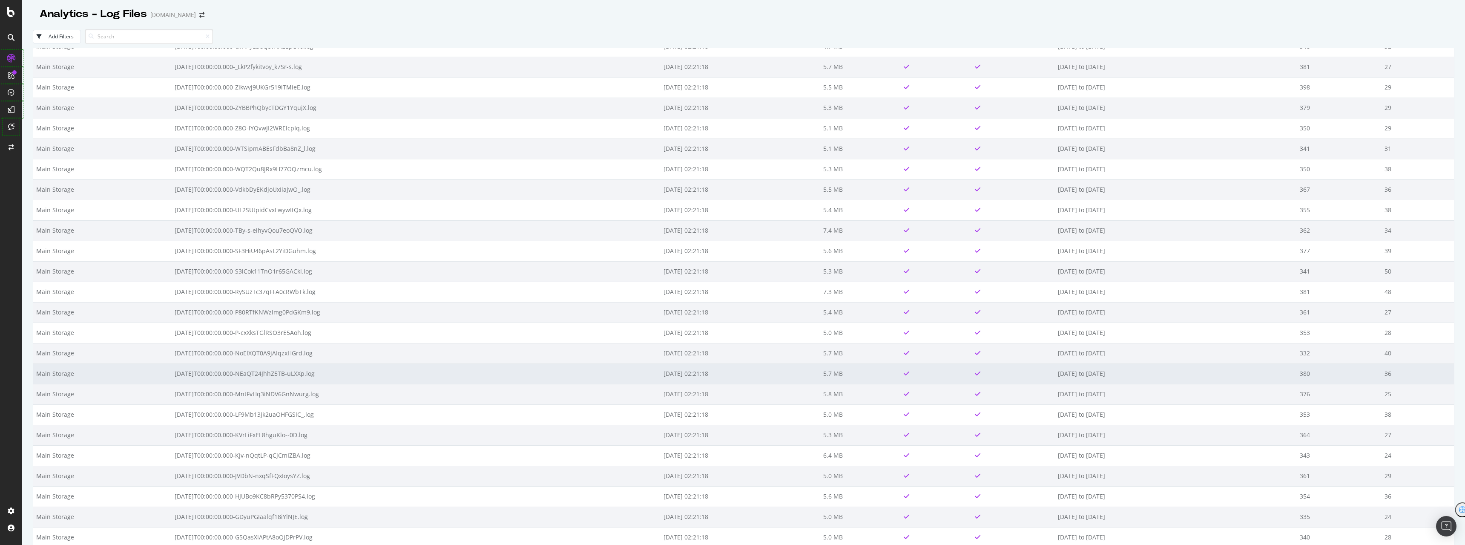
drag, startPoint x: 574, startPoint y: 383, endPoint x: 571, endPoint y: 374, distance: 9.0
click at [571, 374] on td "2025-09-05T00:00:00.000-NEaQT24JhhZ5TB-uLXXp.log" at bounding box center [416, 373] width 489 height 20
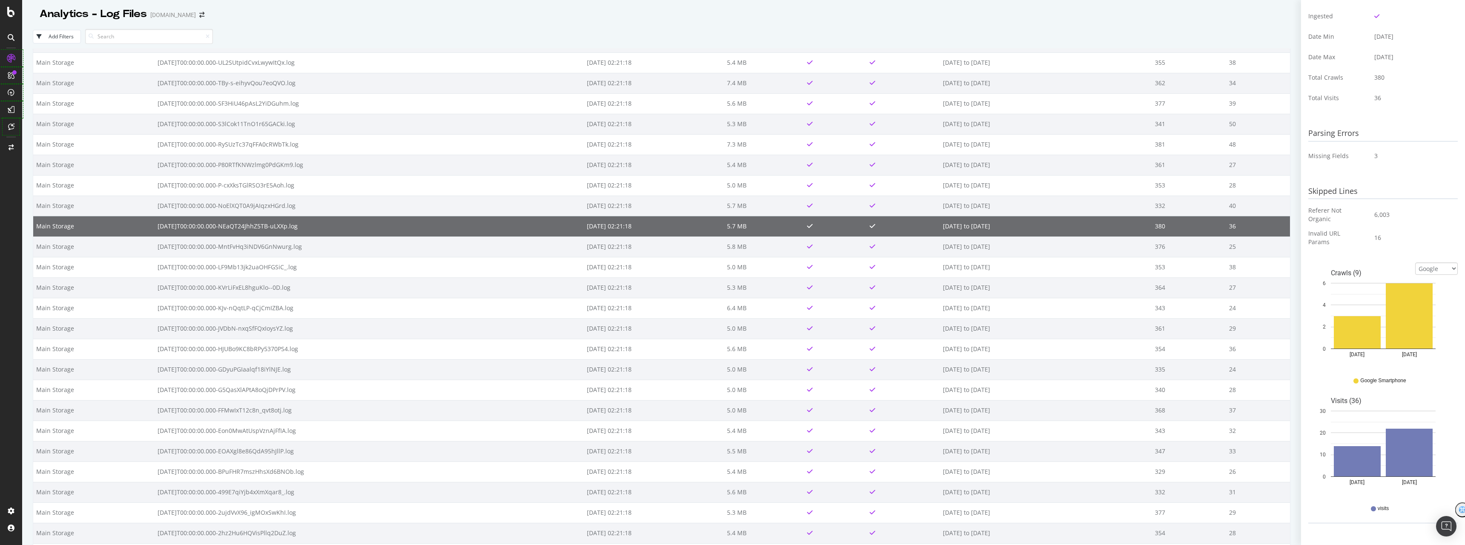
scroll to position [0, 0]
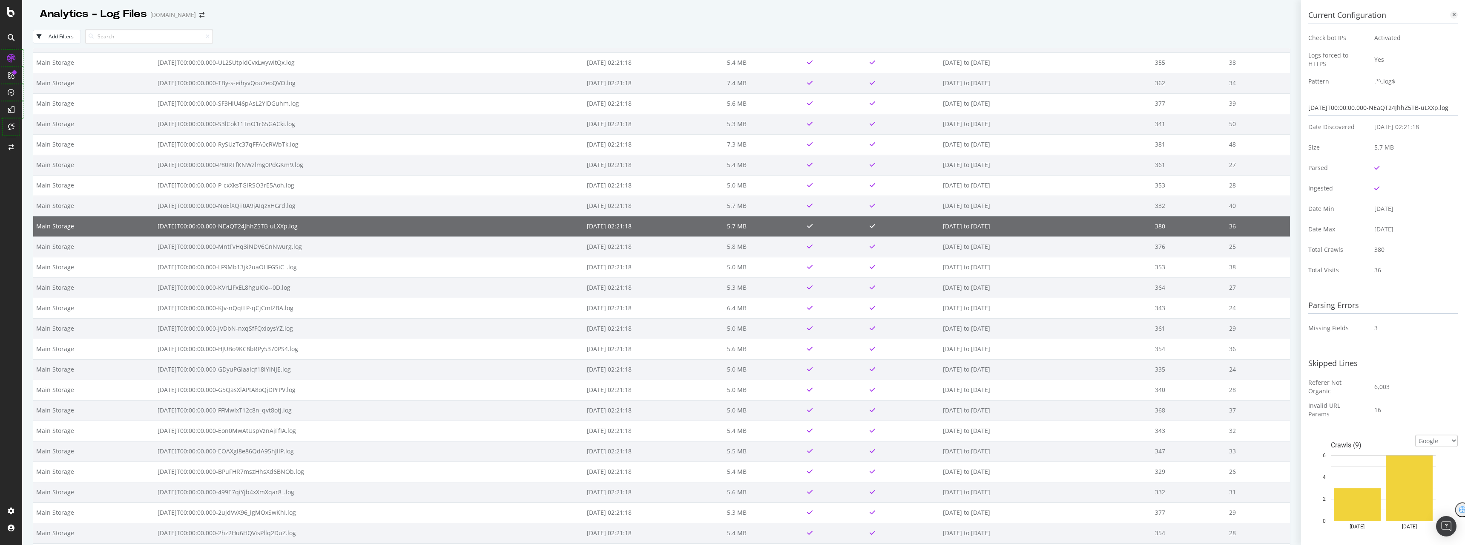
click at [1452, 12] on icon at bounding box center [1454, 14] width 4 height 5
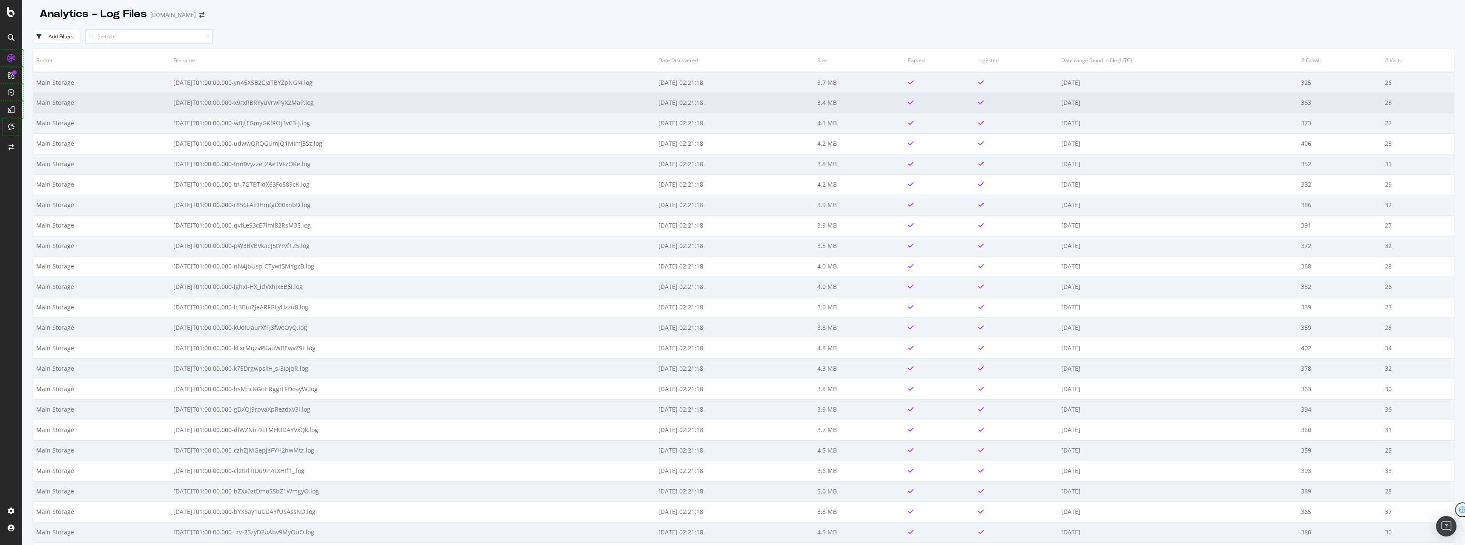
click at [300, 104] on td "2025-09-05T01:00:00.000-x9rxRBRYyuVrwPyX2MaP.log" at bounding box center [412, 102] width 485 height 20
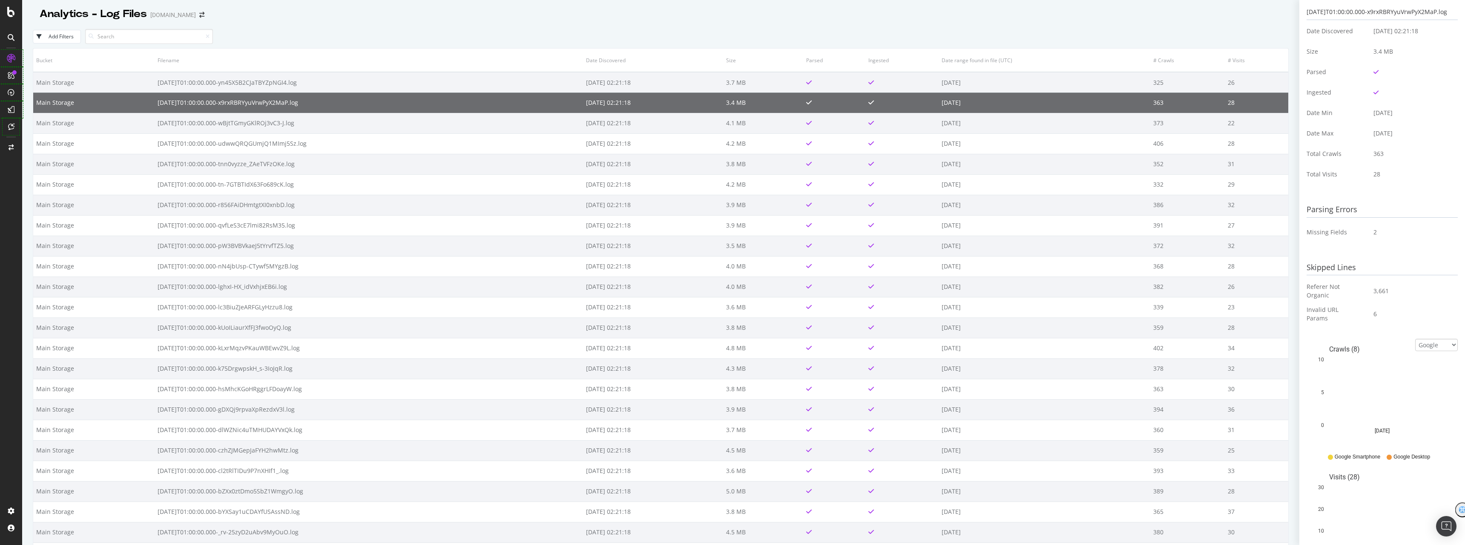
scroll to position [169, 0]
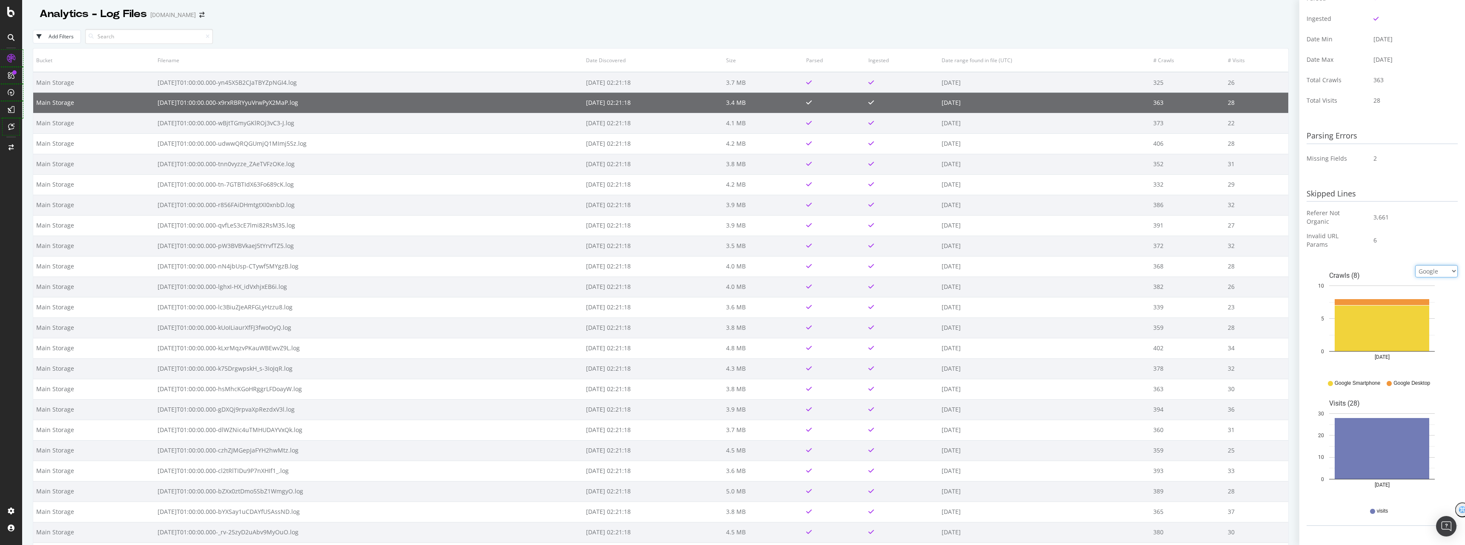
click at [1435, 265] on select "Google Bing OpenAI Other AI Bots" at bounding box center [1436, 271] width 43 height 12
select select "openai"
click at [1415, 277] on select "Google Bing OpenAI Other AI Bots" at bounding box center [1436, 271] width 43 height 12
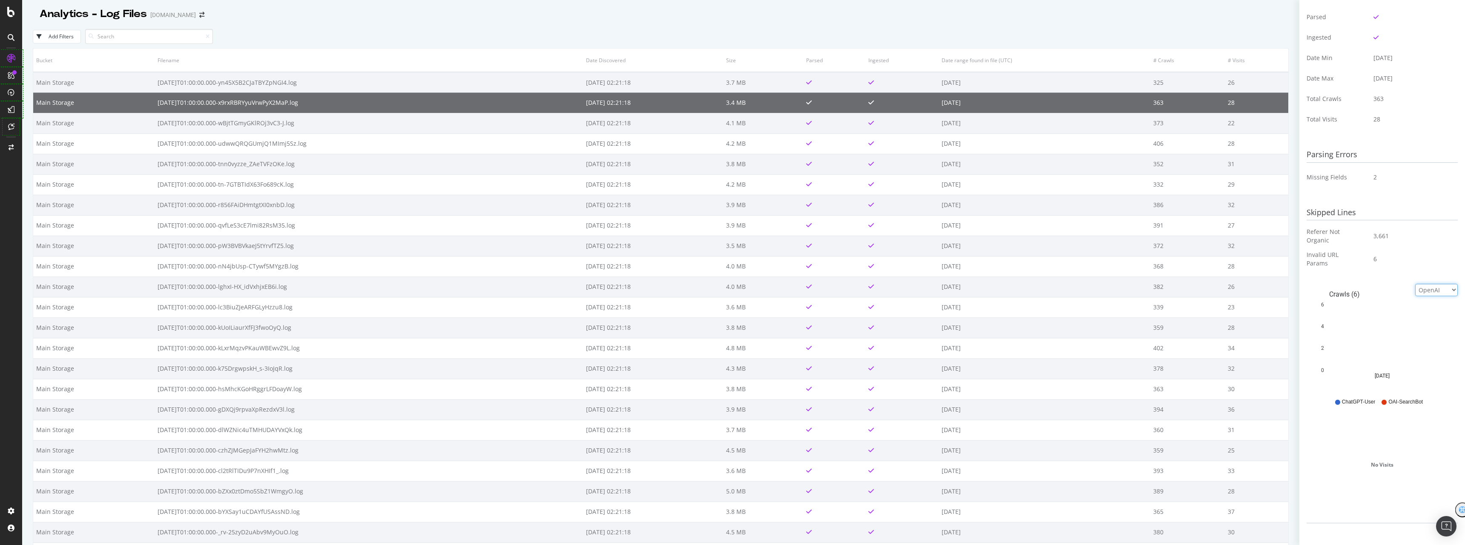
scroll to position [148, 0]
click at [1392, 316] on rect "A chart." at bounding box center [1382, 317] width 95 height 21
click at [1389, 338] on rect "A chart." at bounding box center [1382, 350] width 95 height 43
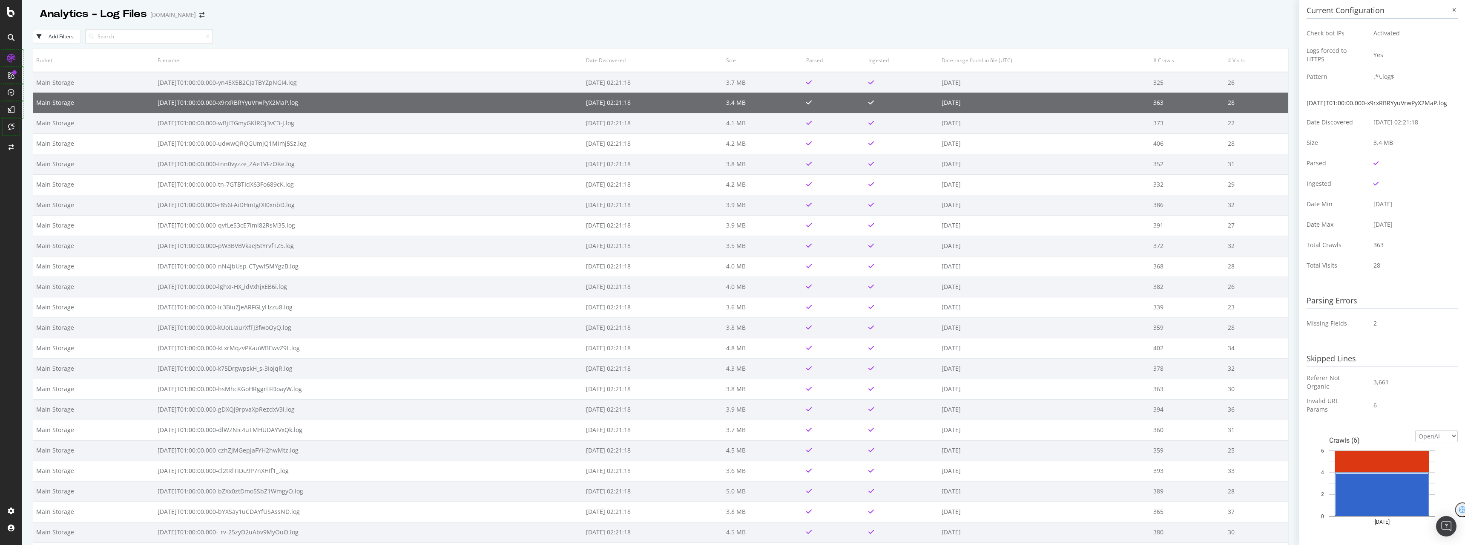
scroll to position [0, 0]
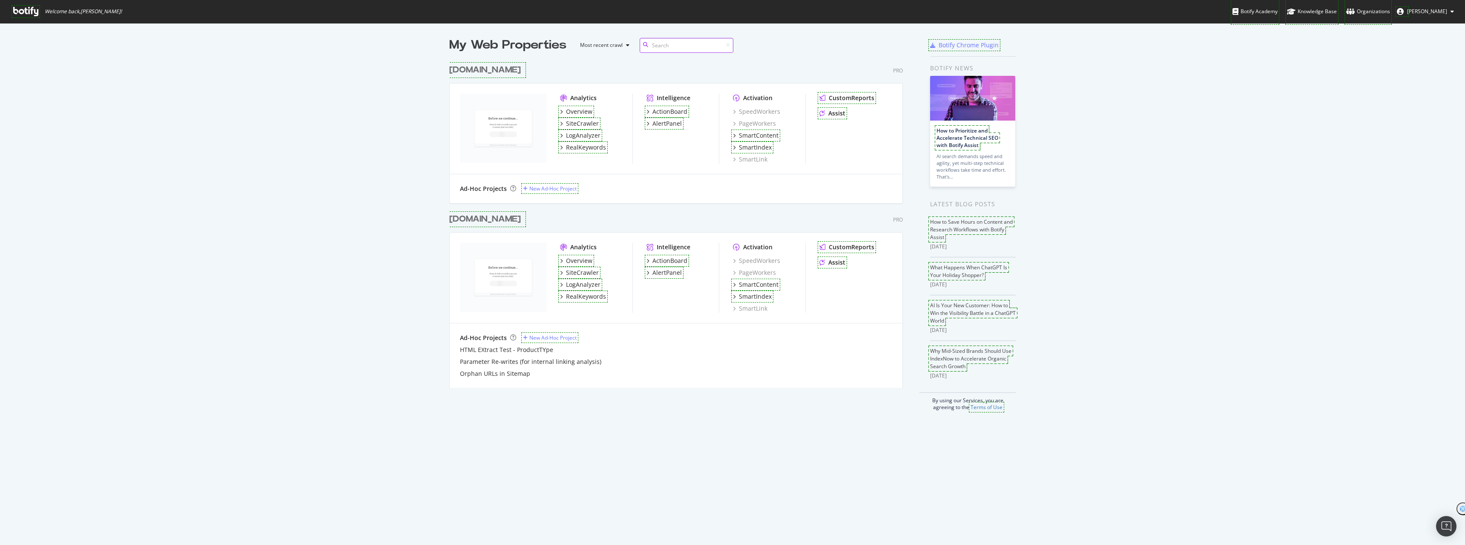
scroll to position [327, 454]
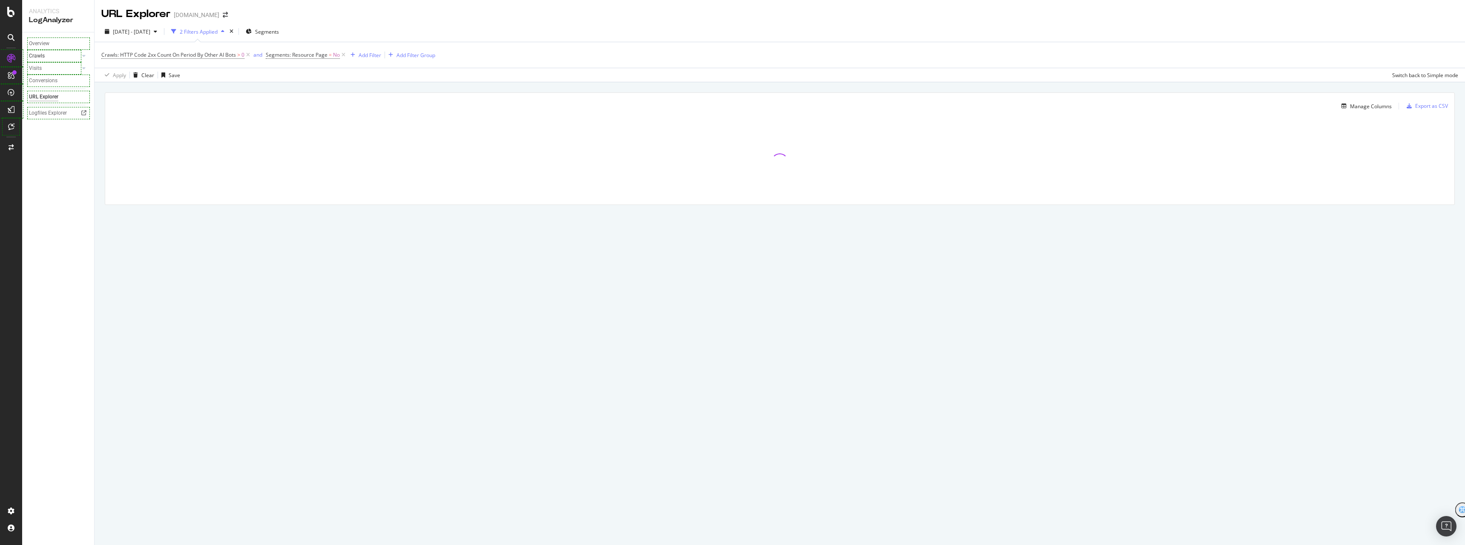
click at [45, 54] on link "Crawls" at bounding box center [54, 56] width 51 height 9
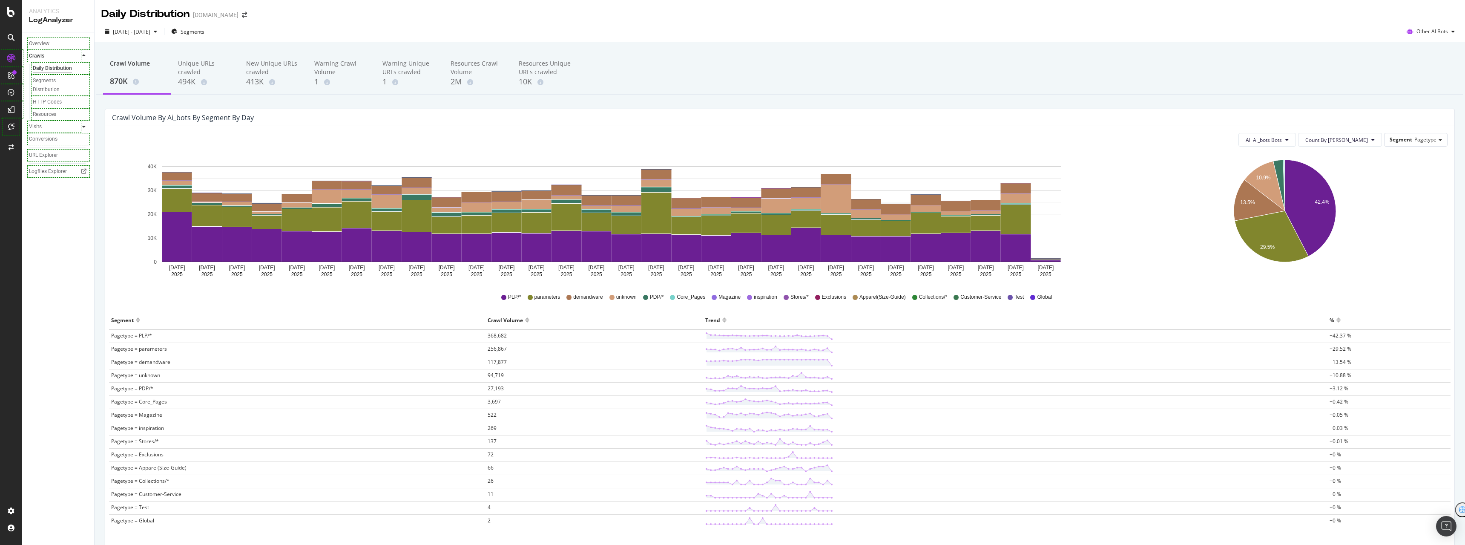
click at [86, 125] on div at bounding box center [84, 126] width 9 height 9
click at [51, 114] on div "HTTP Codes" at bounding box center [47, 114] width 29 height 9
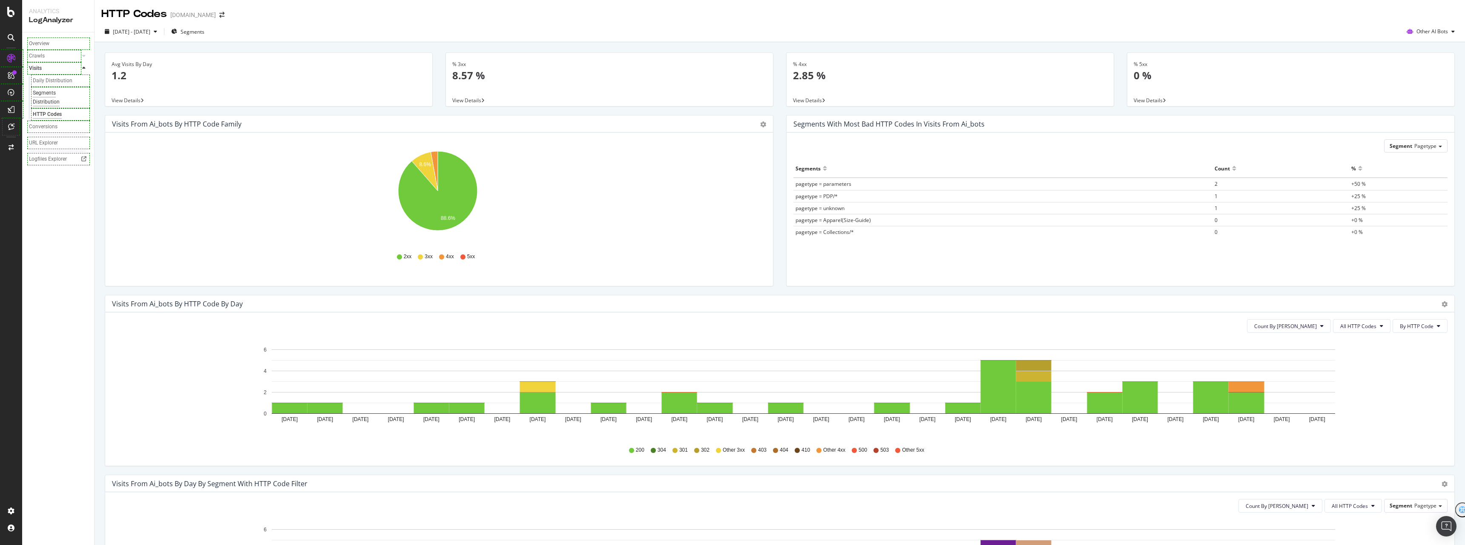
click at [56, 93] on div "Segments Distribution" at bounding box center [56, 98] width 47 height 18
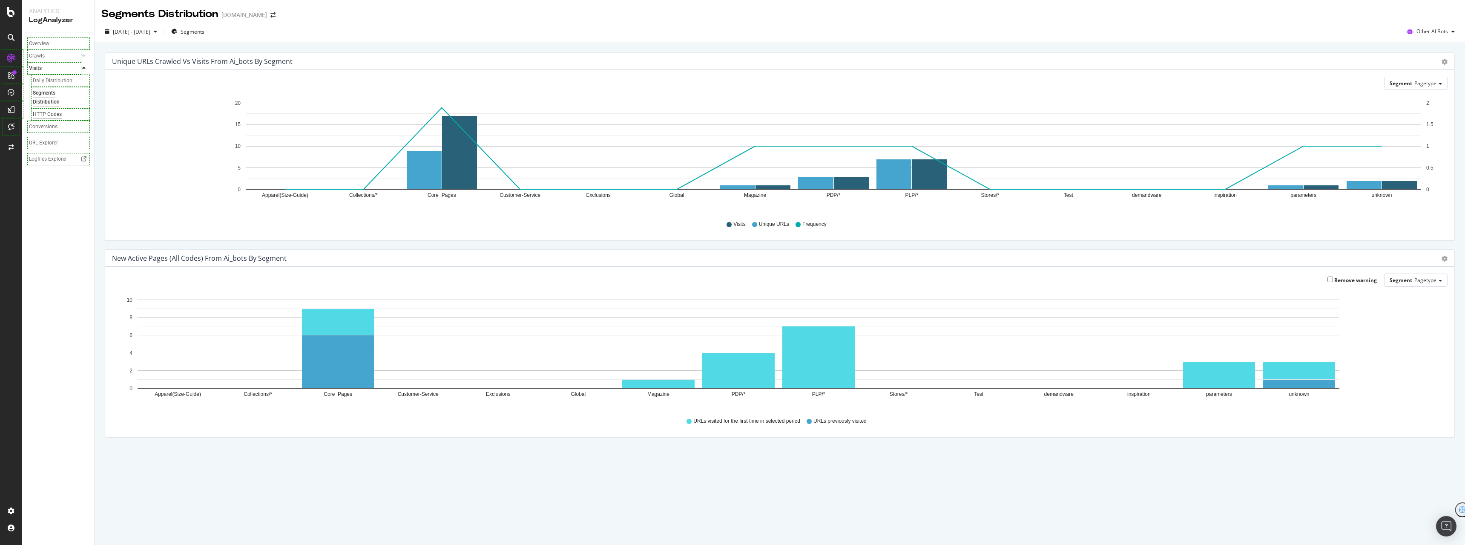
click at [59, 112] on div "HTTP Codes" at bounding box center [47, 114] width 29 height 9
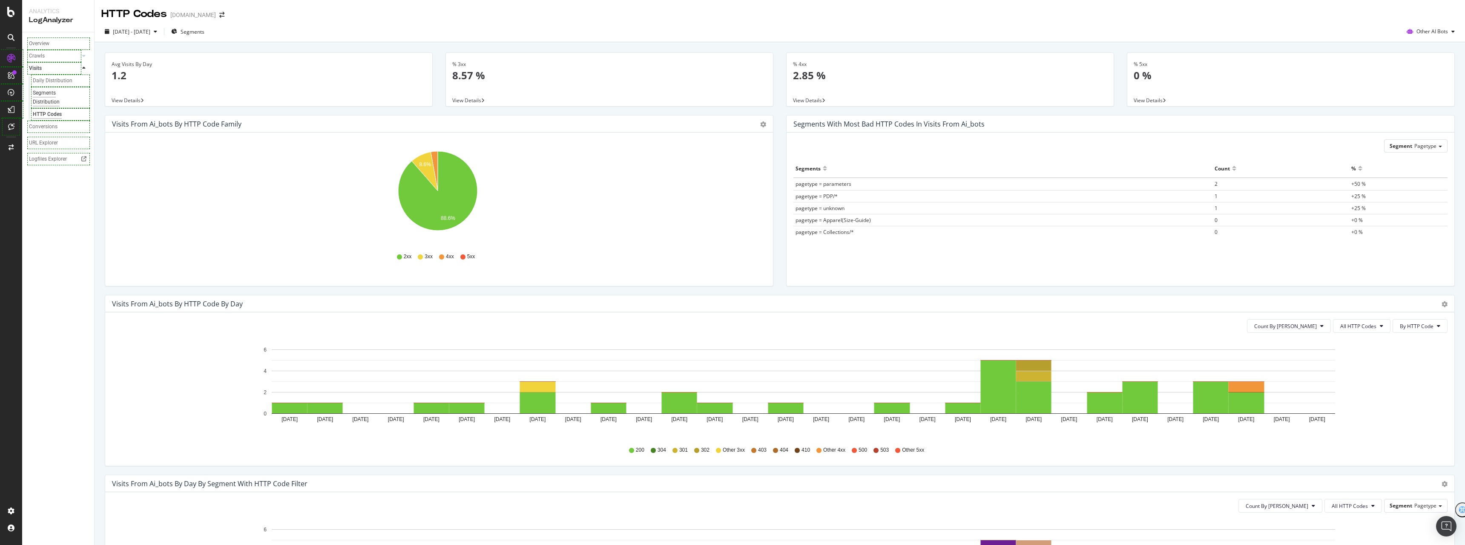
click at [52, 96] on div "Segments Distribution" at bounding box center [56, 98] width 47 height 18
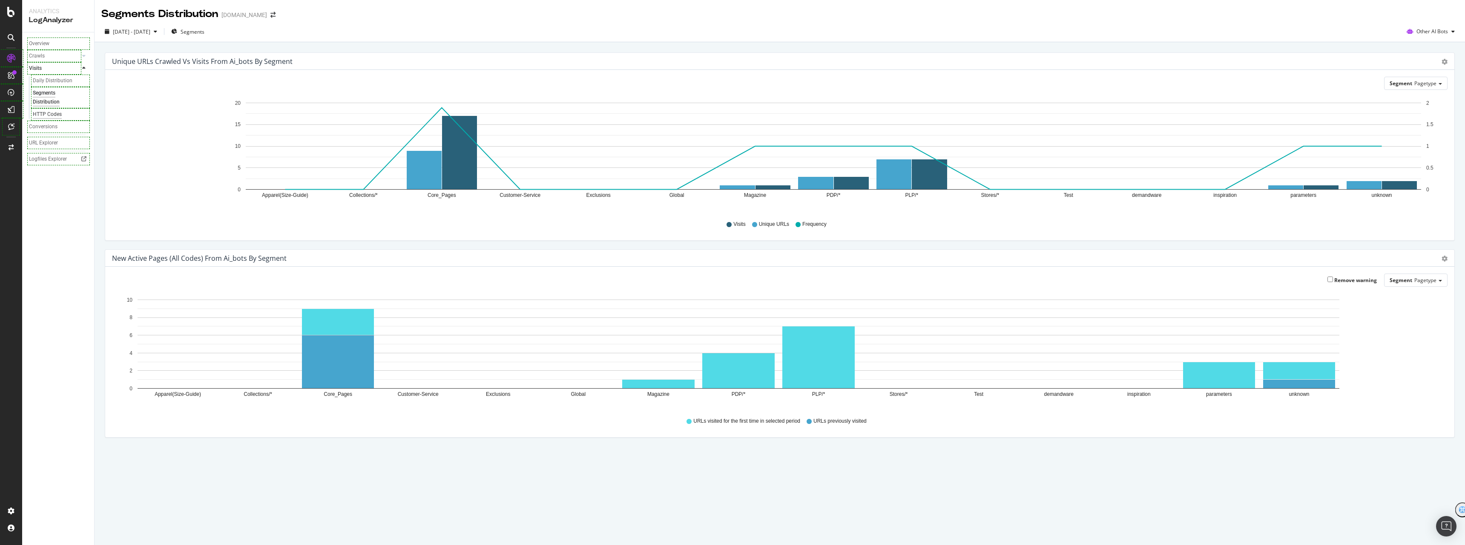
click at [51, 114] on div "HTTP Codes" at bounding box center [47, 114] width 29 height 9
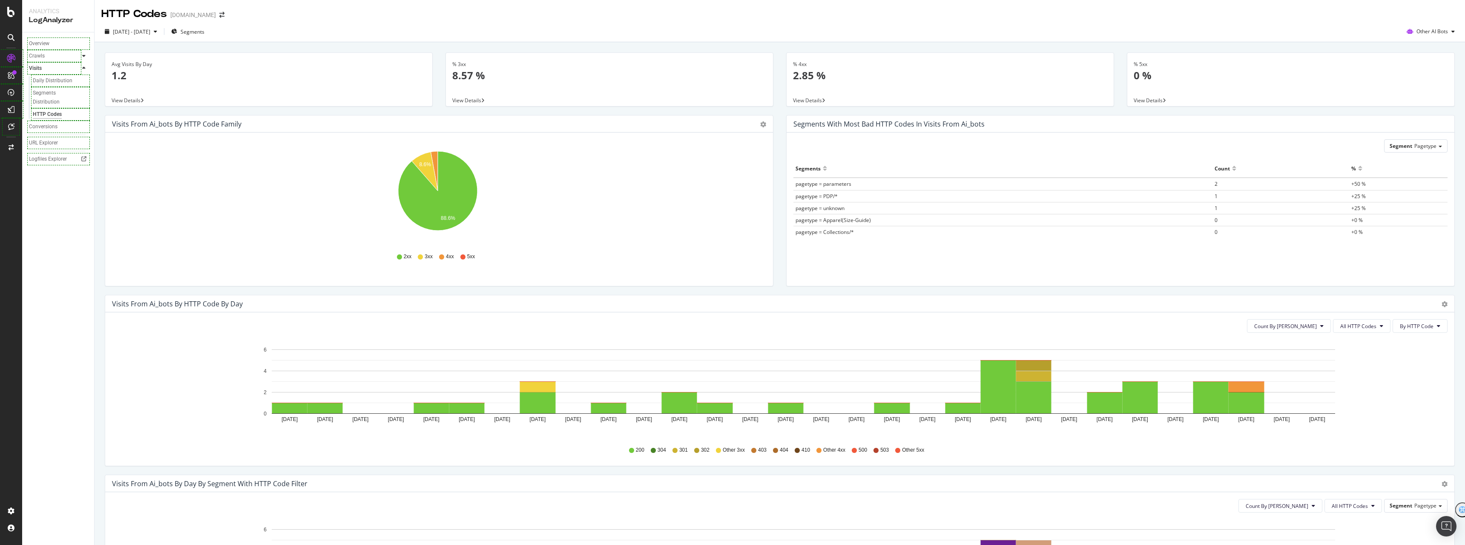
click at [86, 55] on div at bounding box center [84, 56] width 9 height 9
click at [83, 128] on icon at bounding box center [83, 126] width 3 height 5
click at [88, 57] on div at bounding box center [84, 56] width 9 height 9
click at [49, 100] on div "HTTP Codes" at bounding box center [47, 102] width 29 height 9
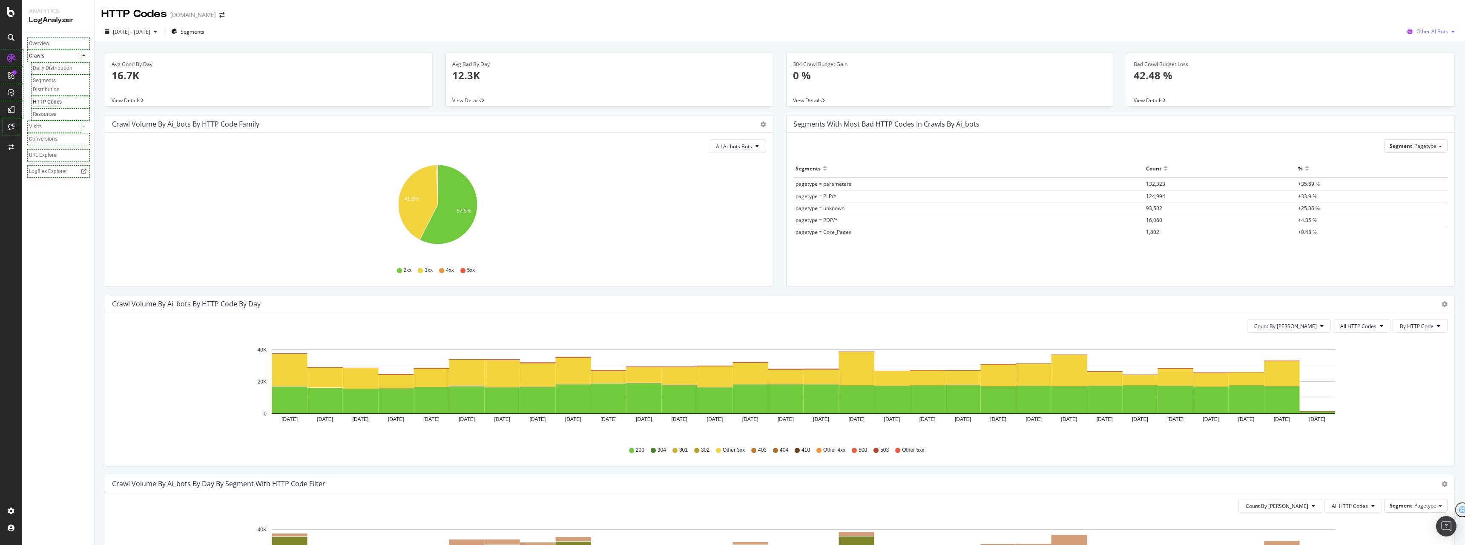
click at [1430, 29] on span "Other AI Bots" at bounding box center [1432, 31] width 32 height 7
click at [1215, 29] on div "[DATE] - [DATE] Segments Other AI Bots" at bounding box center [780, 33] width 1370 height 17
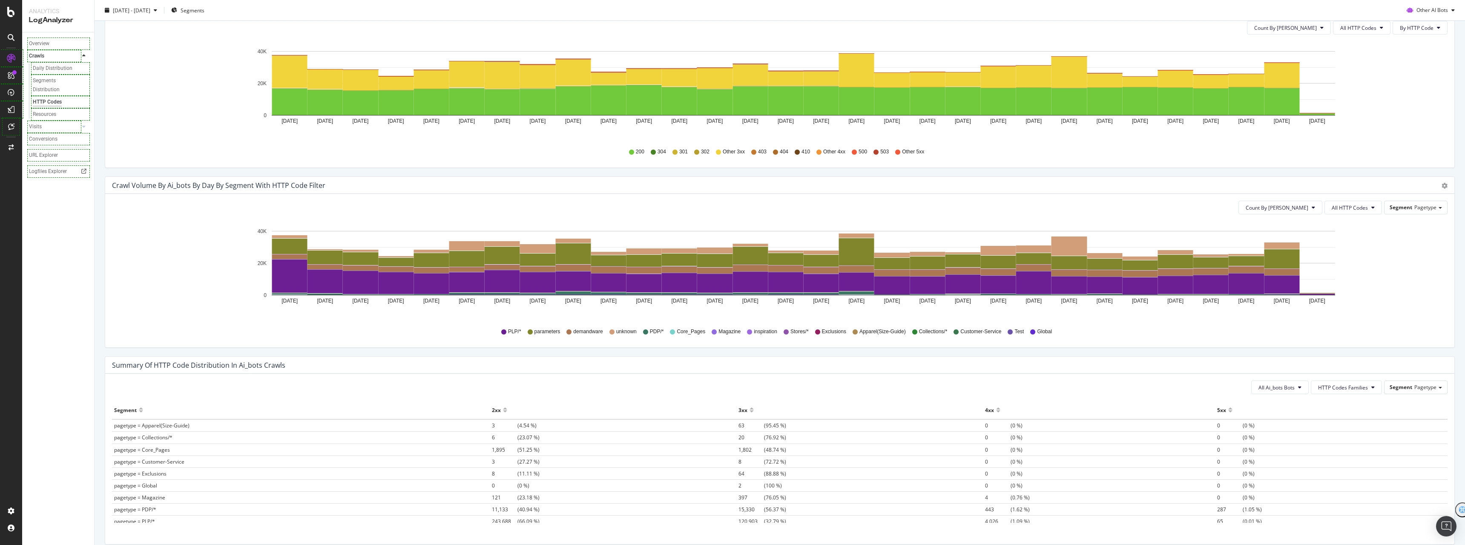
scroll to position [336, 0]
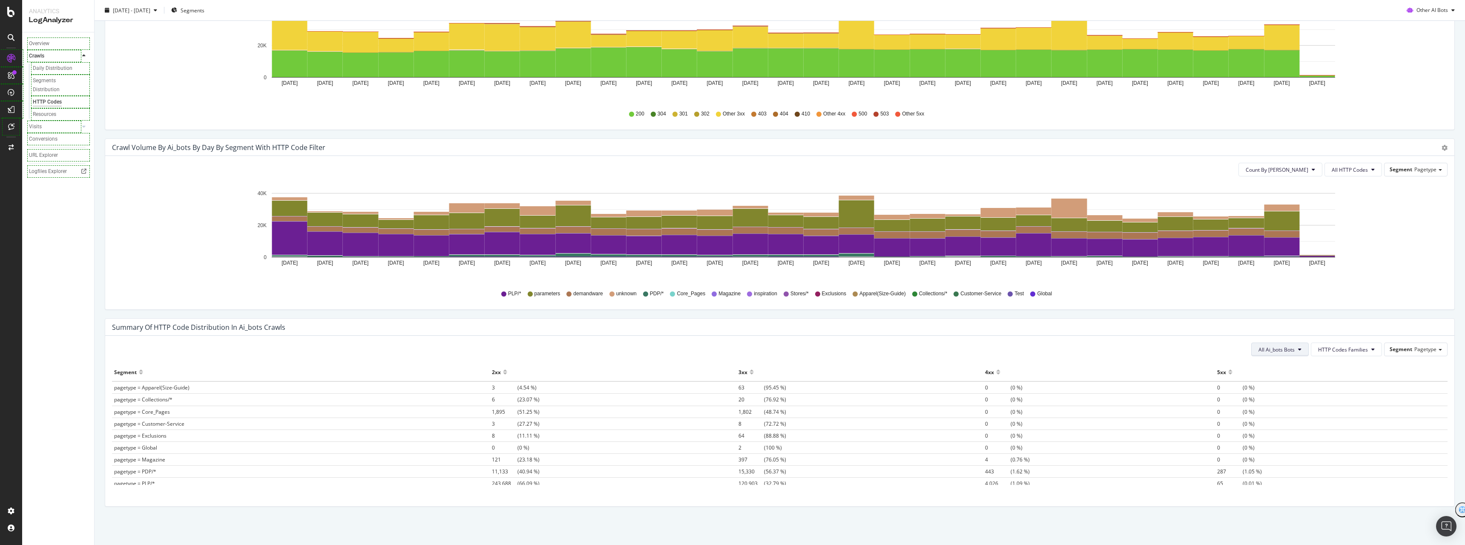
click at [1278, 351] on span "All Ai_bots Bots" at bounding box center [1276, 349] width 36 height 7
click at [1278, 387] on div "Bytespider" at bounding box center [1276, 382] width 61 height 12
click at [1355, 353] on span "HTTP Codes Families" at bounding box center [1343, 349] width 50 height 7
click at [1286, 346] on span "Bytespider" at bounding box center [1282, 349] width 26 height 7
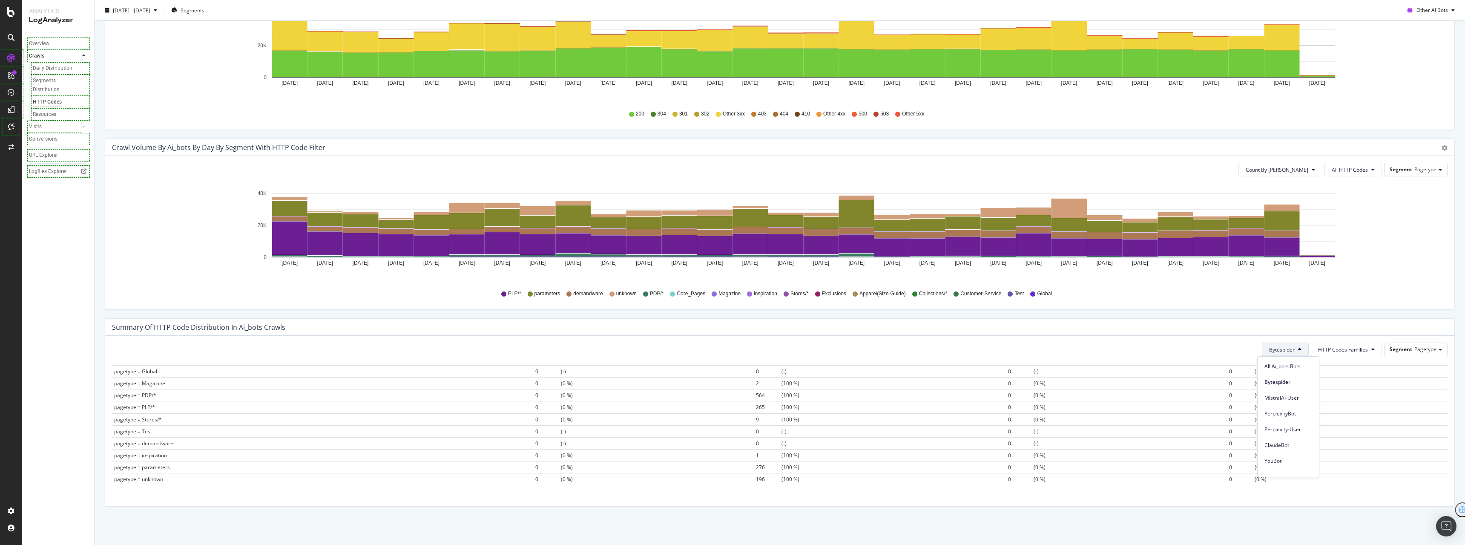
click at [1367, 225] on icon "[DATE] [DATE] [DATE] [DATE] [DATE] [DATE] [DATE] [DATE] [DATE] [DATE] [DATE] [D…" at bounding box center [776, 232] width 1329 height 99
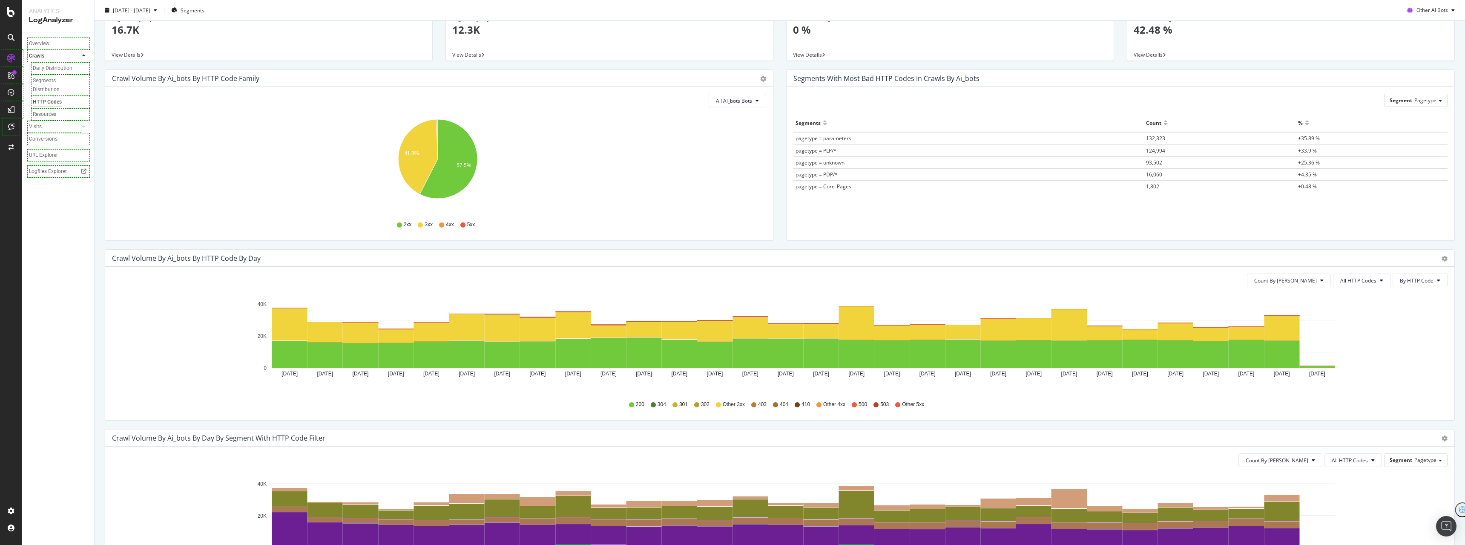
scroll to position [0, 0]
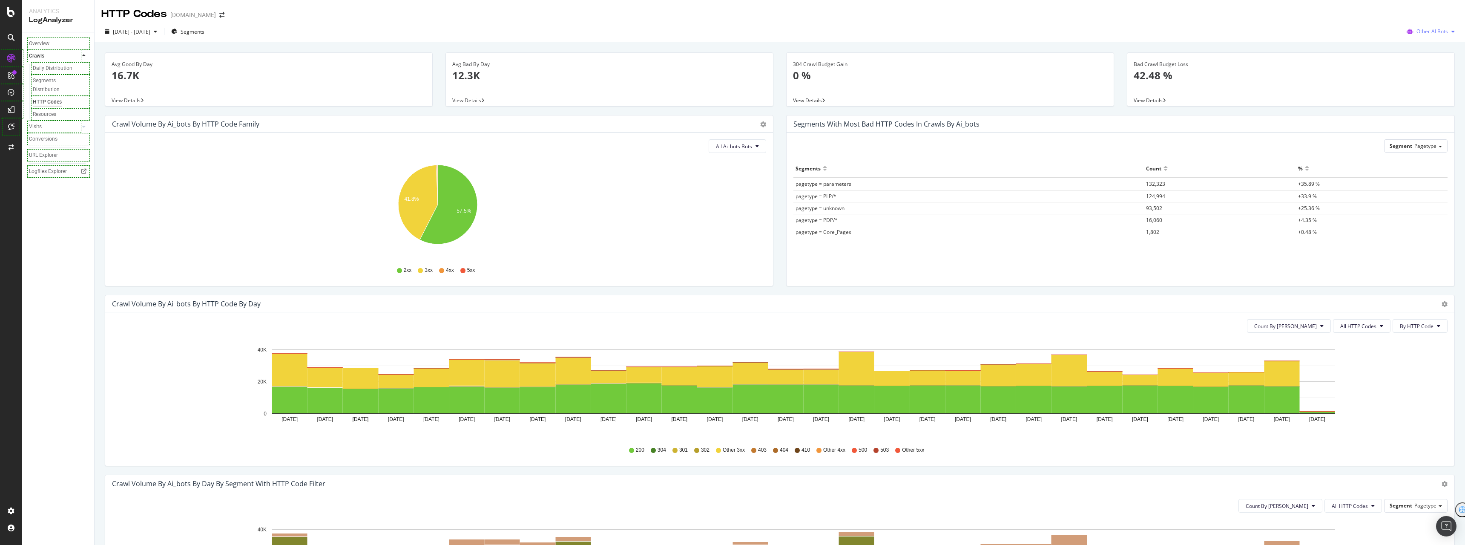
click at [1416, 32] on span "Other AI Bots" at bounding box center [1432, 31] width 32 height 7
click at [1220, 117] on div "Segments with most bad HTTP codes in Crawls by ai_bots" at bounding box center [1120, 123] width 668 height 17
click at [739, 147] on span "All Ai_bots Bots" at bounding box center [734, 146] width 36 height 7
click at [1433, 28] on span "Other AI Bots" at bounding box center [1432, 31] width 32 height 7
click at [1425, 82] on span "OpenAI" at bounding box center [1434, 80] width 33 height 8
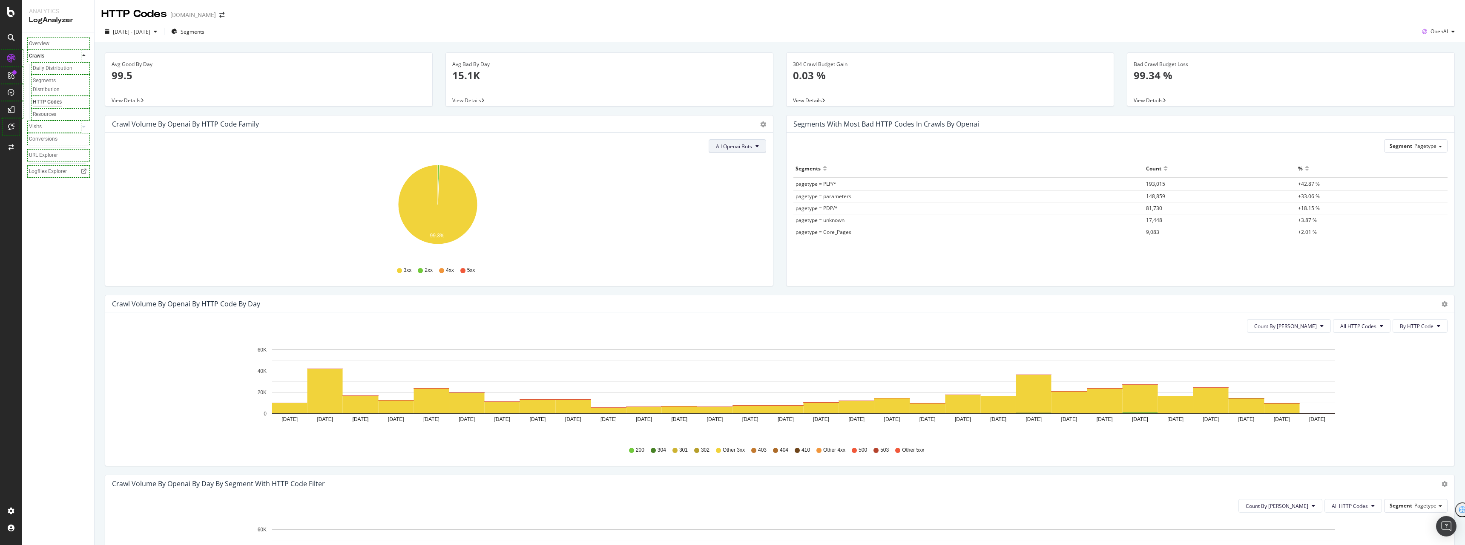
click at [739, 149] on span "All Openai Bots" at bounding box center [734, 146] width 36 height 7
click at [742, 178] on span "GPTBot" at bounding box center [731, 179] width 37 height 8
click at [747, 150] on button "GPTBot" at bounding box center [746, 146] width 39 height 14
click at [763, 195] on span "OAI-SearchBot" at bounding box center [749, 195] width 36 height 8
click at [733, 147] on span "OAI-SearchBot" at bounding box center [734, 146] width 35 height 7
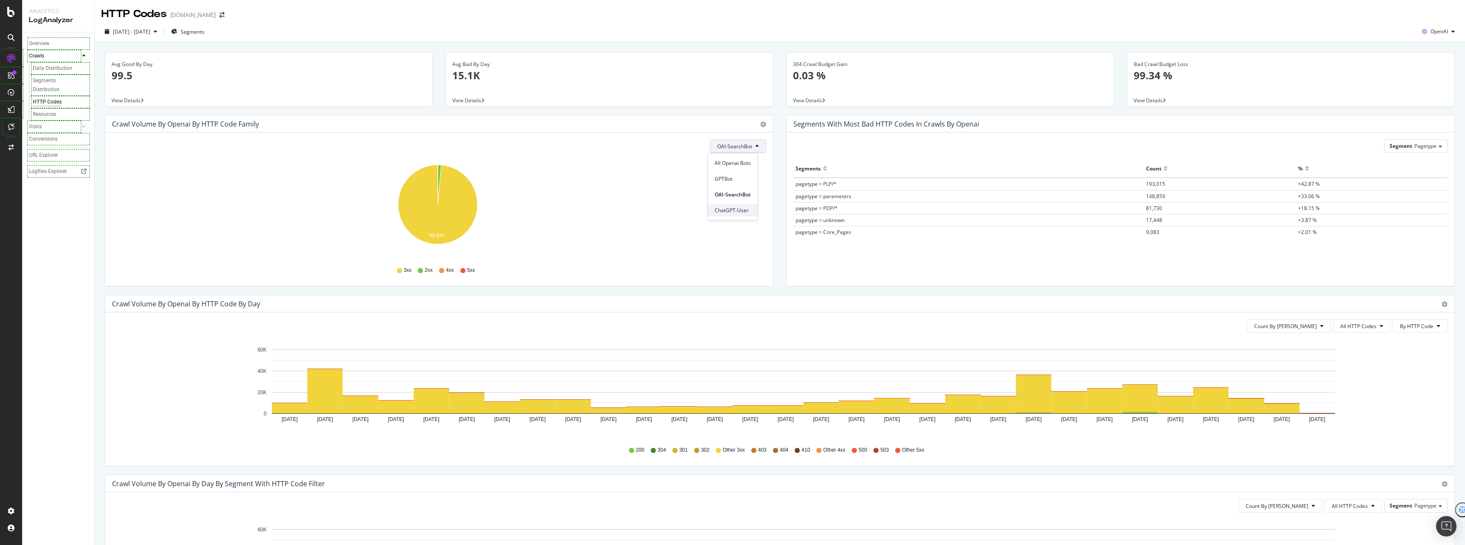
click at [738, 210] on span "ChatGPT-User" at bounding box center [733, 211] width 36 height 8
click at [736, 144] on span "ChatGPT-User" at bounding box center [735, 146] width 34 height 7
click at [730, 144] on span "ChatGPT-User" at bounding box center [735, 146] width 34 height 7
click at [499, 152] on div "ChatGPT-User" at bounding box center [439, 146] width 654 height 14
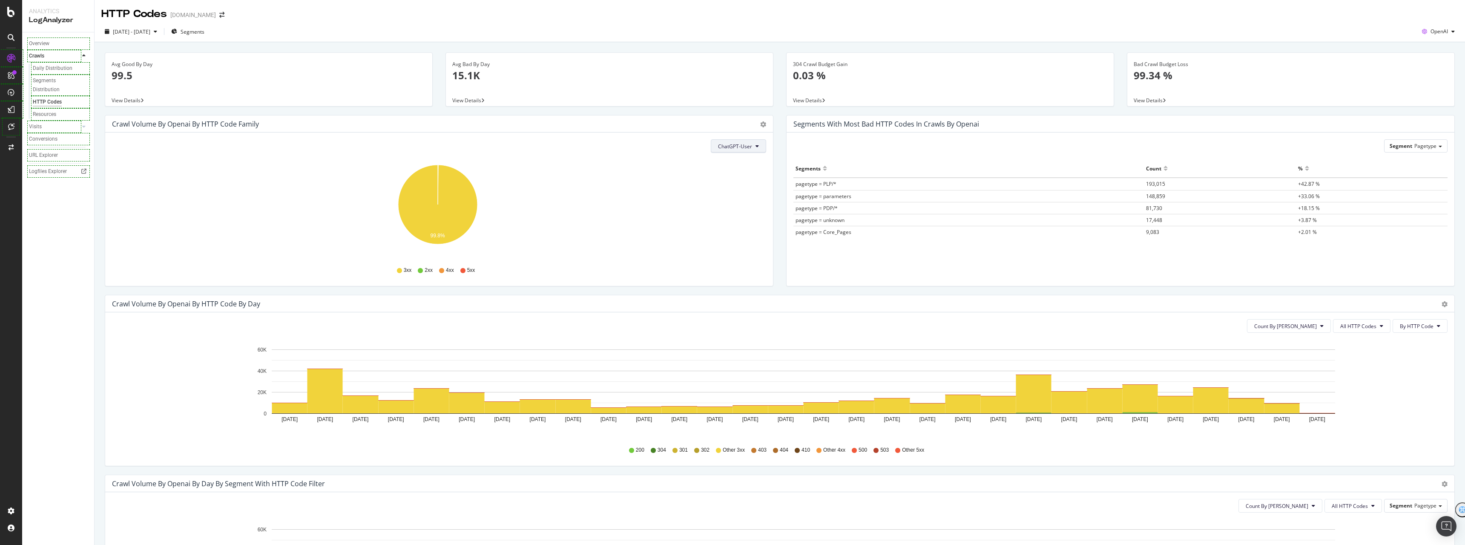
click at [744, 148] on span "ChatGPT-User" at bounding box center [735, 146] width 34 height 7
click at [756, 132] on div "Crawl Volume by openai by HTTP Code Family Pie Table ChatGPT-User Hold CTRL whi…" at bounding box center [439, 200] width 669 height 171
click at [756, 123] on div "Pie Table" at bounding box center [759, 124] width 14 height 9
click at [760, 124] on icon "gear" at bounding box center [763, 124] width 6 height 6
click at [732, 158] on span "Table" at bounding box center [738, 158] width 67 height 13
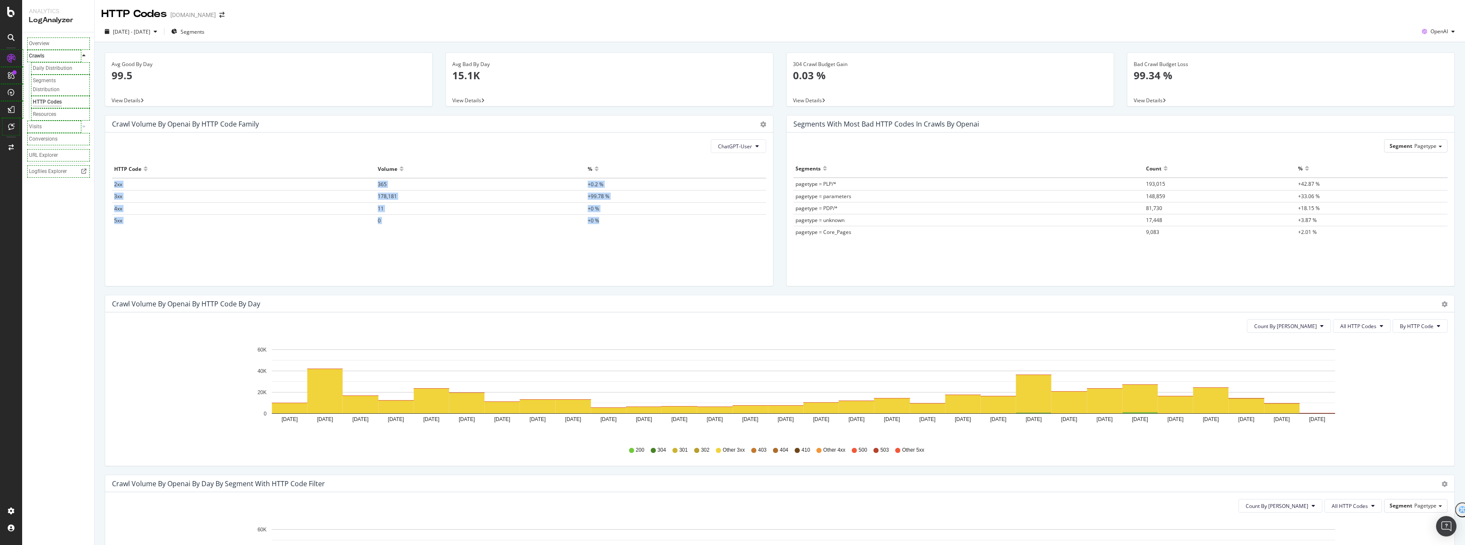
drag, startPoint x: 609, startPoint y: 222, endPoint x: 113, endPoint y: 187, distance: 497.7
click at [113, 187] on tbody "2xx 365 +0.2 % 3xx 178,181 +99.78 % 4xx 11 +0 % 5xx 0 +0 %" at bounding box center [439, 202] width 654 height 48
copy tbody "2xx 365 +0.2 % 3xx 178,181 +99.78 % 4xx 11 +0 % 5xx 0 +0 %"
click at [729, 153] on button "ChatGPT-User" at bounding box center [738, 146] width 55 height 14
click at [740, 181] on span "GPTBot" at bounding box center [734, 179] width 36 height 8
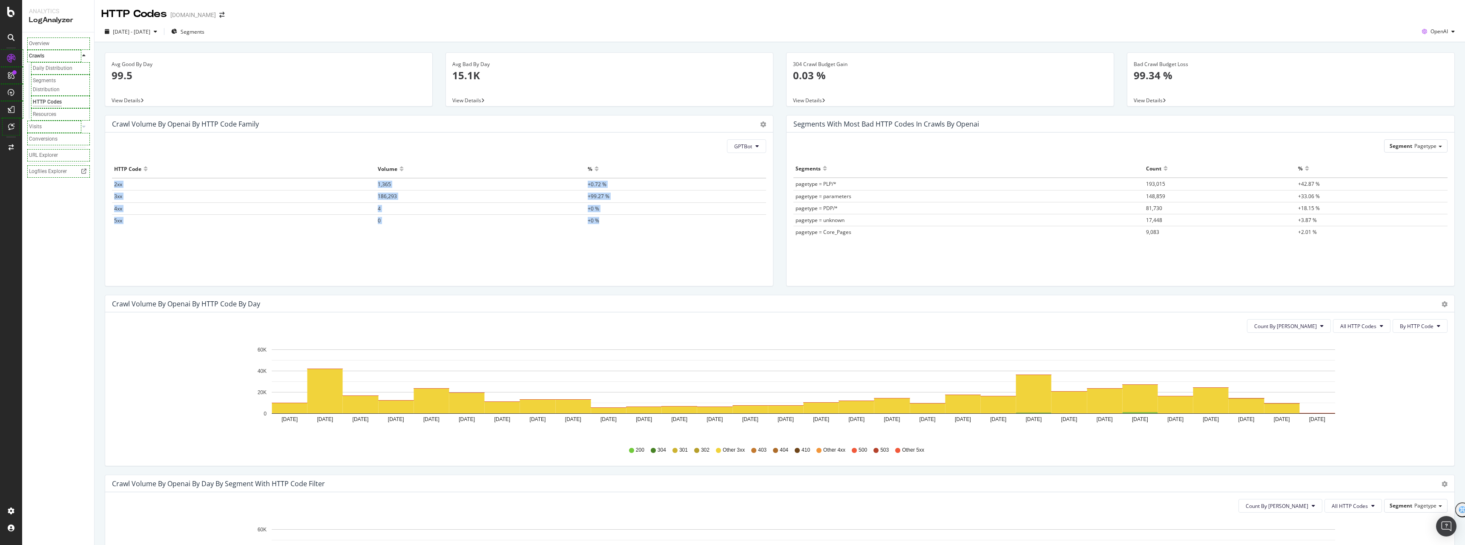
drag, startPoint x: 736, startPoint y: 220, endPoint x: 112, endPoint y: 184, distance: 625.3
click at [112, 184] on tbody "2xx 1,365 +0.72 % 3xx 186,293 +99.27 % 4xx 4 +0 % 5xx 0 +0 %" at bounding box center [439, 202] width 654 height 48
copy tbody "2xx 1,365 +0.72 % 3xx 186,293 +99.27 % 4xx 4 +0 % 5xx 0 +0 %"
click at [734, 149] on span "GPTBot" at bounding box center [743, 146] width 18 height 7
click at [758, 192] on span "OAI-SearchBot" at bounding box center [749, 195] width 36 height 8
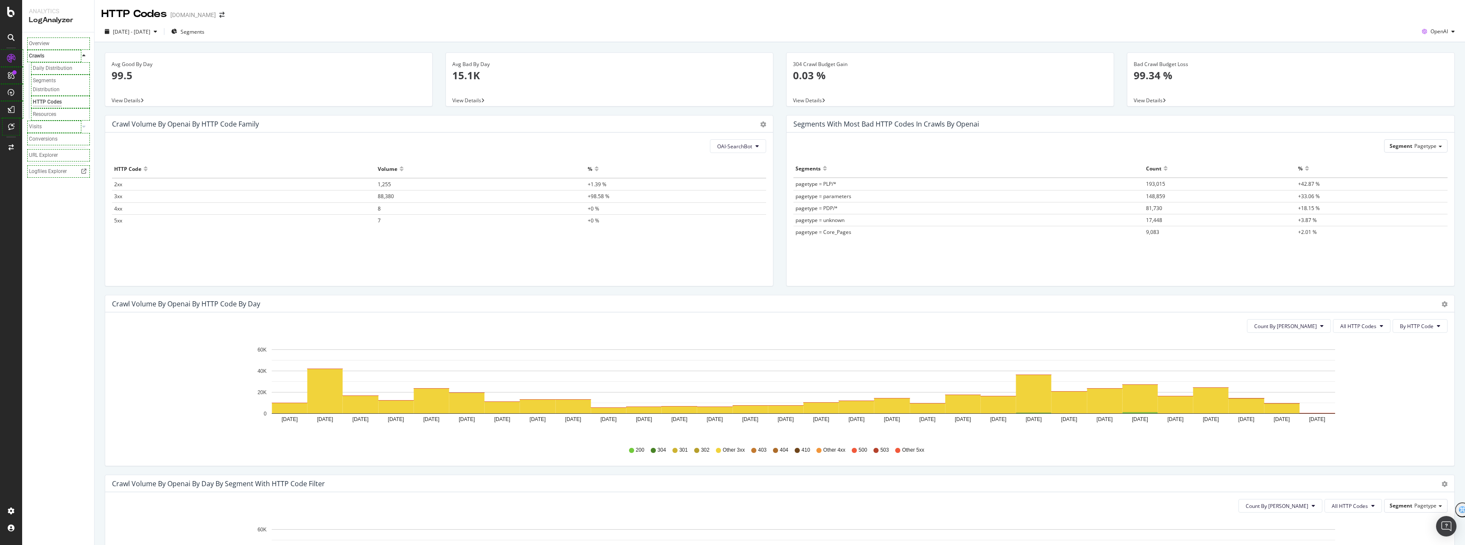
drag, startPoint x: 737, startPoint y: 221, endPoint x: 725, endPoint y: 201, distance: 23.2
click at [729, 209] on tbody "2xx 1,255 +1.39 % 3xx 88,380 +98.58 % 4xx 8 +0 % 5xx 7 +0 %" at bounding box center [439, 202] width 654 height 48
click at [742, 260] on div "HTTP Code Volume % 2xx 1,255 +1.39 % 3xx 88,380 +98.58 % 4xx 8 +0 % 5xx 7 +0 %" at bounding box center [439, 212] width 654 height 105
drag, startPoint x: 713, startPoint y: 224, endPoint x: 115, endPoint y: 187, distance: 599.4
click at [115, 187] on div "HTTP Code Volume % 2xx 1,255 +1.39 % 3xx 88,380 +98.58 % 4xx 8 +0 % 5xx 7 +0 %" at bounding box center [439, 212] width 654 height 105
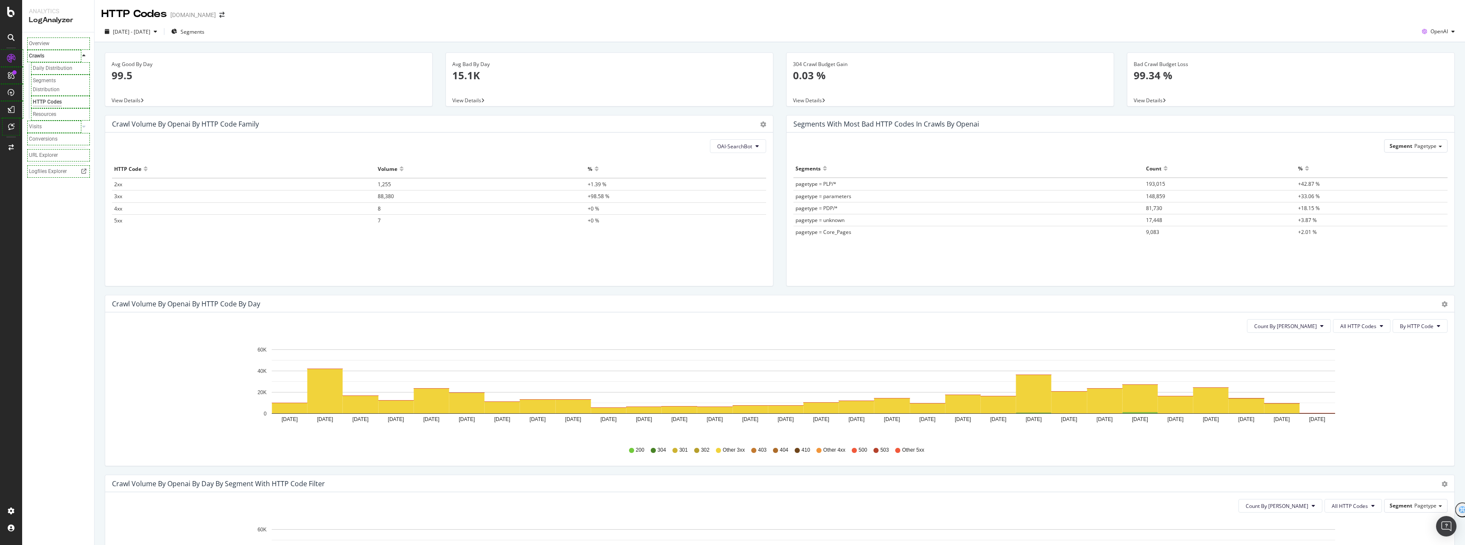
click at [1442, 23] on div "[DATE] - [DATE] Segments OpenAI" at bounding box center [780, 31] width 1370 height 21
click at [1448, 30] on div "button" at bounding box center [1453, 31] width 10 height 5
click at [1436, 96] on span "Other AI Bots" at bounding box center [1439, 96] width 32 height 8
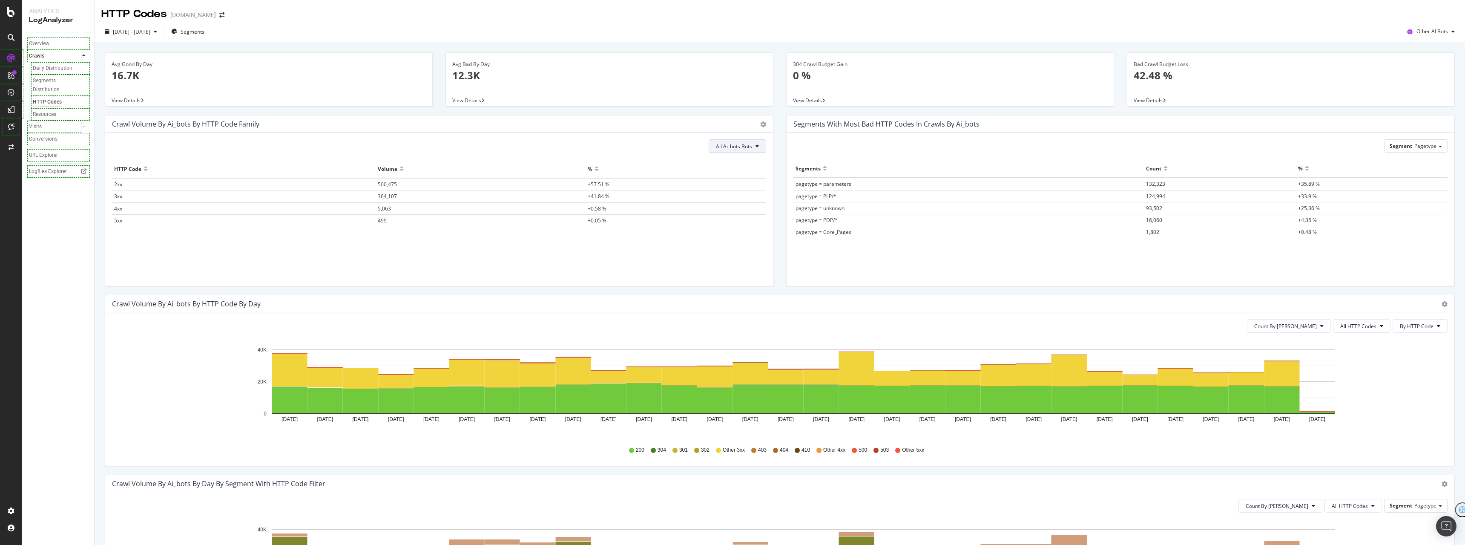
click at [733, 147] on span "All Ai_bots Bots" at bounding box center [734, 146] width 36 height 7
click at [753, 179] on span "Bytespider" at bounding box center [737, 179] width 48 height 8
drag, startPoint x: 745, startPoint y: 219, endPoint x: 116, endPoint y: 175, distance: 630.1
click at [116, 175] on table "HTTP Code Volume % 2xx 0 +0 % 3xx 1,598 +100 % 4xx 0 +0 % 5xx 0 +0 %" at bounding box center [439, 193] width 654 height 66
click at [710, 245] on div "HTTP Code Volume % 2xx 0 +0 % 3xx 1,598 +100 % 4xx 0 +0 % 5xx 0 +0 %" at bounding box center [439, 212] width 654 height 105
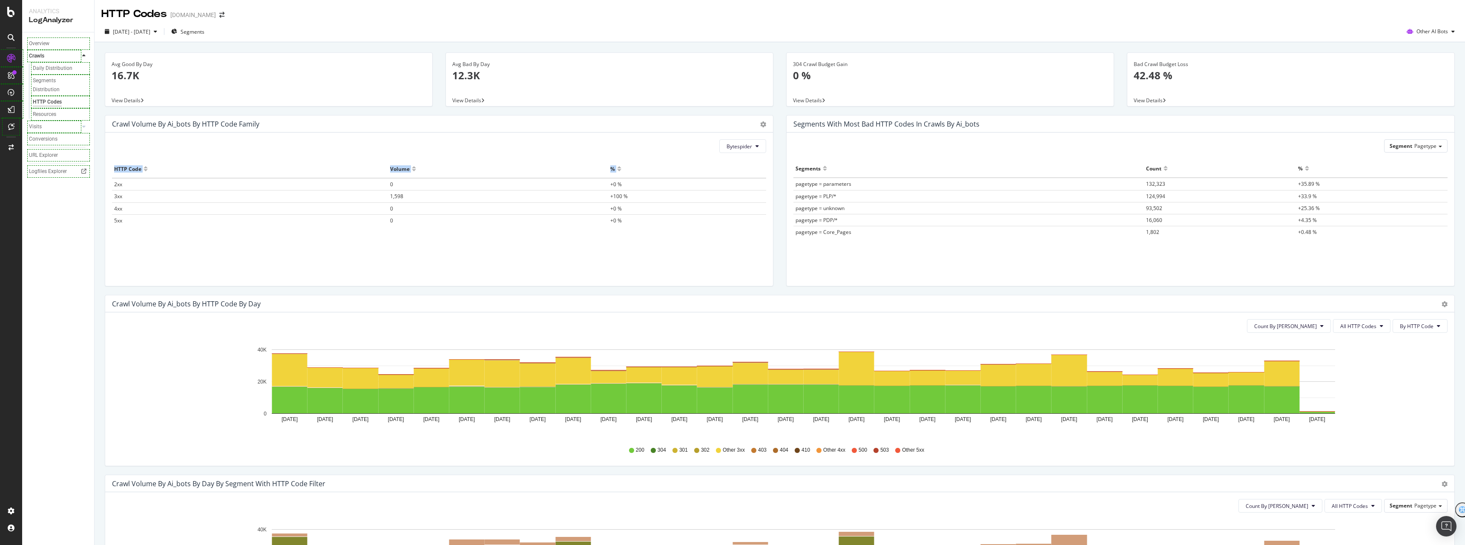
drag, startPoint x: 741, startPoint y: 234, endPoint x: 115, endPoint y: 187, distance: 628.2
click at [115, 187] on div "HTTP Code Volume % 2xx 0 +0 % 3xx 1,598 +100 % 4xx 0 +0 % 5xx 0 +0 %" at bounding box center [439, 212] width 654 height 105
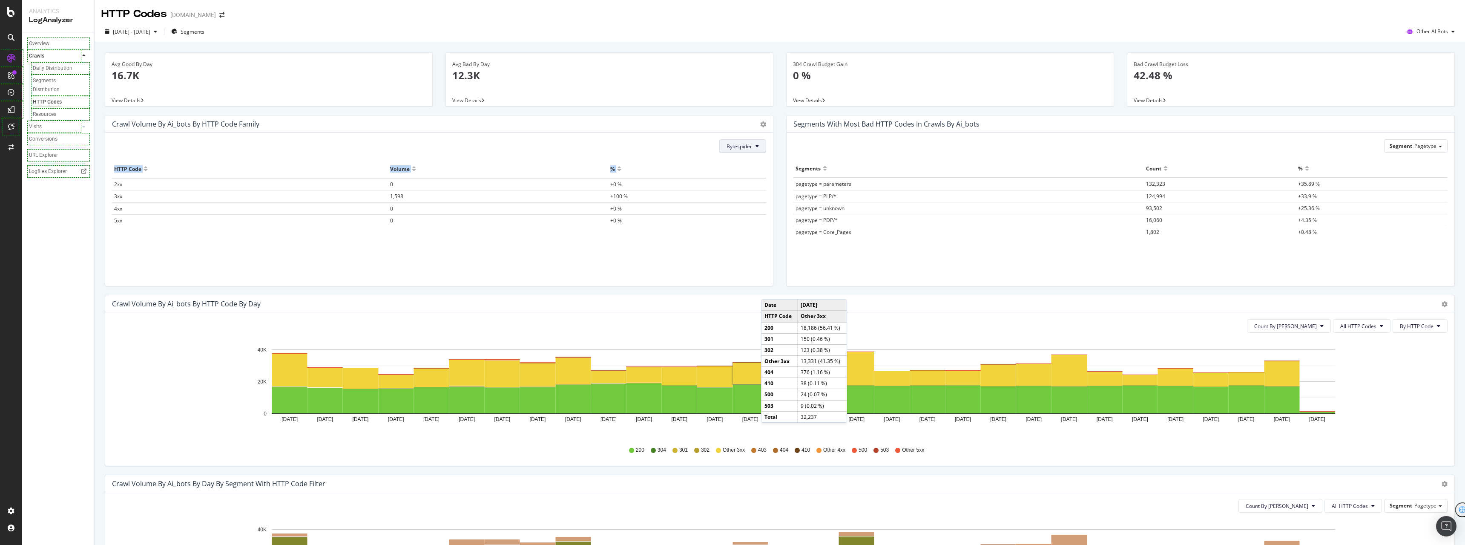
click at [743, 144] on span "Bytespider" at bounding box center [739, 146] width 26 height 7
click at [754, 193] on span "MistralAI-User" at bounding box center [747, 195] width 48 height 8
drag, startPoint x: 753, startPoint y: 227, endPoint x: 112, endPoint y: 181, distance: 642.1
click at [112, 181] on div "HTTP Code Volume % 2xx 2 +33.33 % 3xx 4 +66.66 % 4xx 0 +0 % 5xx 0 +0 %" at bounding box center [439, 212] width 654 height 105
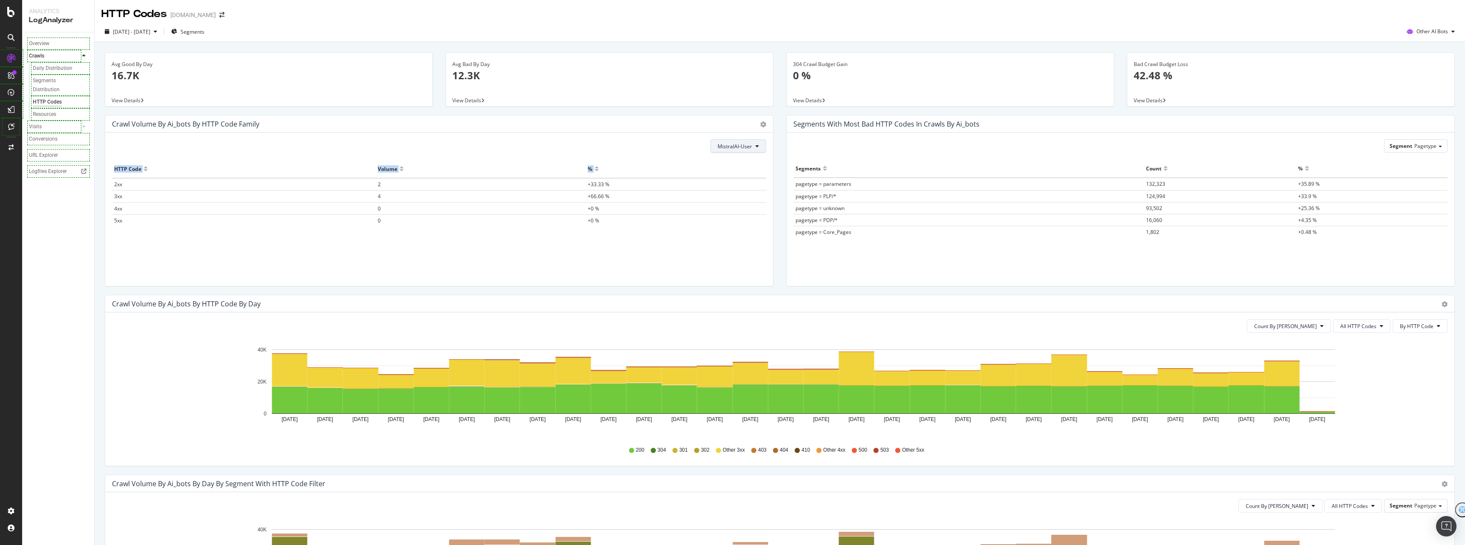
click at [740, 146] on span "MistralAI-User" at bounding box center [735, 146] width 34 height 7
click at [746, 210] on span "PerplexityBot" at bounding box center [739, 211] width 48 height 8
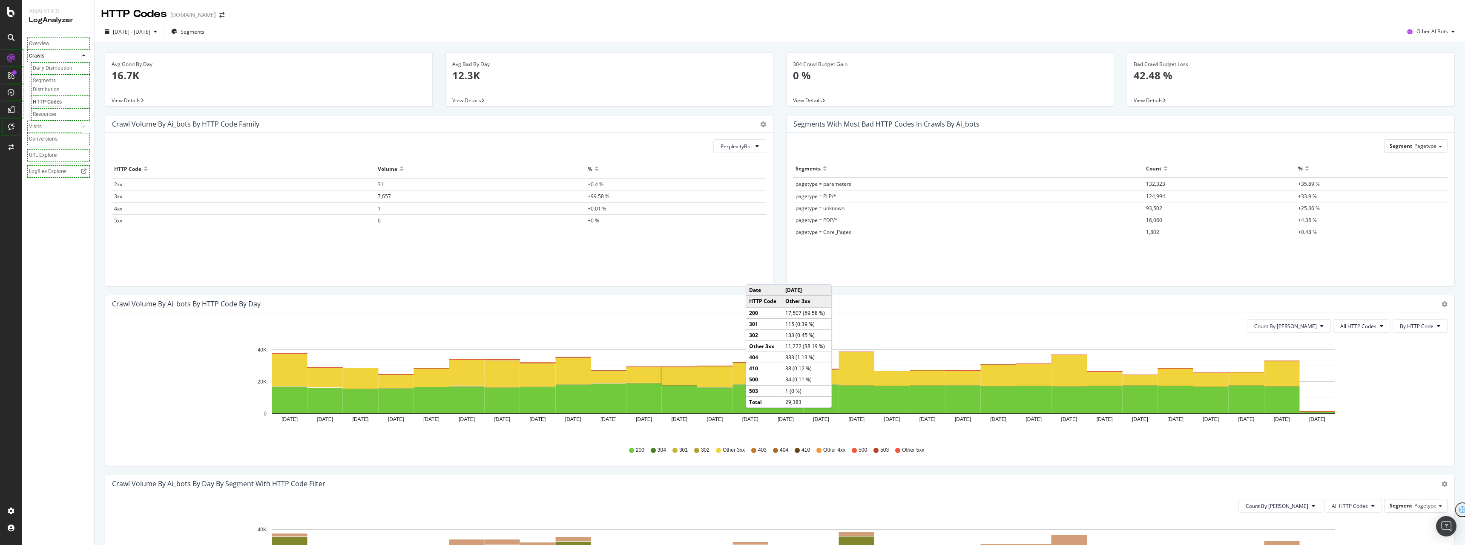
drag, startPoint x: 565, startPoint y: 244, endPoint x: 574, endPoint y: 242, distance: 9.2
click at [565, 244] on div "HTTP Code Volume % 2xx 31 +0.4 % 3xx 7,657 +99.58 % 4xx 1 +0.01 % 5xx 0 +0 %" at bounding box center [439, 212] width 654 height 105
drag, startPoint x: 612, startPoint y: 222, endPoint x: 114, endPoint y: 185, distance: 499.6
click at [114, 185] on tbody "2xx 31 +0.4 % 3xx 7,657 +99.58 % 4xx 1 +0.01 % 5xx 0 +0 %" at bounding box center [439, 202] width 654 height 48
copy tbody "2xx 31 +0.4 % 3xx 7,657 +99.58 % 4xx 1 +0.01 % 5xx 0 +0 %"
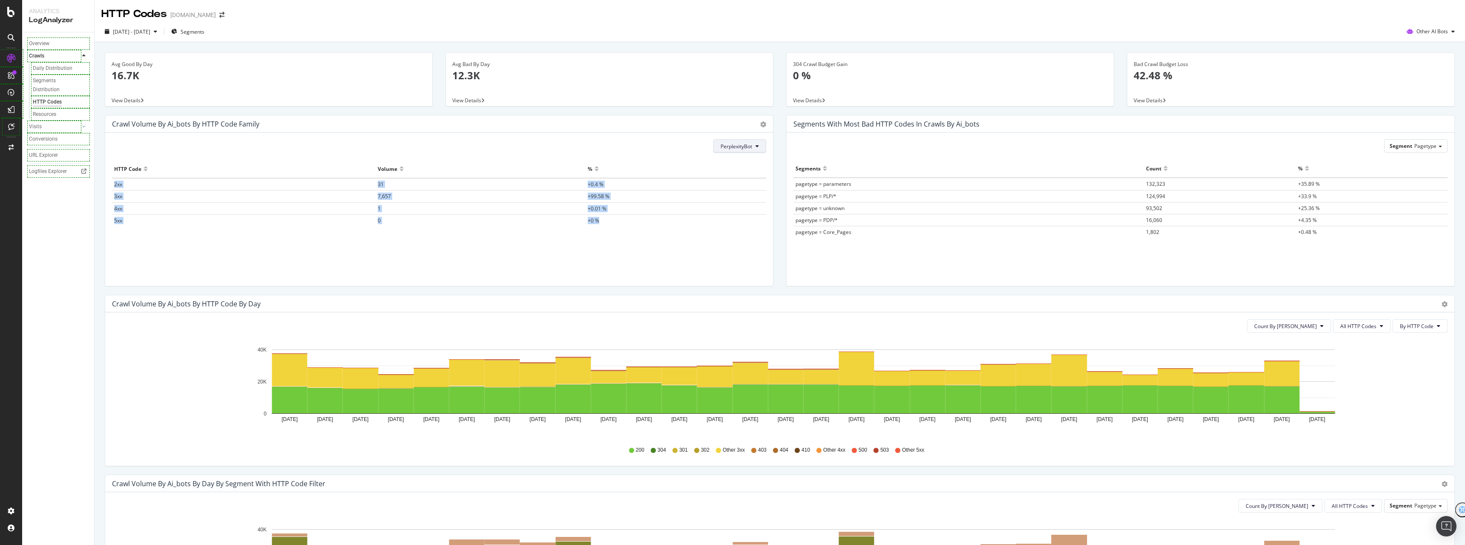
click at [729, 146] on span "PerplexityBot" at bounding box center [736, 146] width 32 height 7
click at [747, 231] on div "Perplexity-User" at bounding box center [740, 226] width 61 height 12
drag, startPoint x: 643, startPoint y: 222, endPoint x: 103, endPoint y: 175, distance: 542.0
click at [103, 175] on div "Crawl Volume by ai_bots by HTTP Code Family Pie Table Perplexity-User Hold CTRL…" at bounding box center [438, 205] width 681 height 180
copy table "HTTP Code Volume % 2xx 0 +0 % 3xx 446 +100 % 4xx 0 +0 % 5xx 0 +0 %"
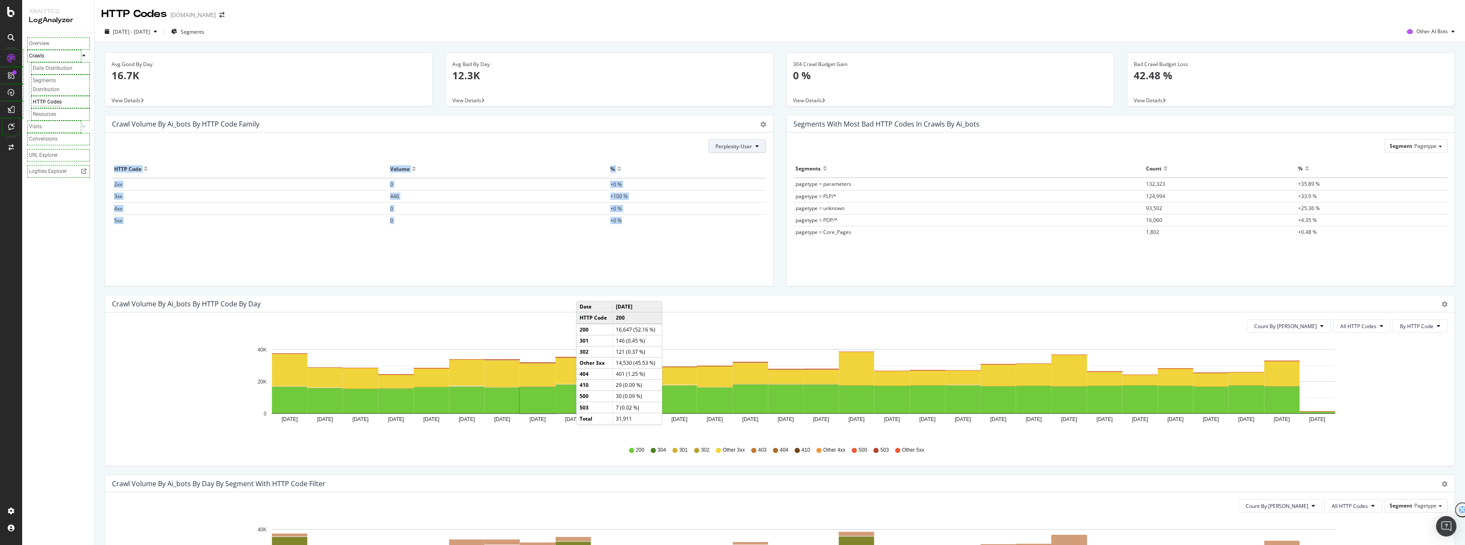
click at [732, 146] on span "Perplexity-User" at bounding box center [733, 146] width 37 height 7
click at [746, 241] on span "ClaudeBot" at bounding box center [736, 242] width 48 height 8
click at [772, 235] on div "Crawl Volume by ai_bots by HTTP Code Family Pie Table Hold CTRL while clicking …" at bounding box center [438, 205] width 681 height 180
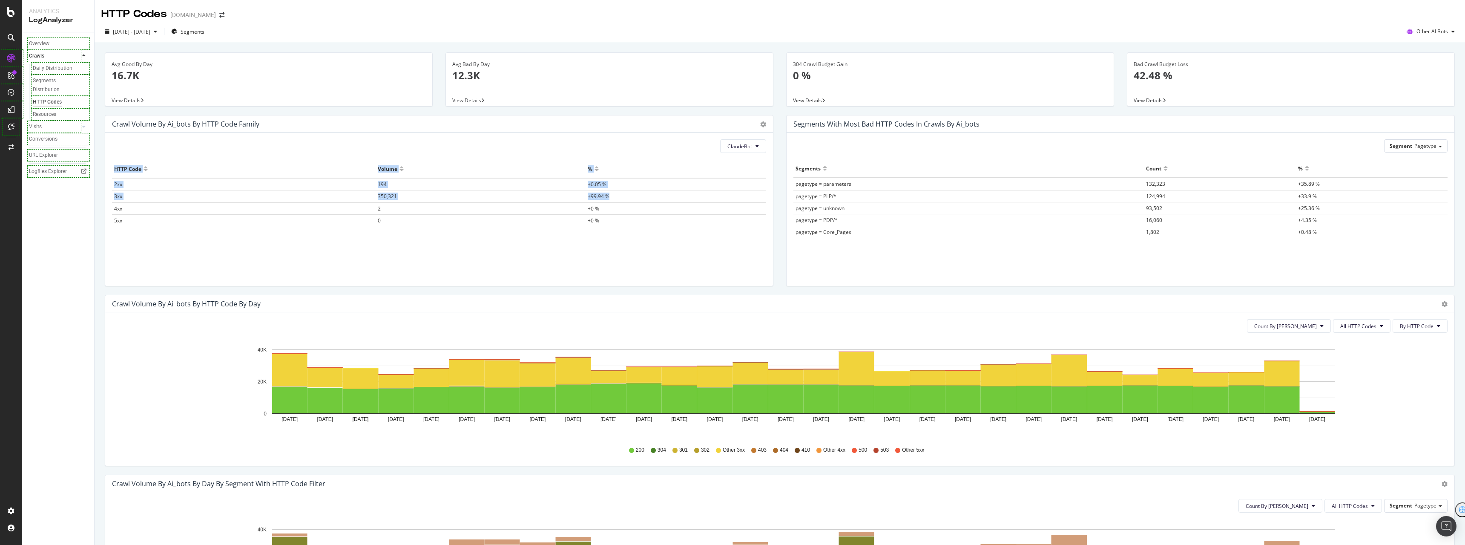
drag, startPoint x: 551, startPoint y: 187, endPoint x: 114, endPoint y: 191, distance: 436.9
click at [106, 189] on div "ClaudeBot Hold CTRL while clicking to filter the report. HTTP Code Volume % 2xx…" at bounding box center [439, 208] width 668 height 153
click at [650, 236] on div "HTTP Code Volume % 2xx 194 +0.05 % 3xx 350,321 +99.94 % 4xx 2 +0 % 5xx 0 +0 %" at bounding box center [439, 212] width 654 height 105
drag, startPoint x: 646, startPoint y: 227, endPoint x: 114, endPoint y: 187, distance: 532.9
click at [114, 187] on div "HTTP Code Volume % 2xx 194 +0.05 % 3xx 350,321 +99.94 % 4xx 2 +0 % 5xx 0 +0 %" at bounding box center [439, 212] width 654 height 105
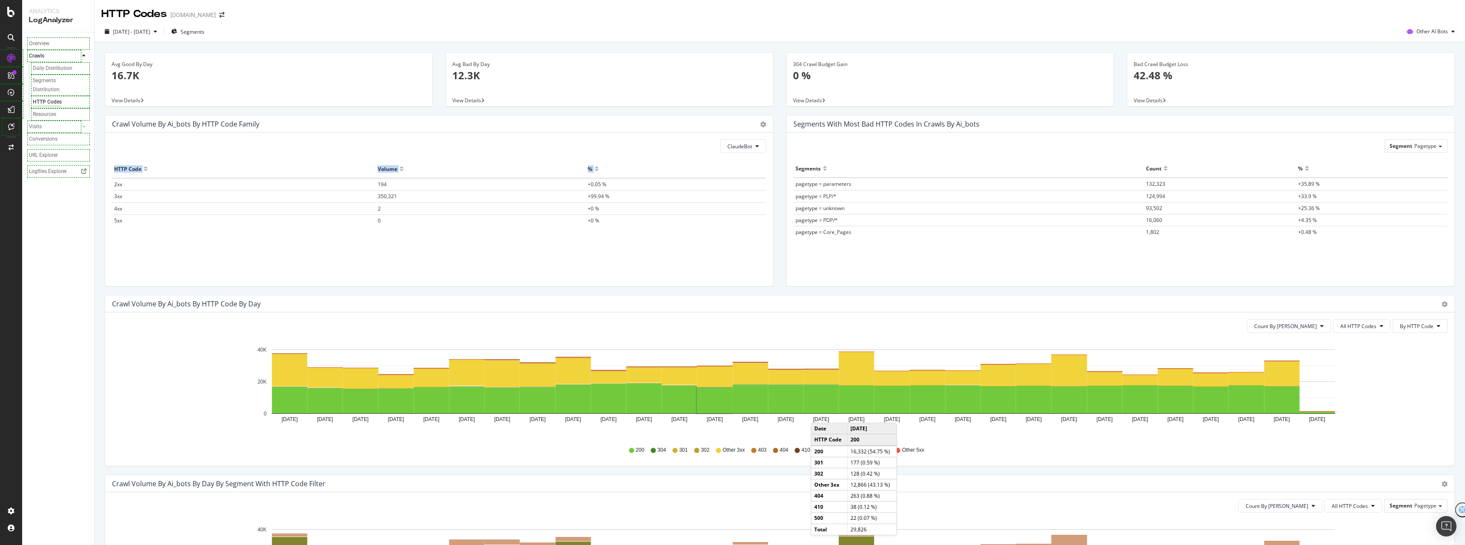
copy thead "HTTP Code Volume %"
click at [734, 147] on span "ClaudeBot" at bounding box center [739, 146] width 25 height 7
click at [749, 211] on span "YouBot" at bounding box center [748, 215] width 48 height 8
click at [749, 143] on button "YouBot" at bounding box center [747, 146] width 38 height 14
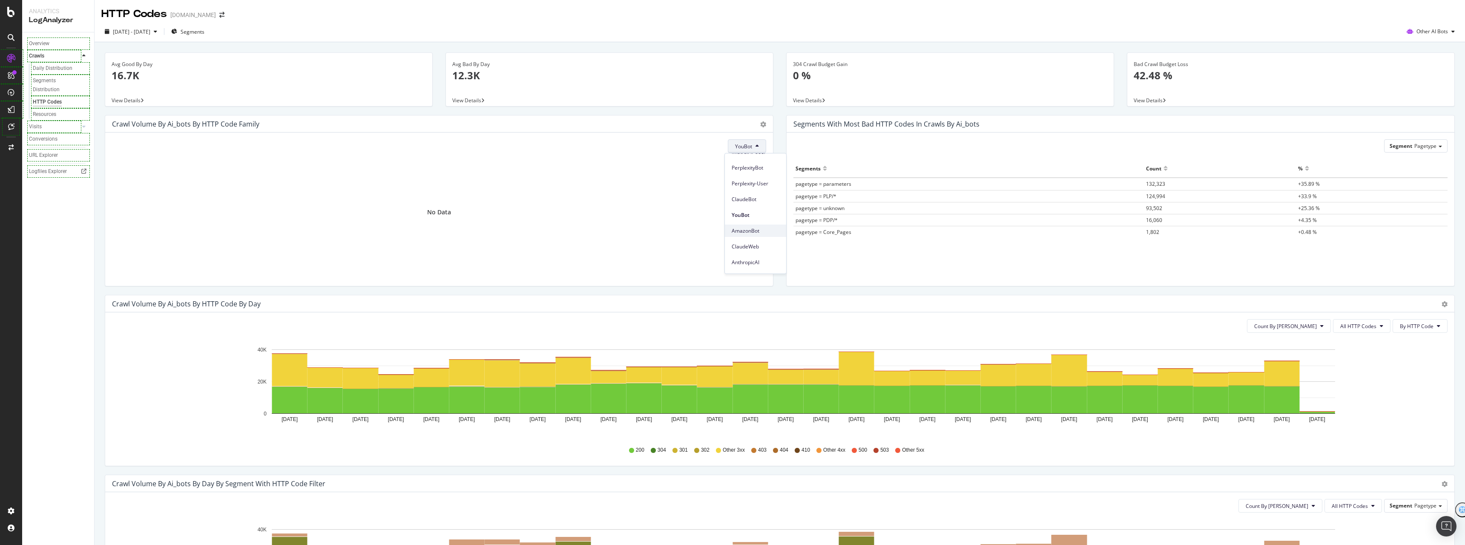
click at [756, 232] on span "AmazonBot" at bounding box center [756, 231] width 48 height 8
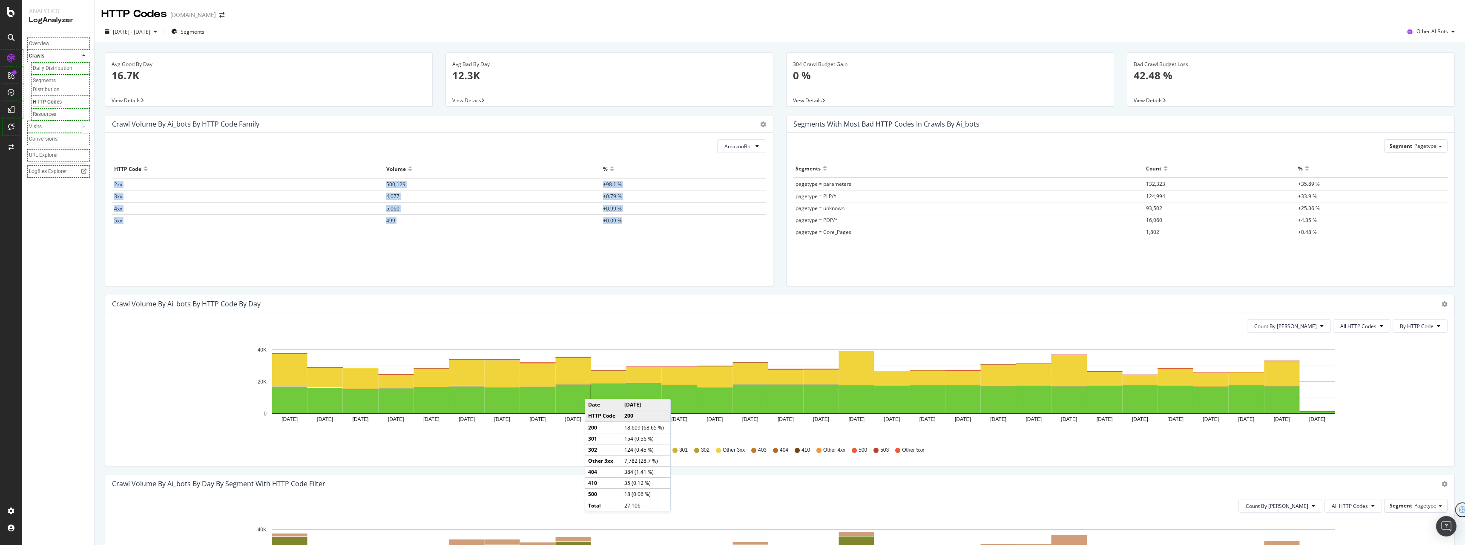
drag, startPoint x: 649, startPoint y: 224, endPoint x: 113, endPoint y: 184, distance: 536.7
click at [113, 184] on tbody "2xx 500,129 +98.1 % 3xx 4,077 +0.79 % 4xx 5,060 +0.99 % 5xx 499 +0.09 %" at bounding box center [439, 202] width 654 height 48
copy tbody "2xx 500,129 +98.1 % 3xx 4,077 +0.79 % 4xx 5,060 +0.99 % 5xx 499 +0.09 %"
click at [744, 147] on span "AmazonBot" at bounding box center [738, 146] width 28 height 7
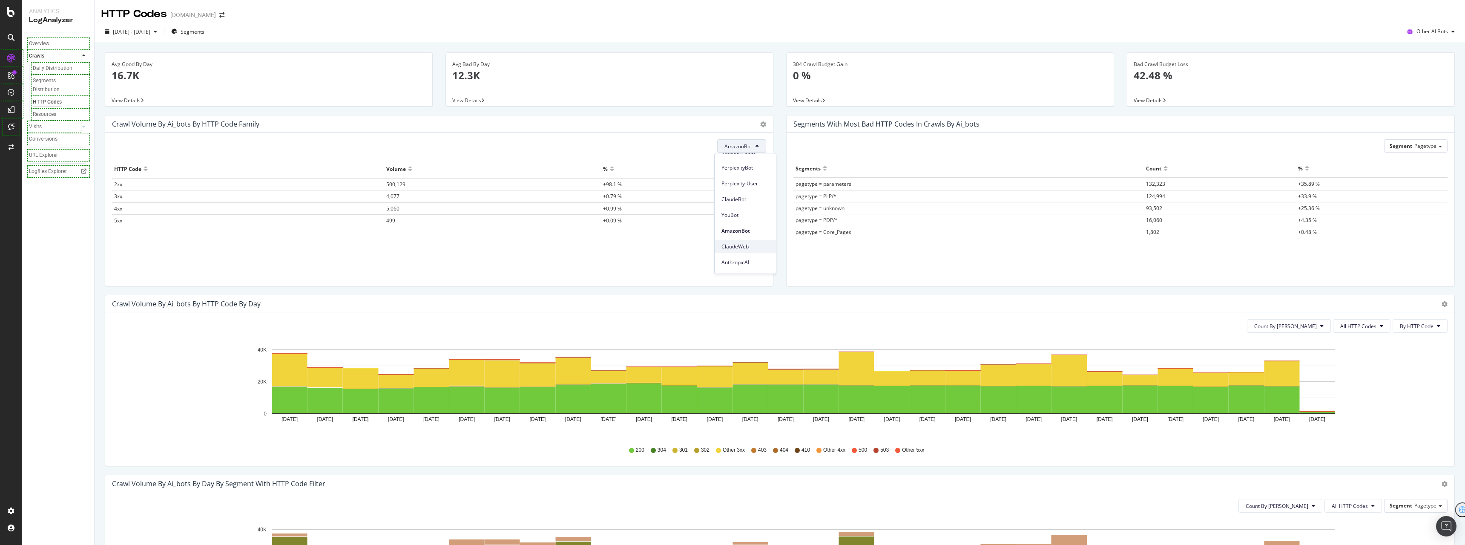
click at [760, 244] on span "ClaudeWeb" at bounding box center [745, 247] width 48 height 8
click at [746, 141] on button "ClaudeWeb" at bounding box center [742, 146] width 49 height 14
click at [749, 220] on span "AnthropicAI" at bounding box center [746, 220] width 48 height 8
click at [730, 153] on div "AnthropicAI No Data" at bounding box center [439, 208] width 668 height 153
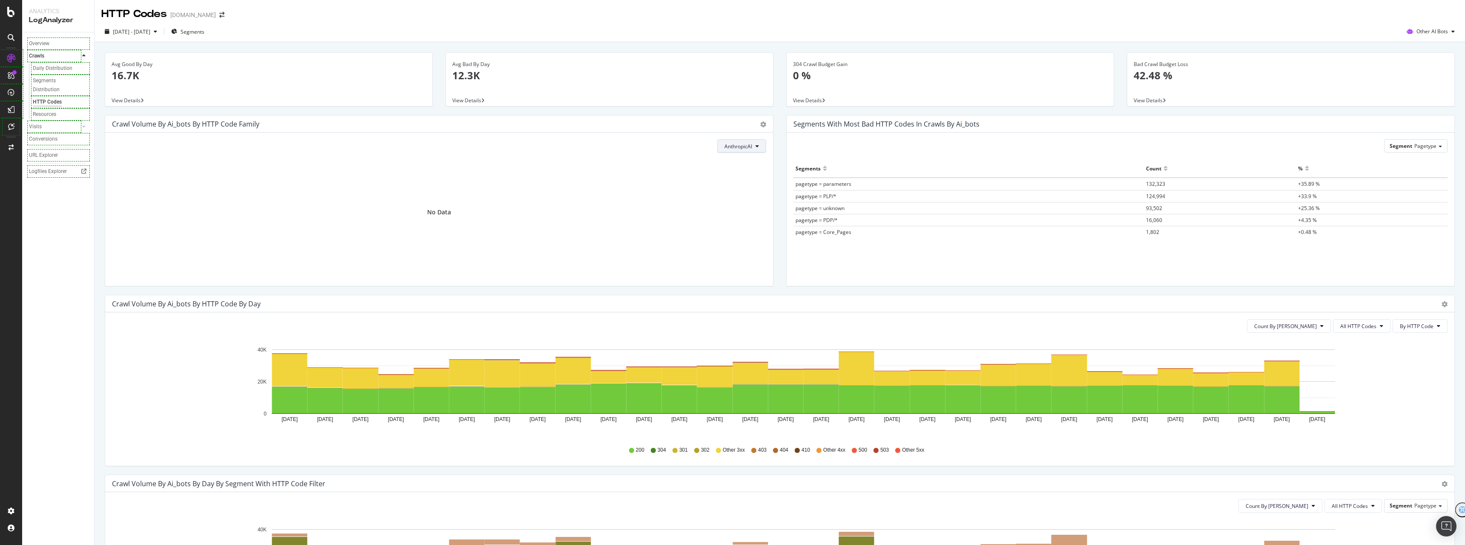
click at [729, 145] on span "AnthropicAI" at bounding box center [738, 146] width 28 height 7
click at [753, 230] on span "CCBot" at bounding box center [745, 233] width 48 height 8
click at [755, 146] on icon at bounding box center [756, 146] width 3 height 5
click at [763, 250] on span "FacebookBot" at bounding box center [759, 248] width 48 height 8
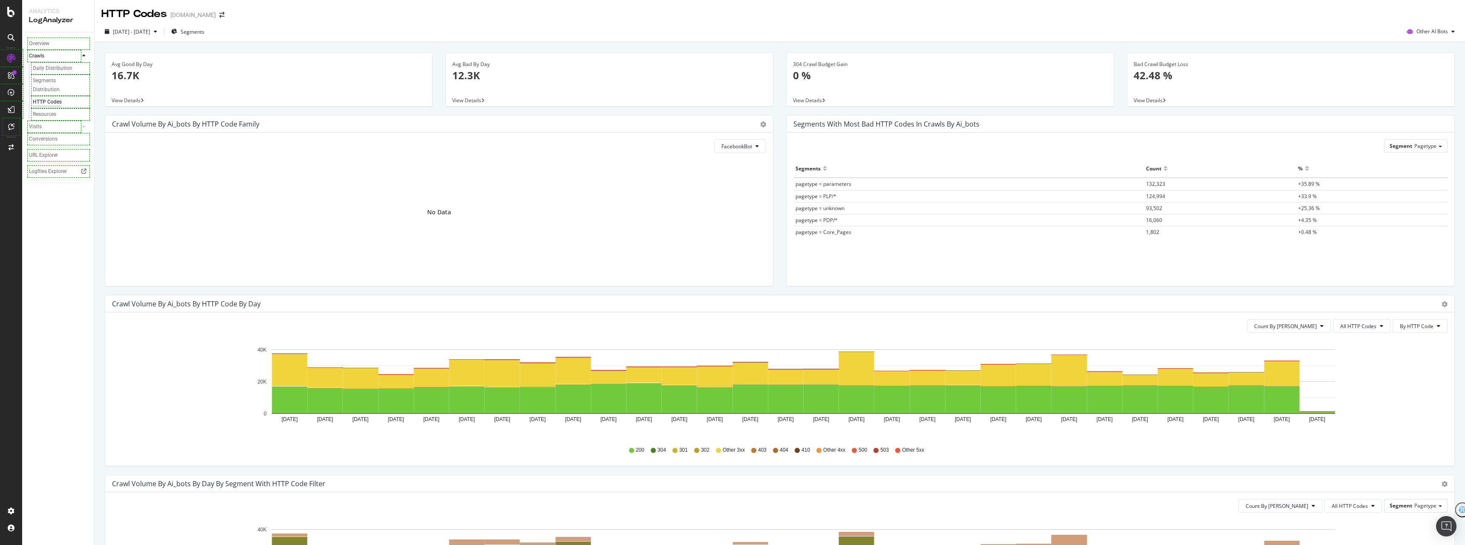
click at [758, 144] on button "FacebookBot" at bounding box center [740, 146] width 52 height 14
click at [744, 266] on span "Meta-ExternalAgent" at bounding box center [742, 264] width 48 height 8
